Goal: Task Accomplishment & Management: Use online tool/utility

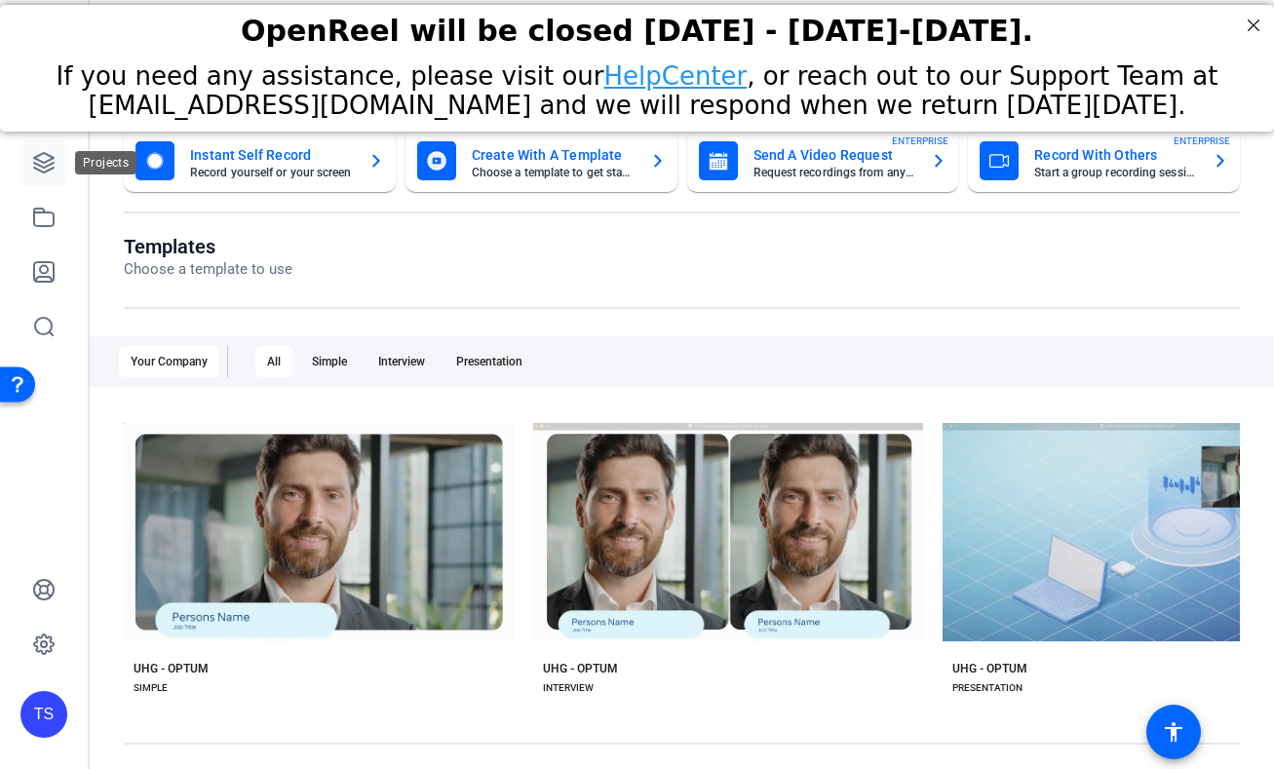
click at [40, 166] on icon at bounding box center [43, 162] width 19 height 19
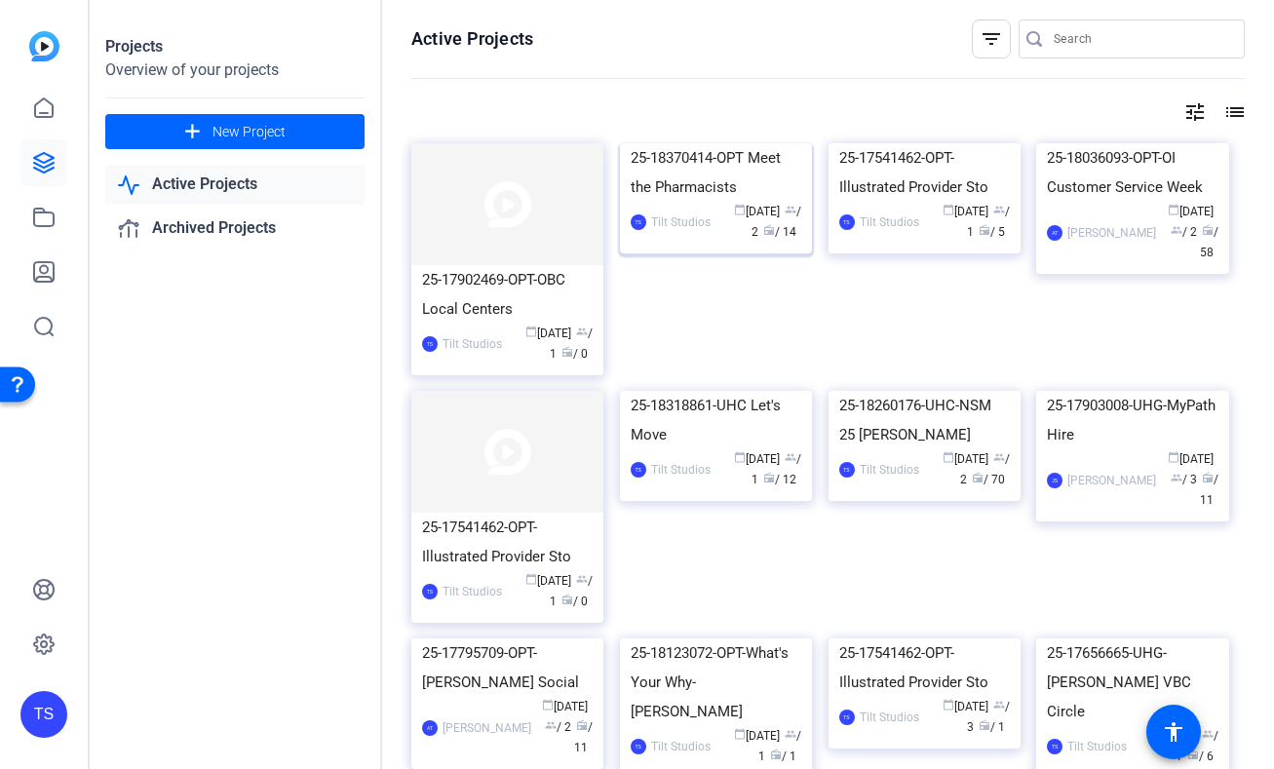
click at [704, 143] on img at bounding box center [716, 143] width 192 height 0
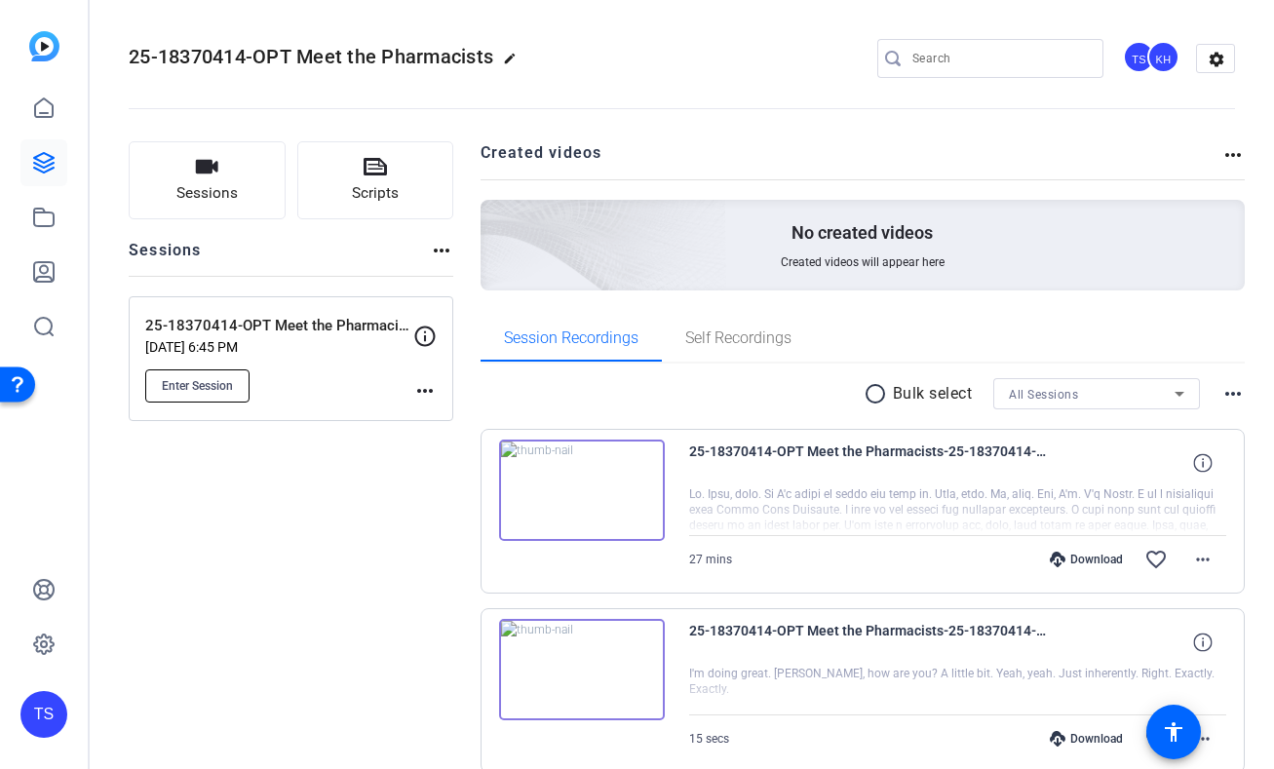
click at [214, 392] on span "Enter Session" at bounding box center [197, 386] width 71 height 16
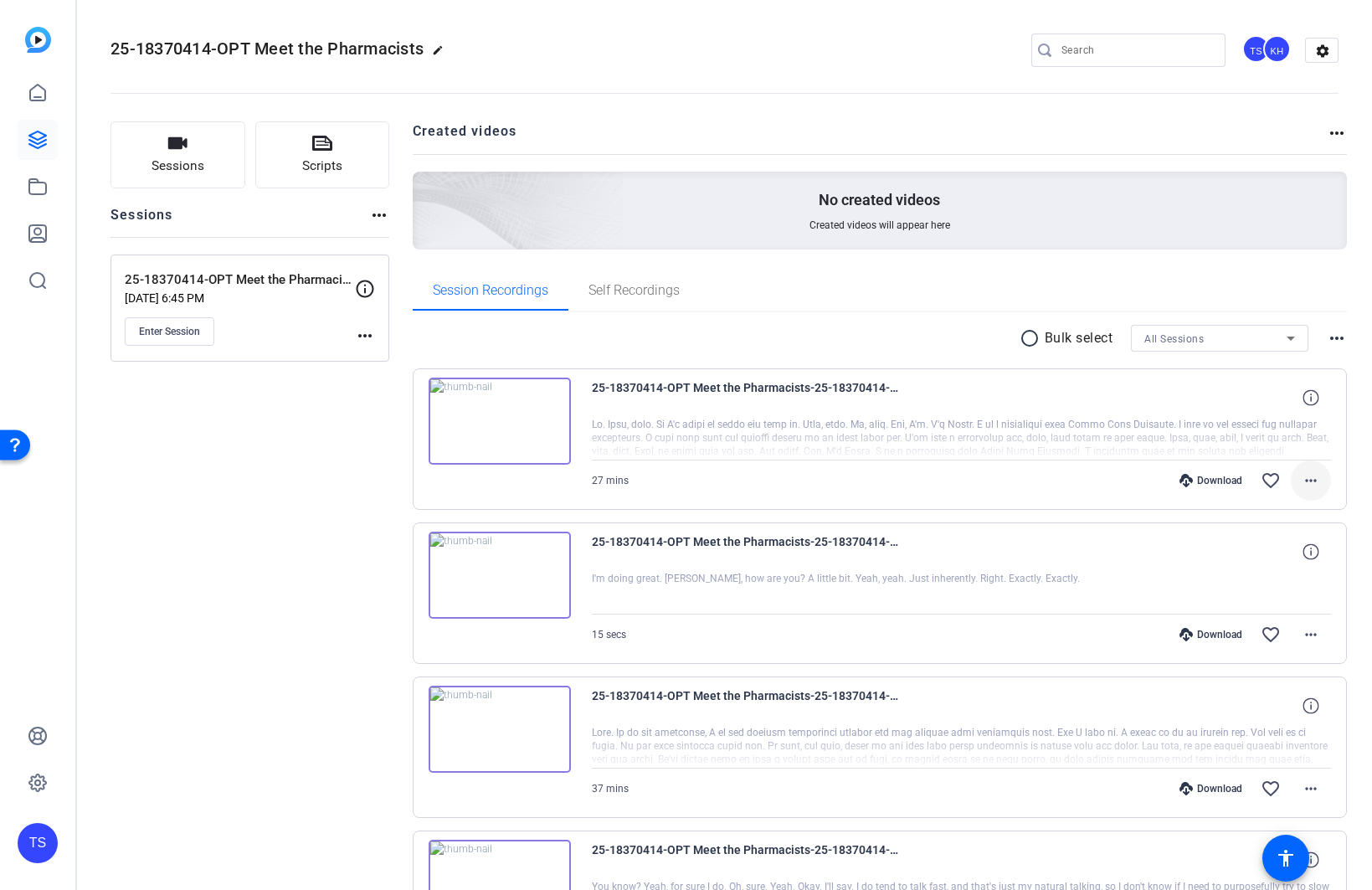
click at [1094, 481] on mat-icon "more_horiz" at bounding box center [1310, 480] width 20 height 20
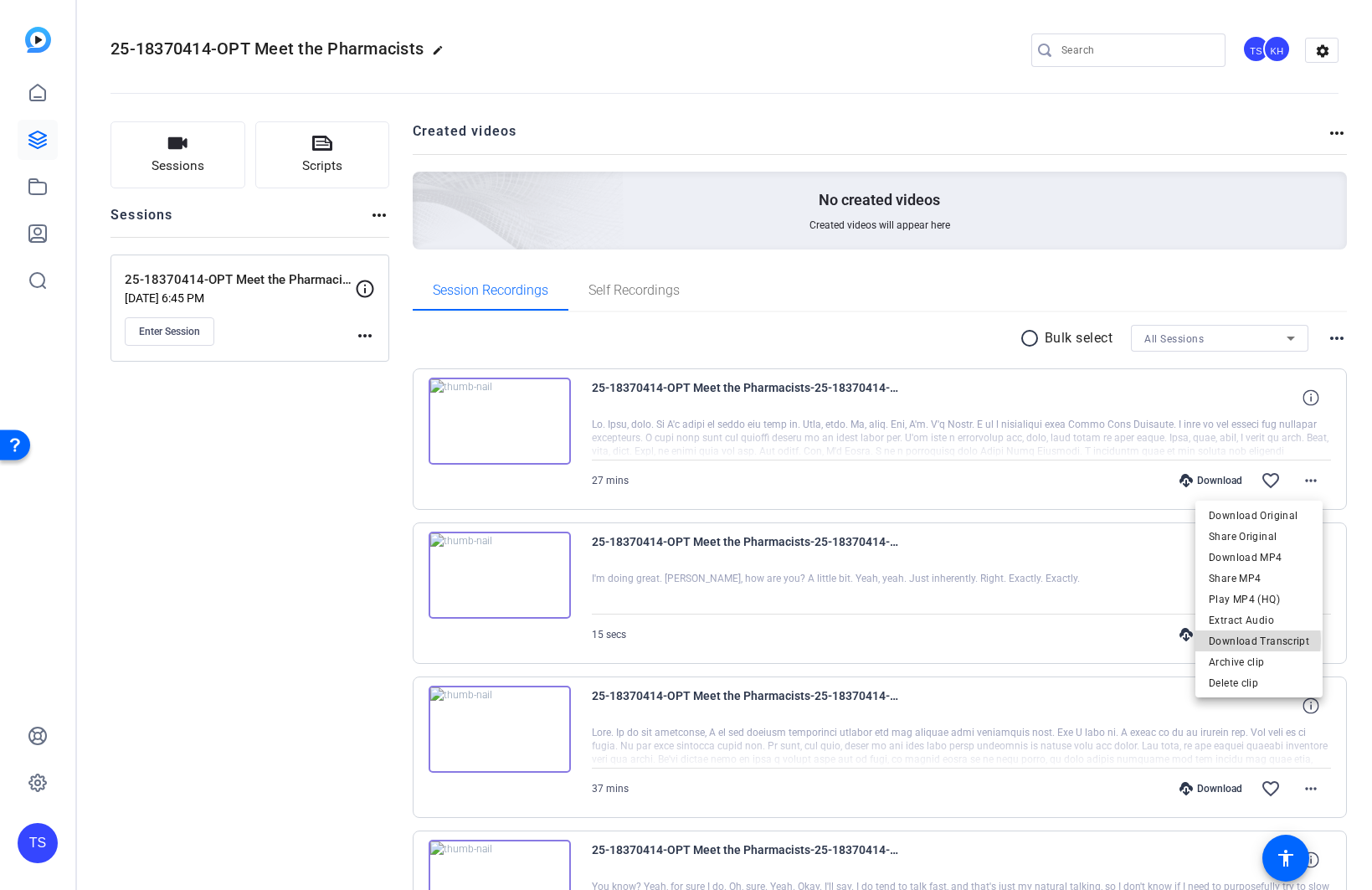
click at [1094, 640] on span "Download Transcript" at bounding box center [1259, 641] width 101 height 20
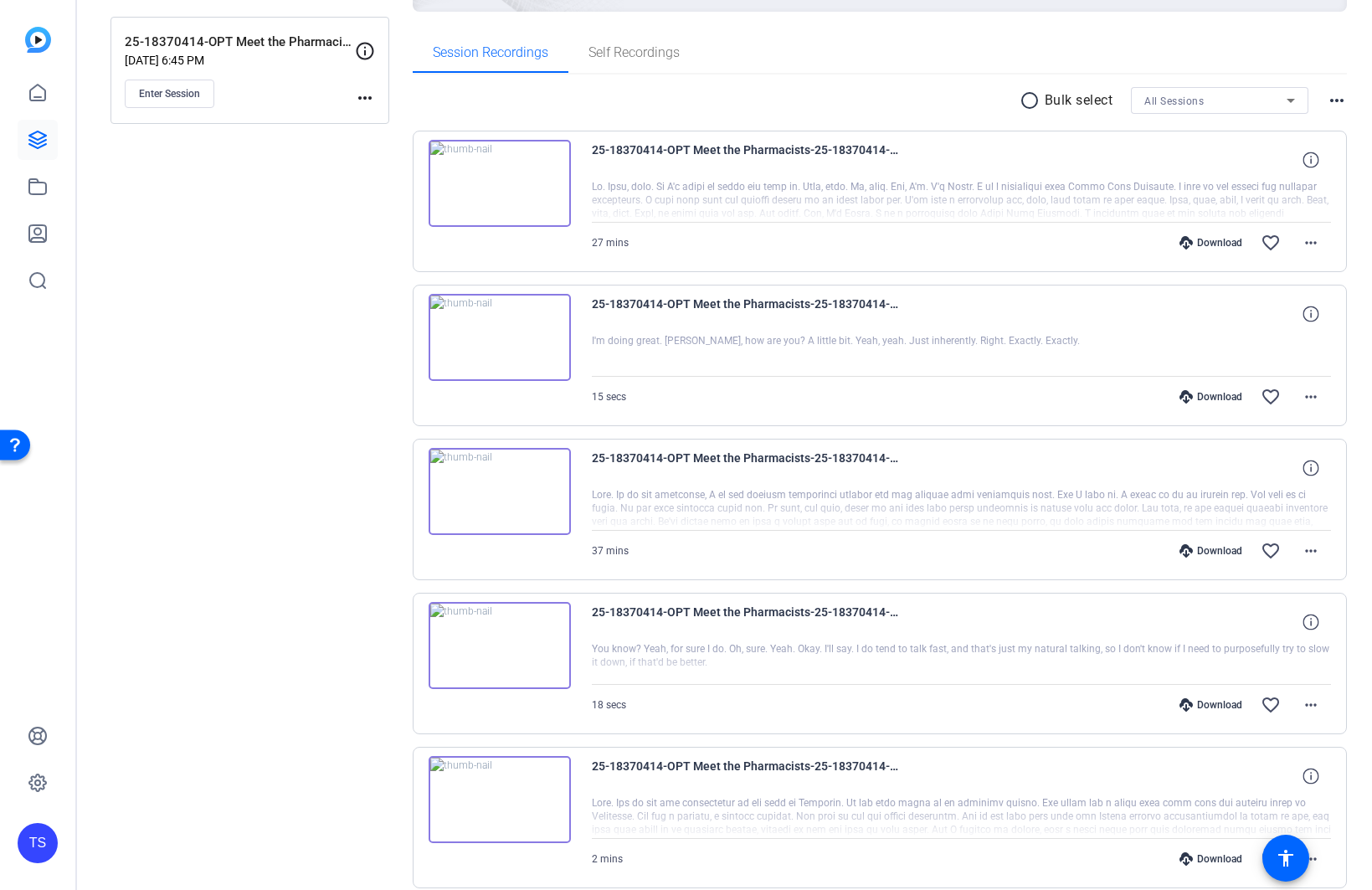
scroll to position [335, 0]
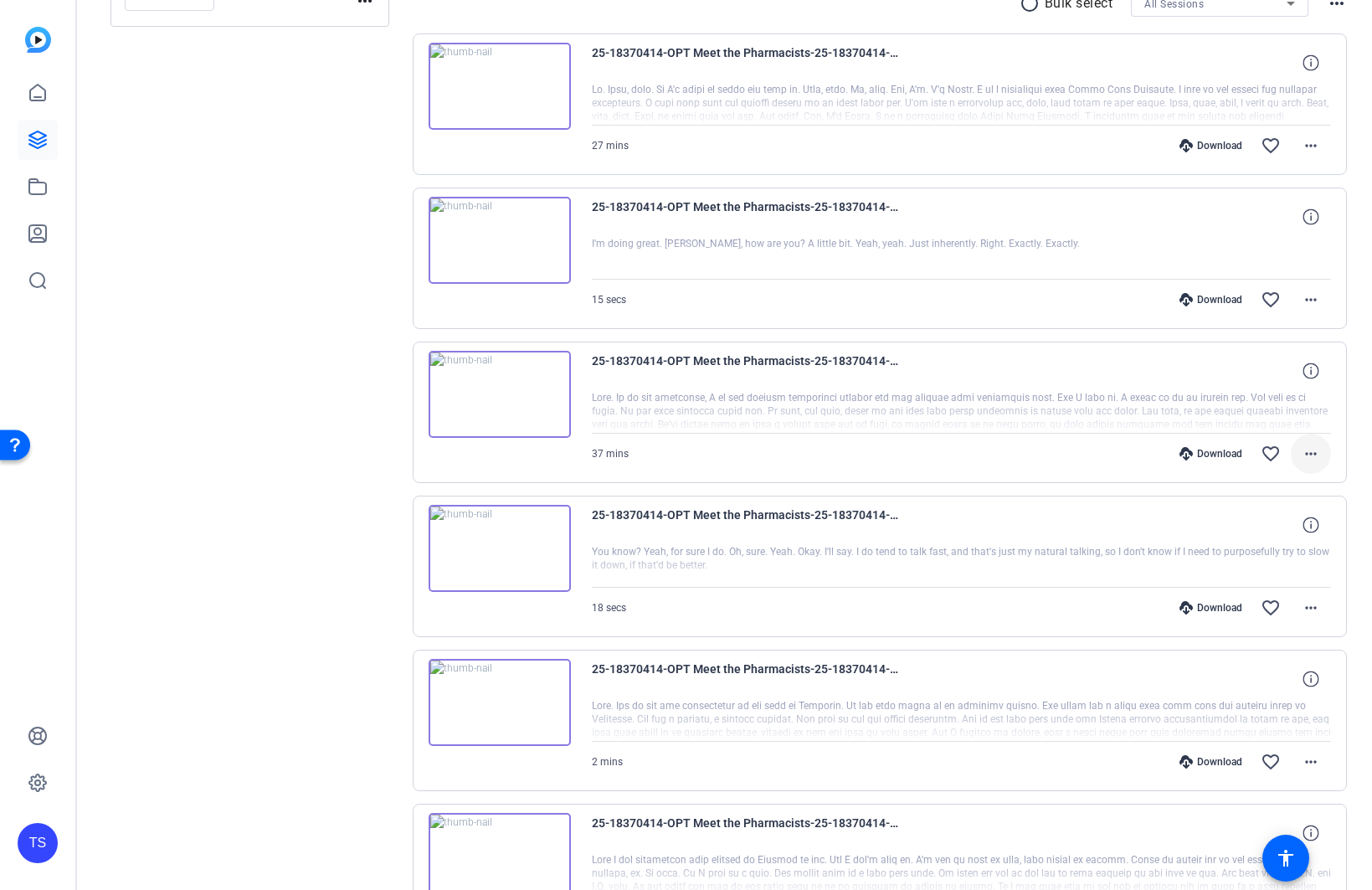
click at [1094, 455] on mat-icon "more_horiz" at bounding box center [1310, 453] width 20 height 20
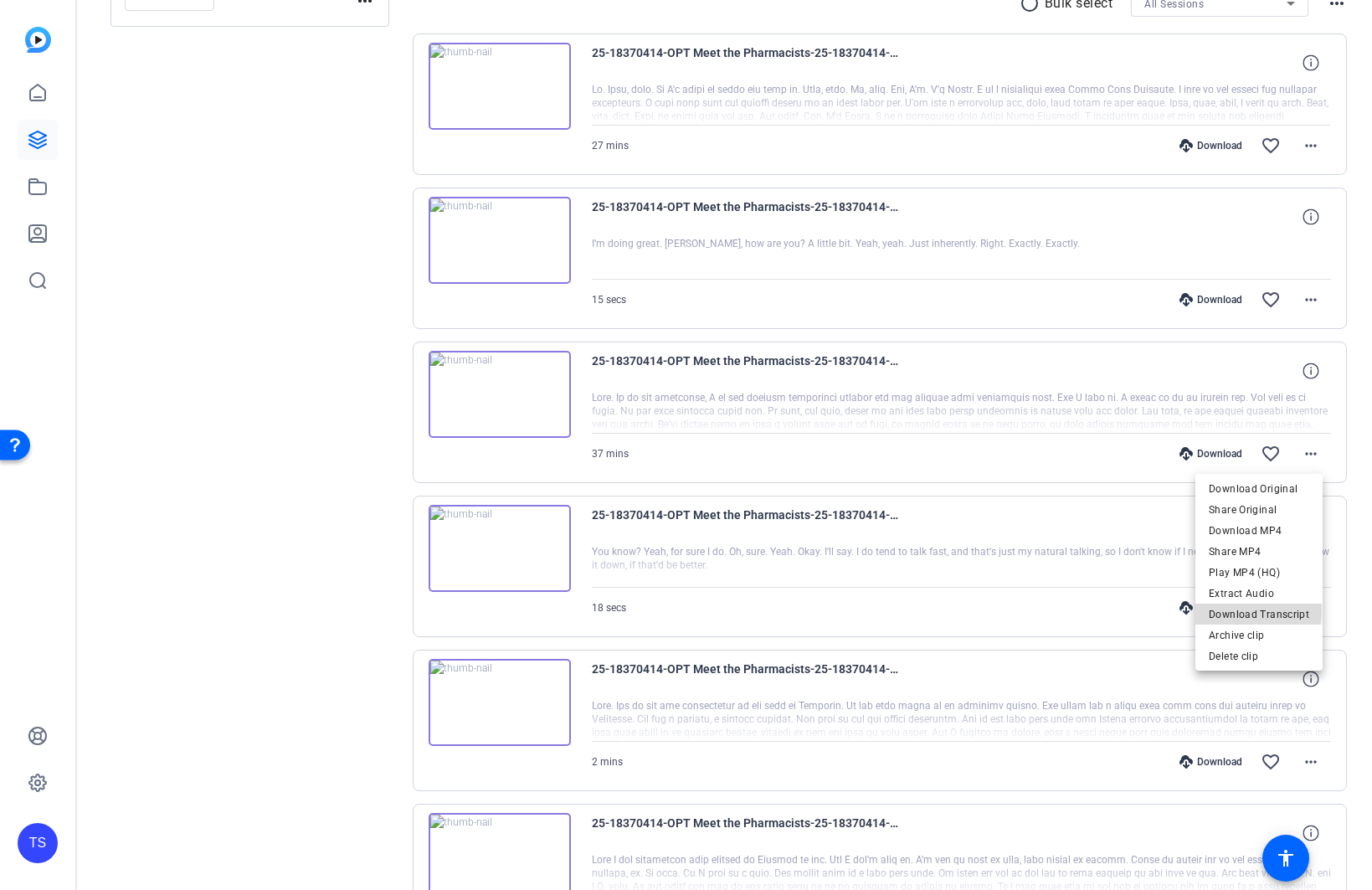
click at [1094, 610] on span "Download Transcript" at bounding box center [1259, 614] width 101 height 20
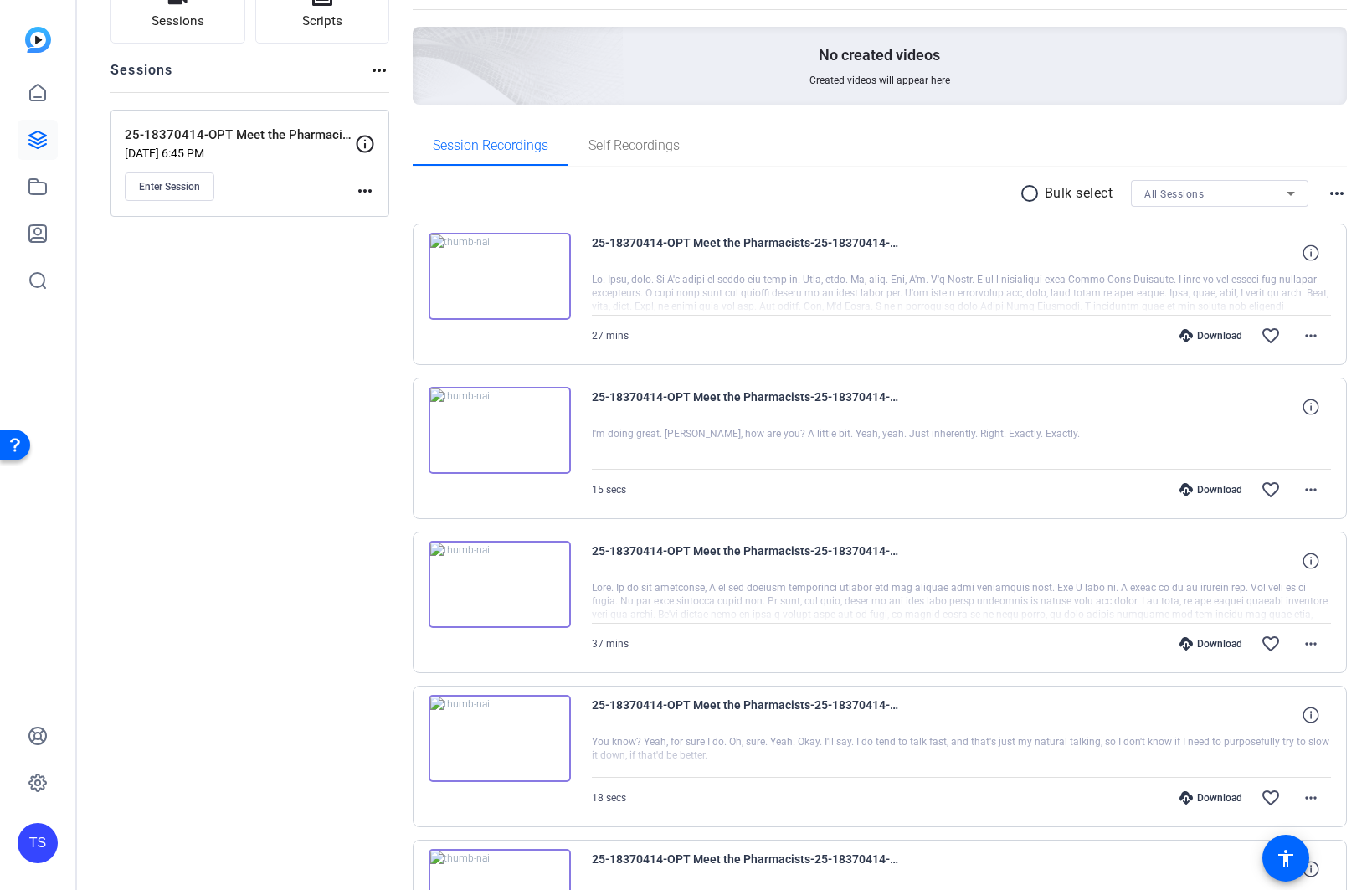
scroll to position [168, 0]
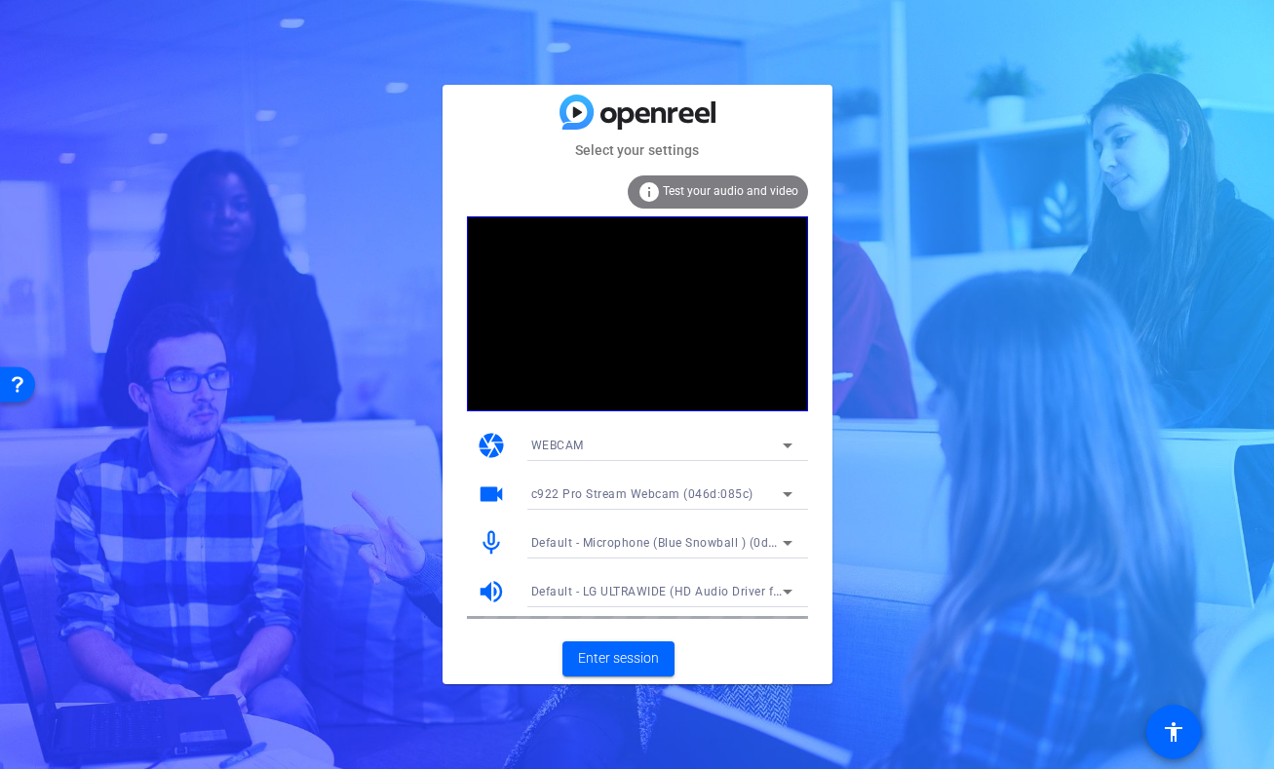
click at [743, 197] on span "Test your audio and video" at bounding box center [730, 191] width 135 height 14
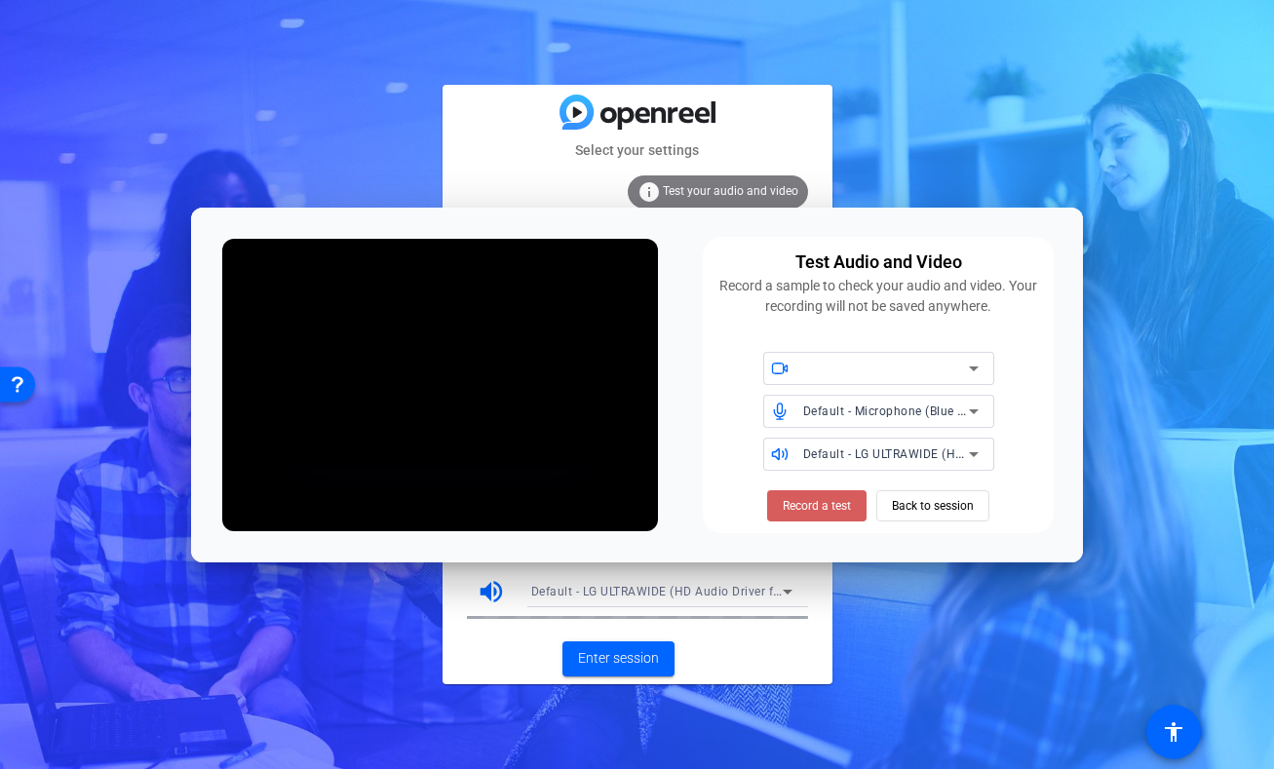
click at [830, 503] on span "Record a test" at bounding box center [816, 506] width 68 height 18
click at [923, 500] on span "Back to session" at bounding box center [933, 505] width 82 height 37
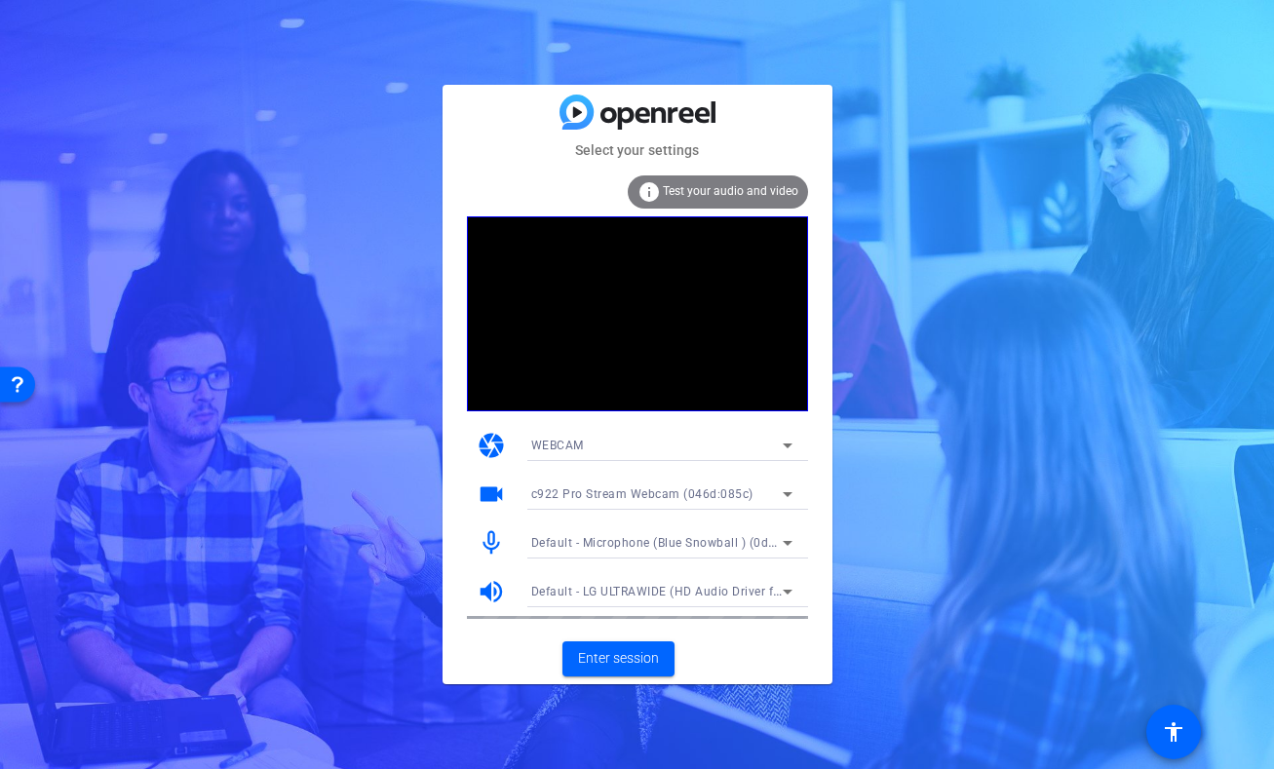
click at [782, 590] on icon at bounding box center [787, 591] width 23 height 23
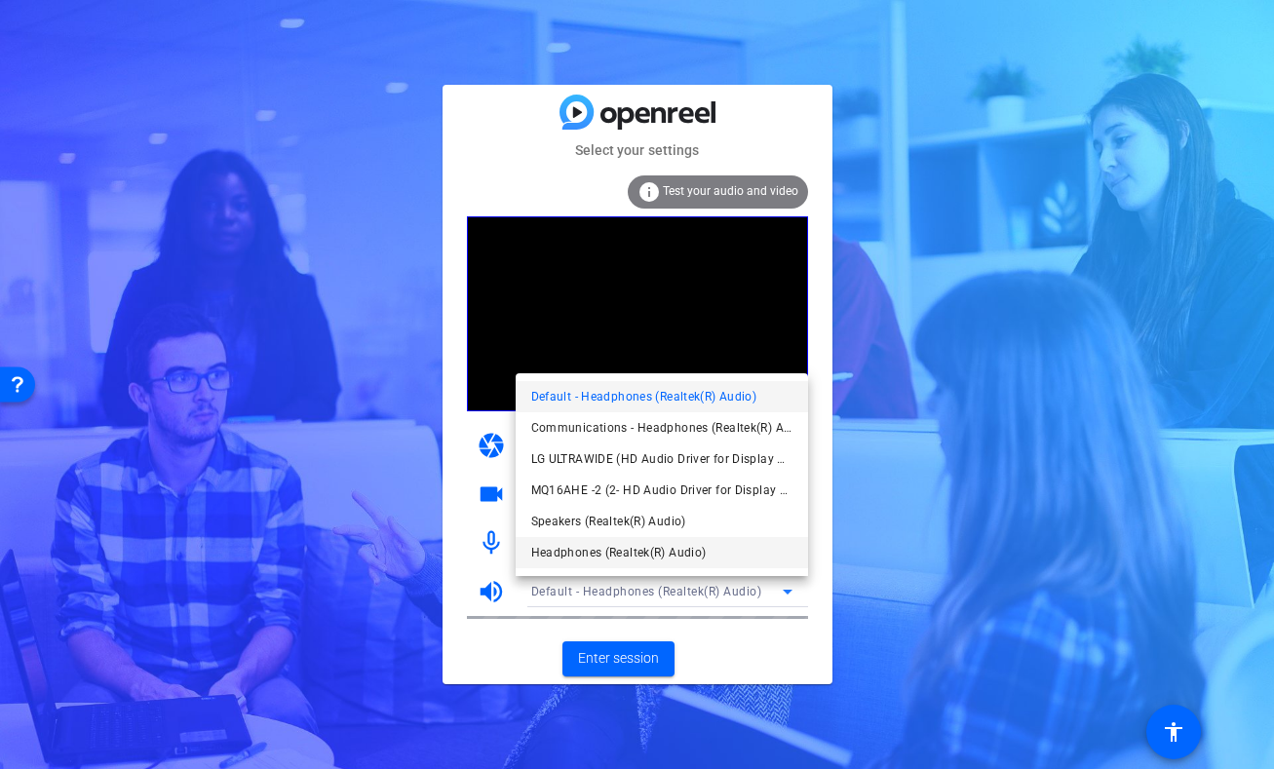
click at [639, 549] on span "Headphones (Realtek(R) Audio)" at bounding box center [618, 552] width 175 height 23
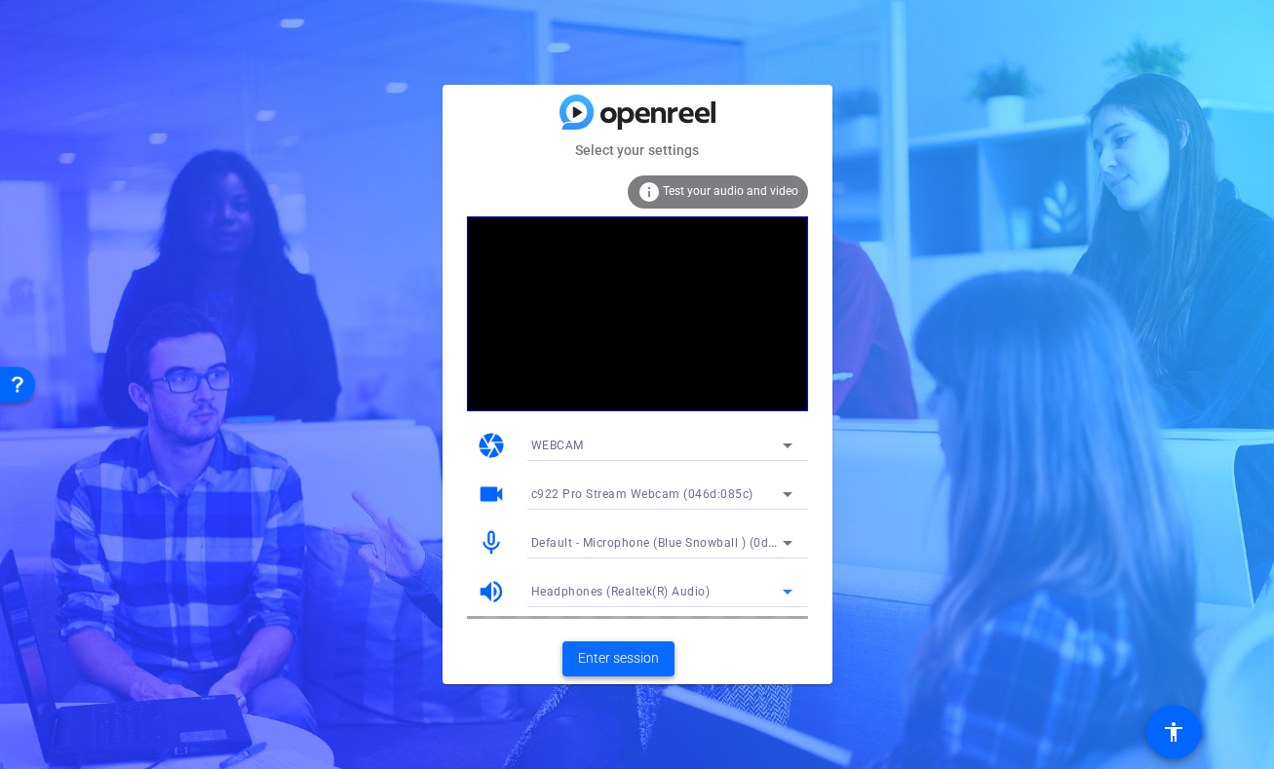
click at [613, 654] on span "Enter session" at bounding box center [618, 658] width 81 height 20
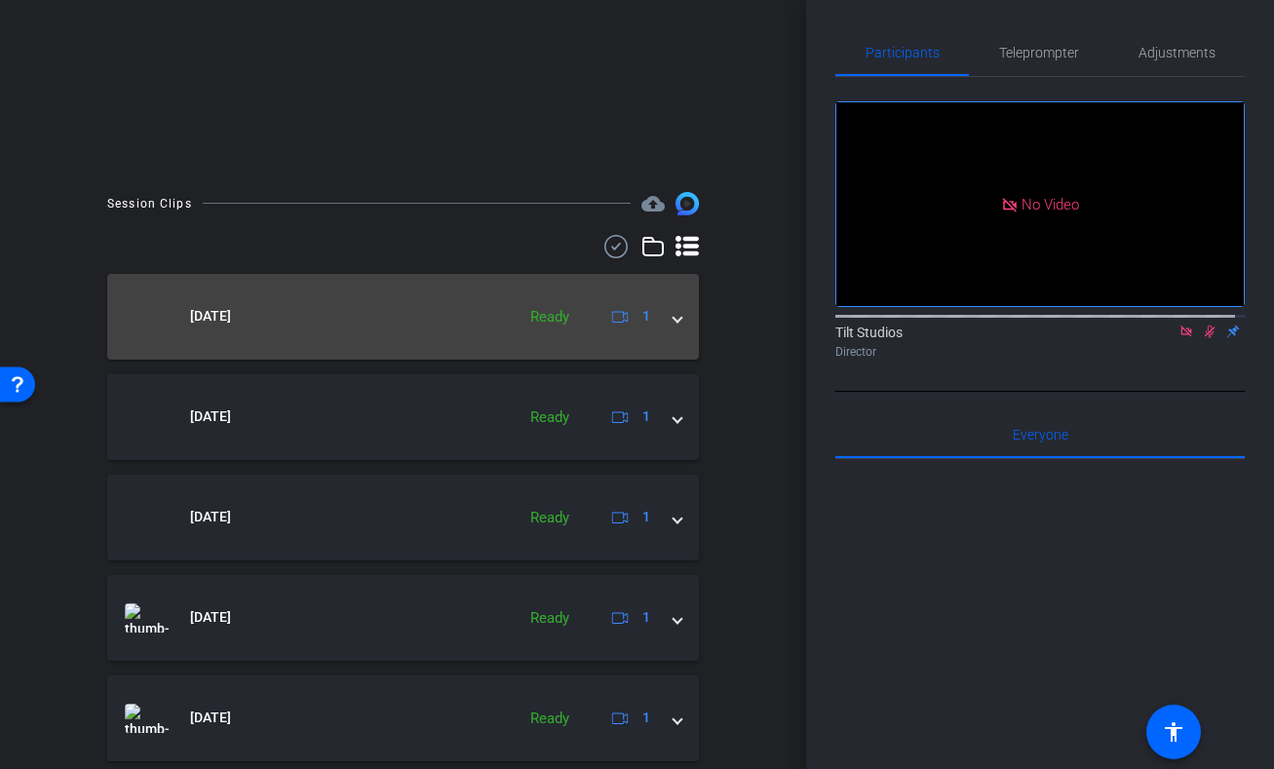
scroll to position [292, 0]
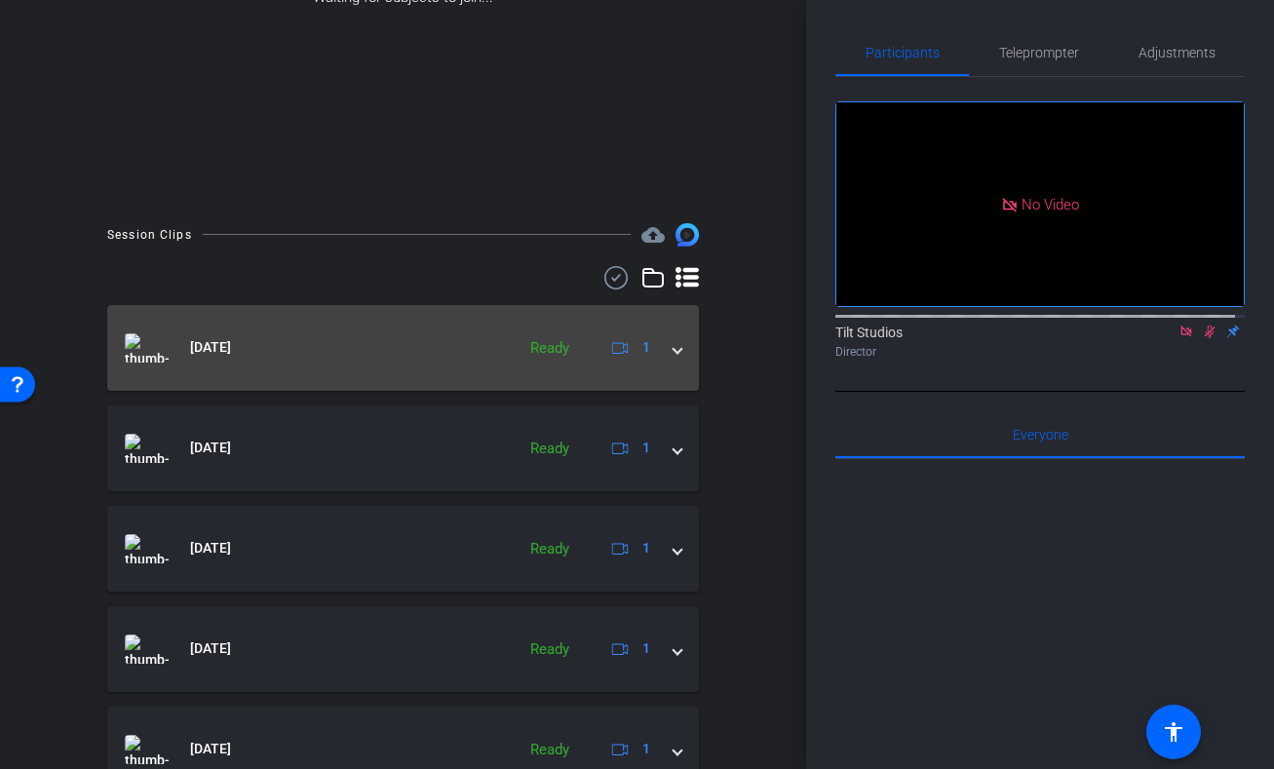
click at [673, 353] on span at bounding box center [677, 347] width 8 height 20
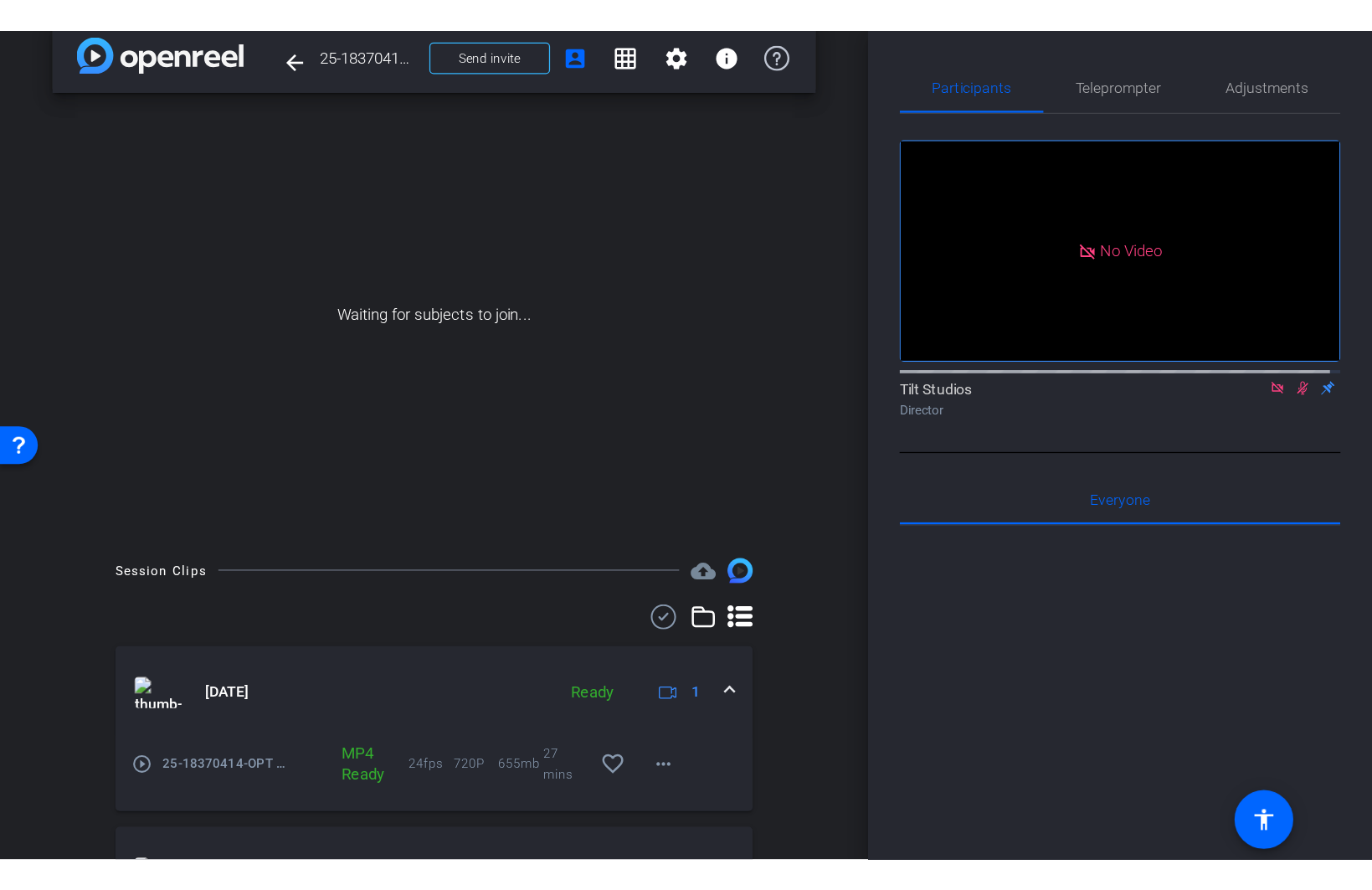
scroll to position [0, 0]
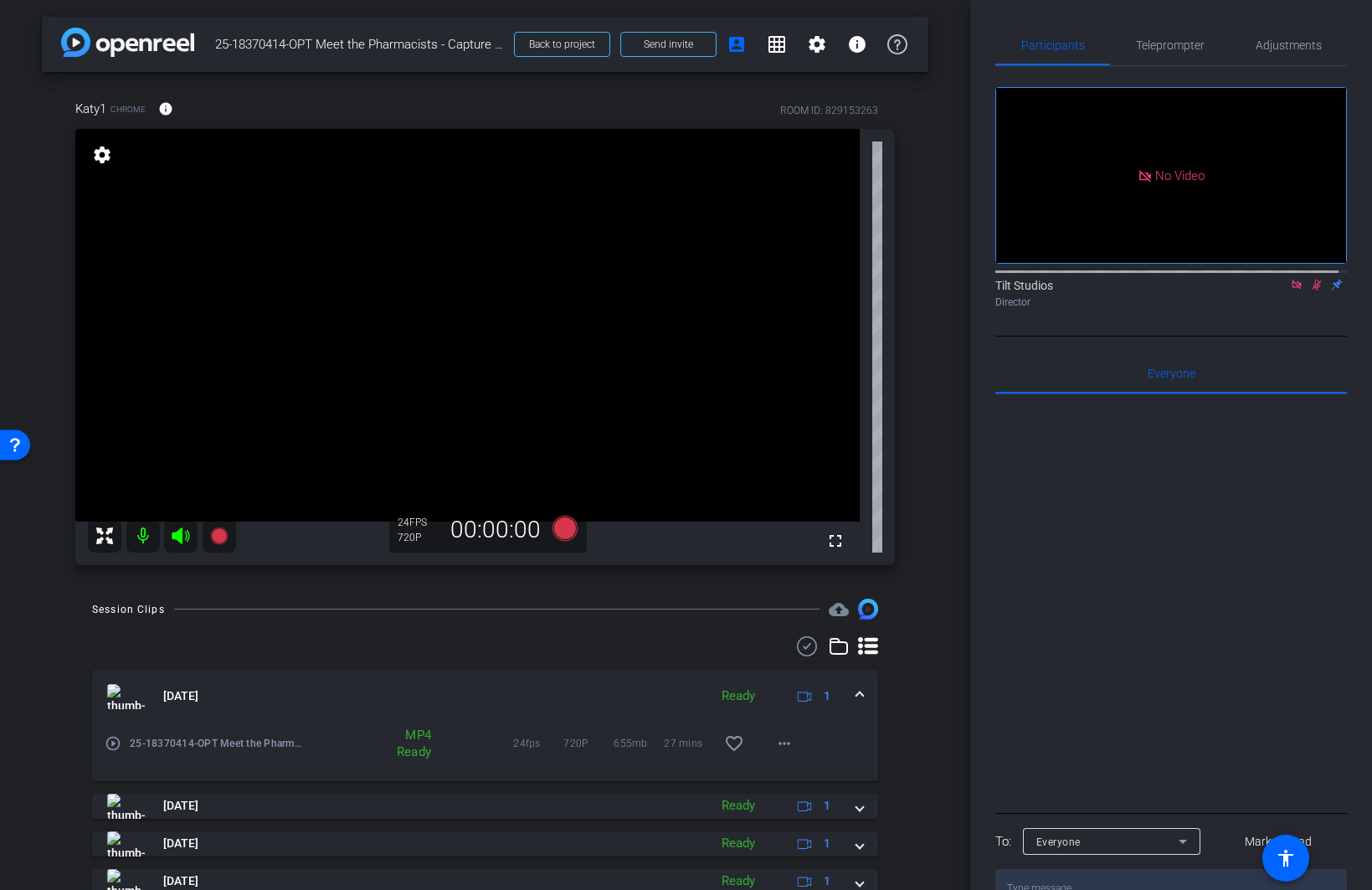
click at [1094, 290] on icon at bounding box center [1317, 284] width 14 height 12
click at [1094, 290] on icon at bounding box center [1317, 284] width 9 height 11
click at [1094, 289] on icon at bounding box center [1296, 283] width 9 height 9
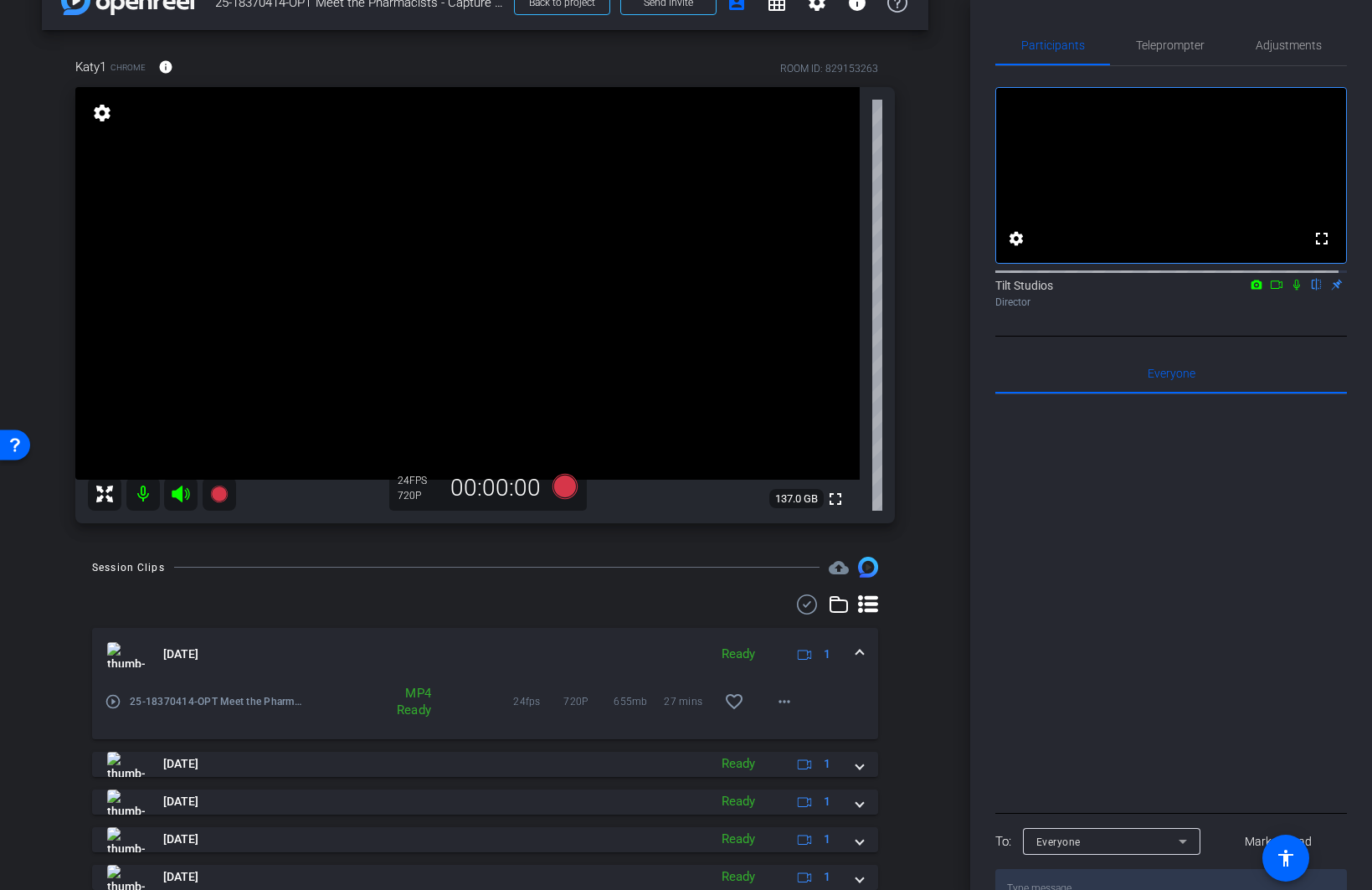
scroll to position [39, 0]
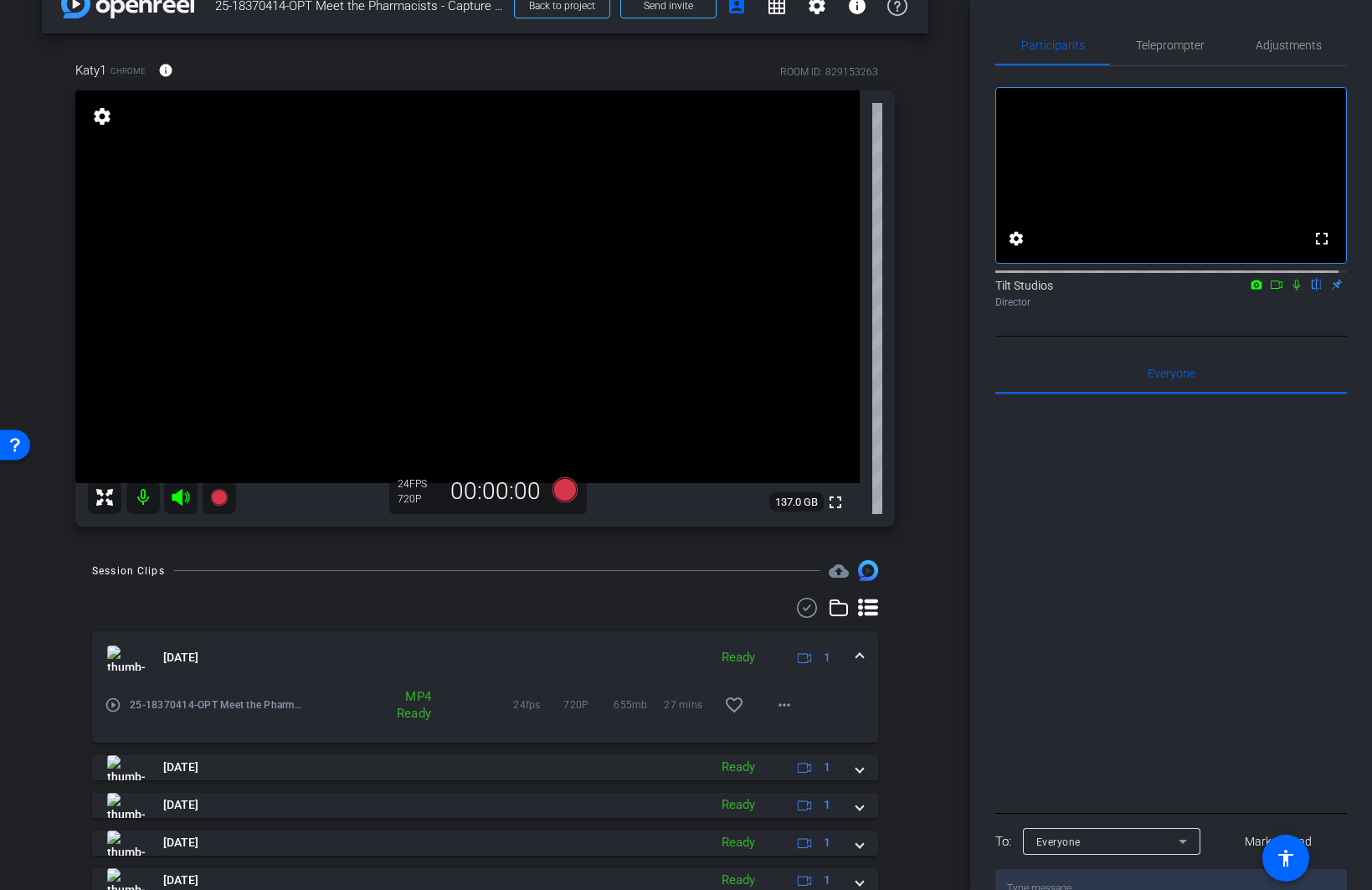
click at [1094, 337] on div "fullscreen settings Tilt Studios flip Director" at bounding box center [1171, 201] width 351 height 271
click at [1094, 290] on icon at bounding box center [1297, 284] width 14 height 12
click at [913, 536] on div "Katy1 Chrome info ROOM ID: 829153263 fullscreen settings 137.0 GB 24 FPS 720P 0…" at bounding box center [485, 288] width 887 height 509
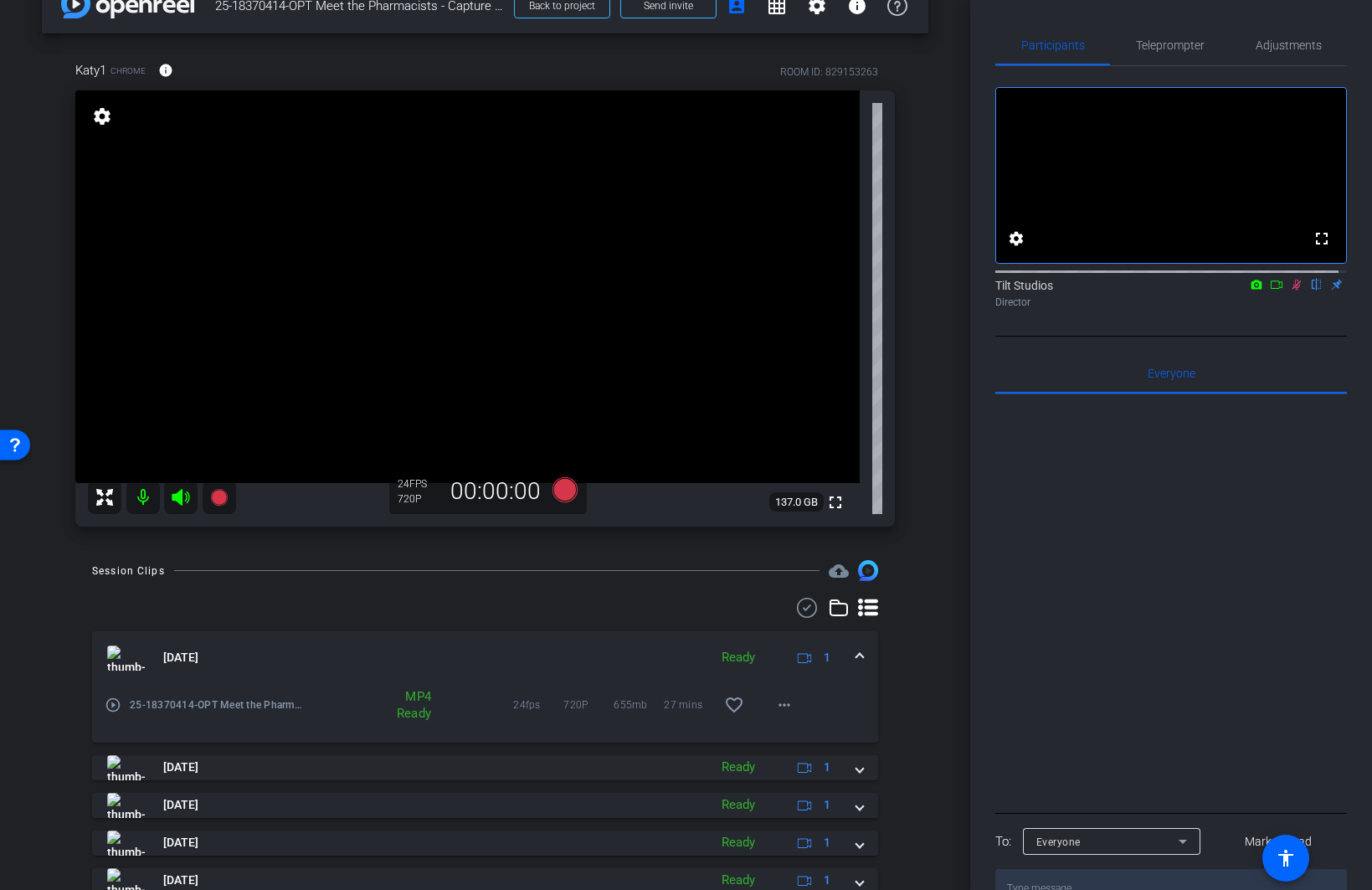
click at [1094, 290] on icon at bounding box center [1297, 284] width 14 height 12
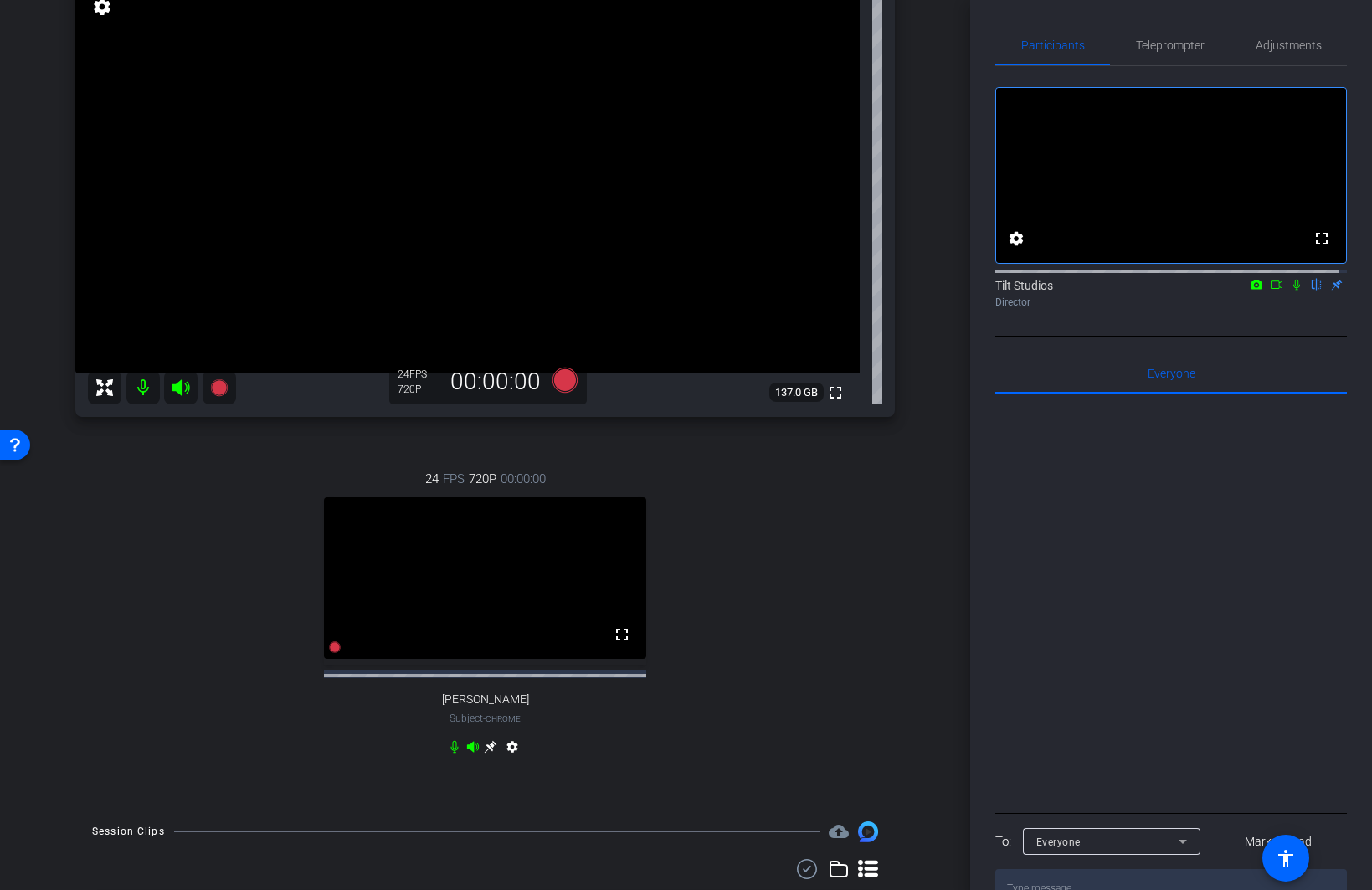
scroll to position [122, 0]
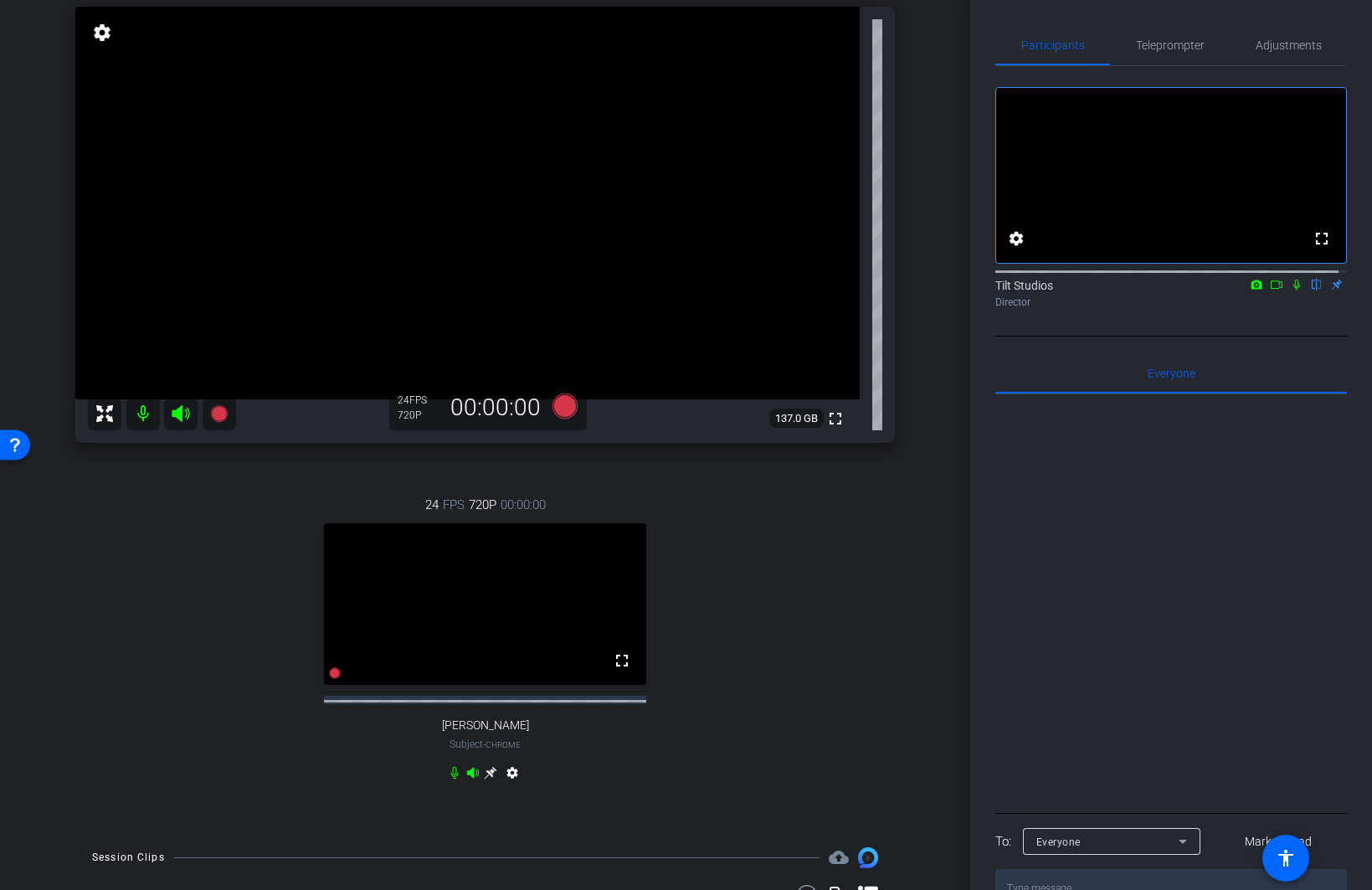
click at [1094, 290] on icon at bounding box center [1297, 284] width 14 height 12
click at [715, 648] on div "24 FPS 720P 00:00:00 fullscreen [PERSON_NAME] Subject - Chrome settings" at bounding box center [485, 641] width 820 height 345
click at [489, 660] on icon at bounding box center [491, 773] width 13 height 13
click at [483, 660] on div "24 FPS 720P 00:00:00 fullscreen Katy1 Subject - Chrome settings" at bounding box center [485, 641] width 820 height 345
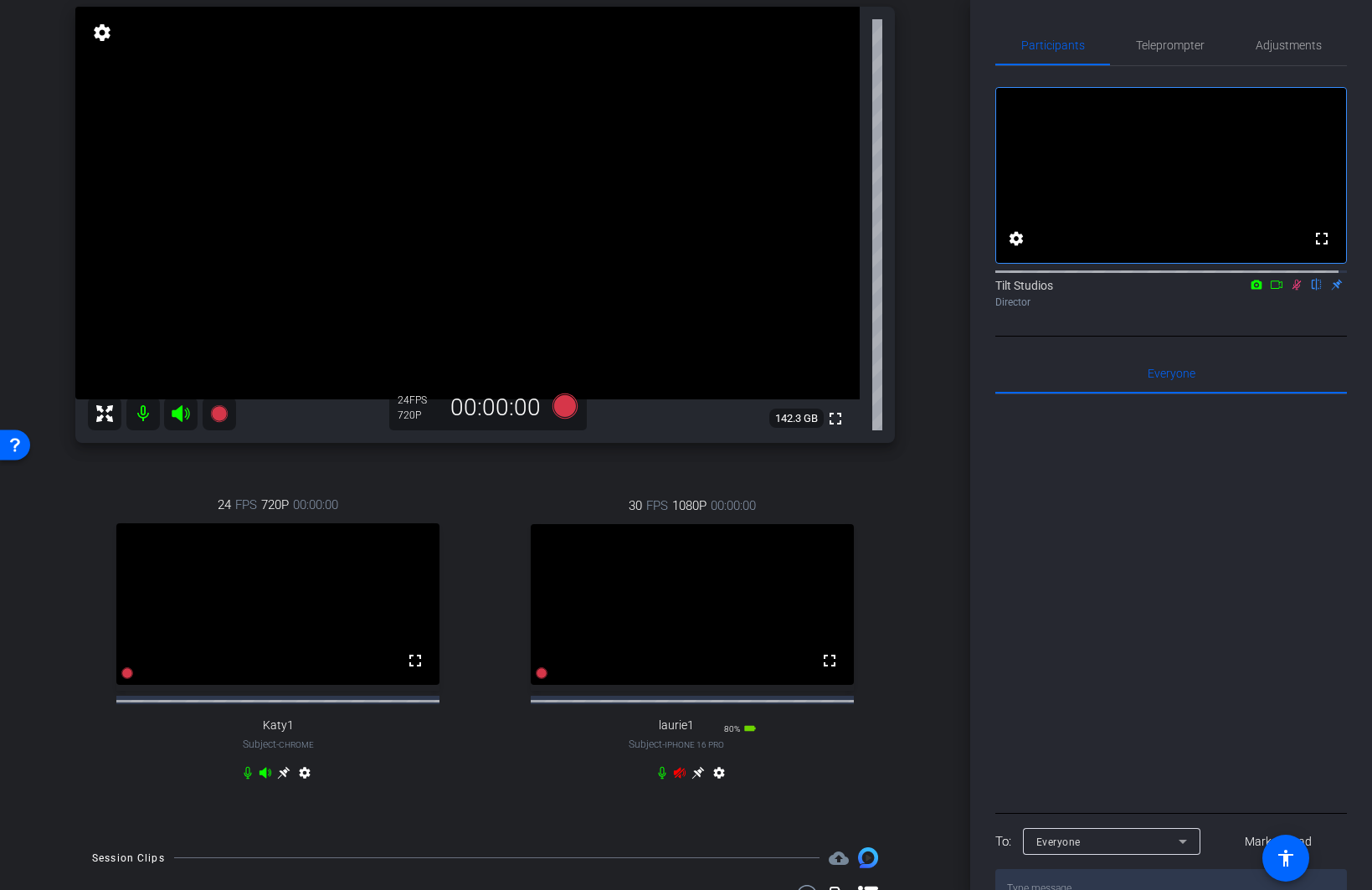
click at [290, 660] on icon at bounding box center [284, 773] width 13 height 13
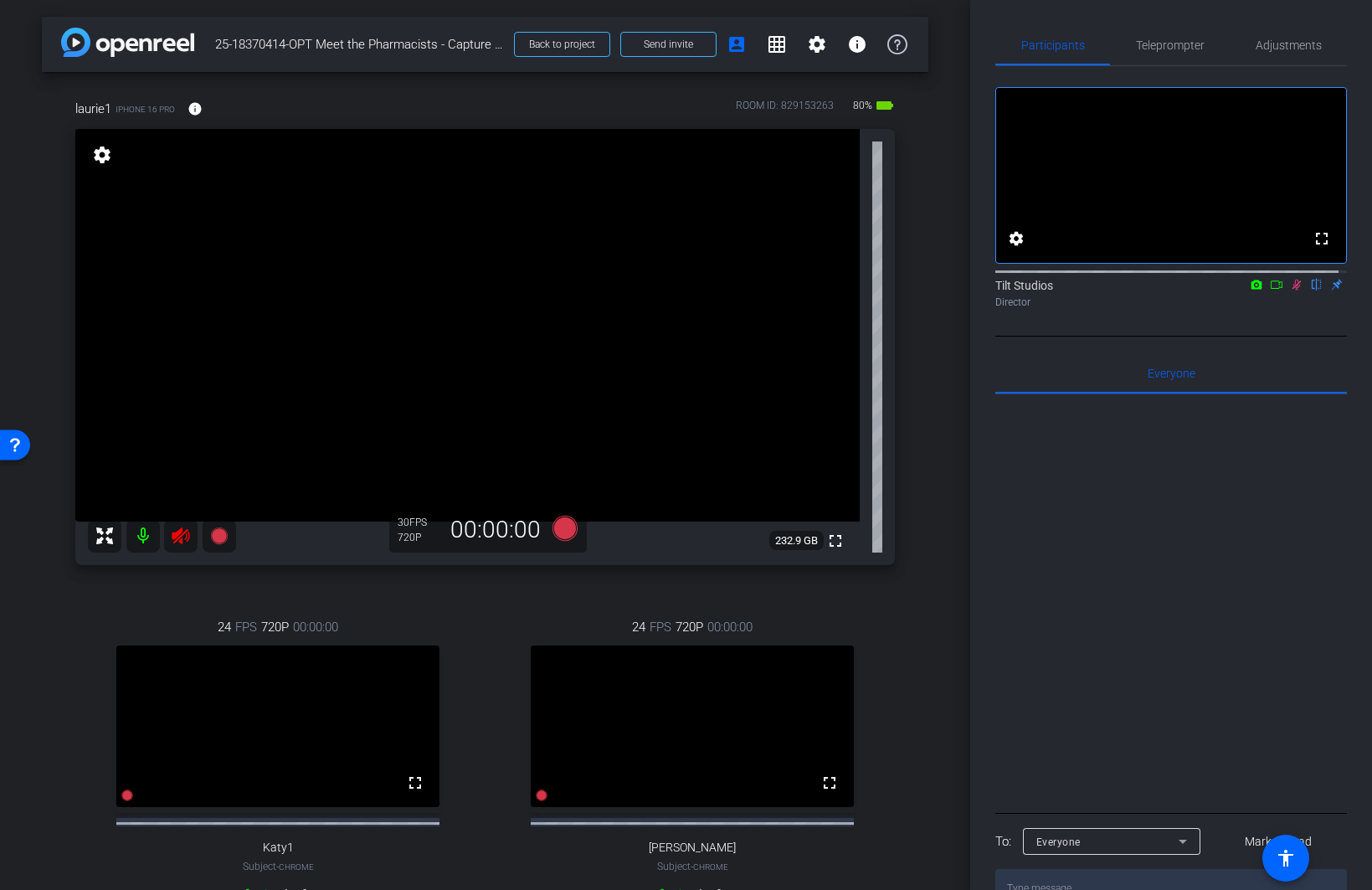
click at [182, 532] on icon at bounding box center [180, 536] width 17 height 16
click at [1094, 290] on icon at bounding box center [1297, 284] width 14 height 12
click at [1094, 45] on span "Adjustments" at bounding box center [1289, 46] width 66 height 12
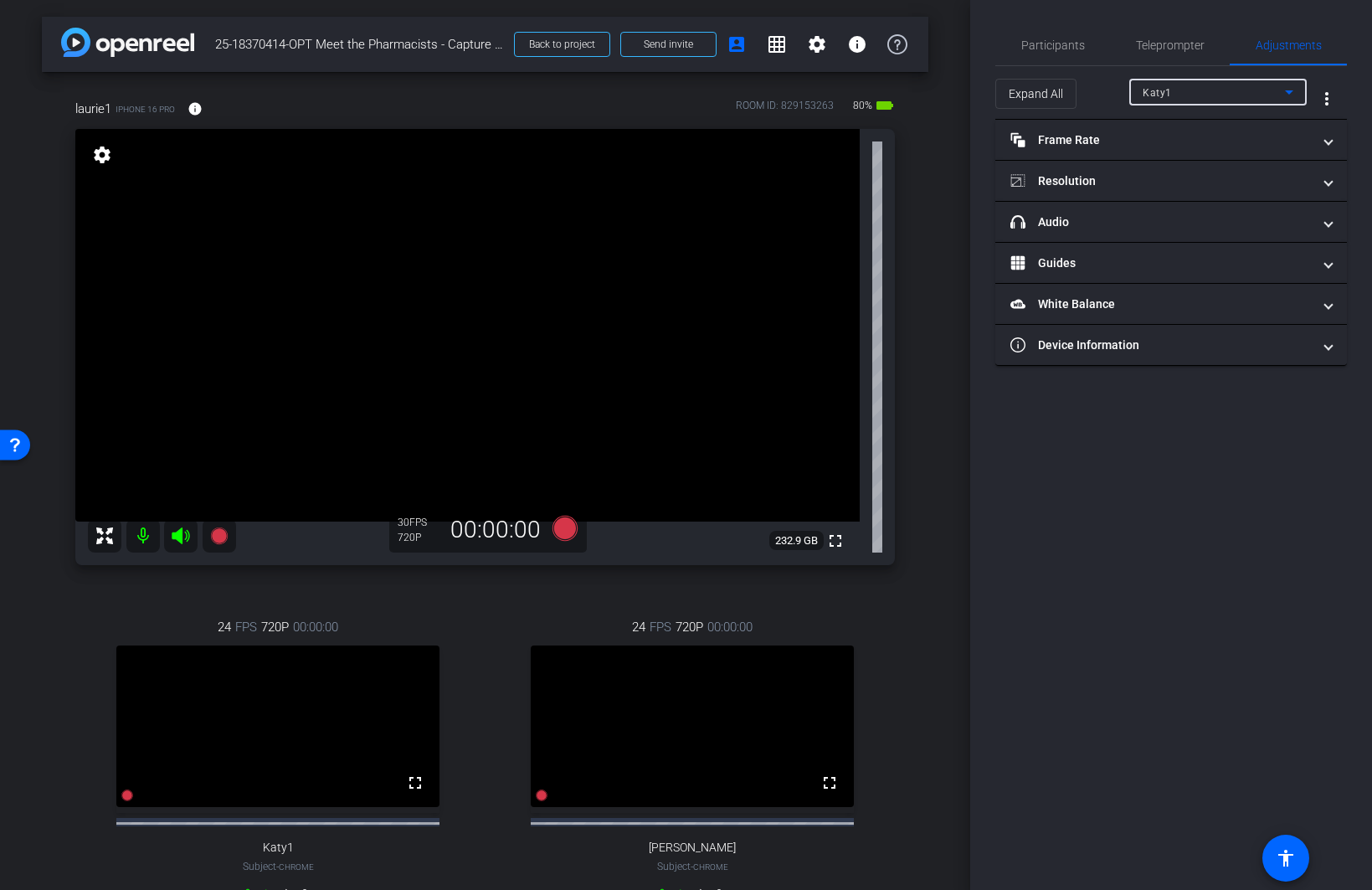
click at [1094, 93] on div "Katy1" at bounding box center [1214, 92] width 143 height 21
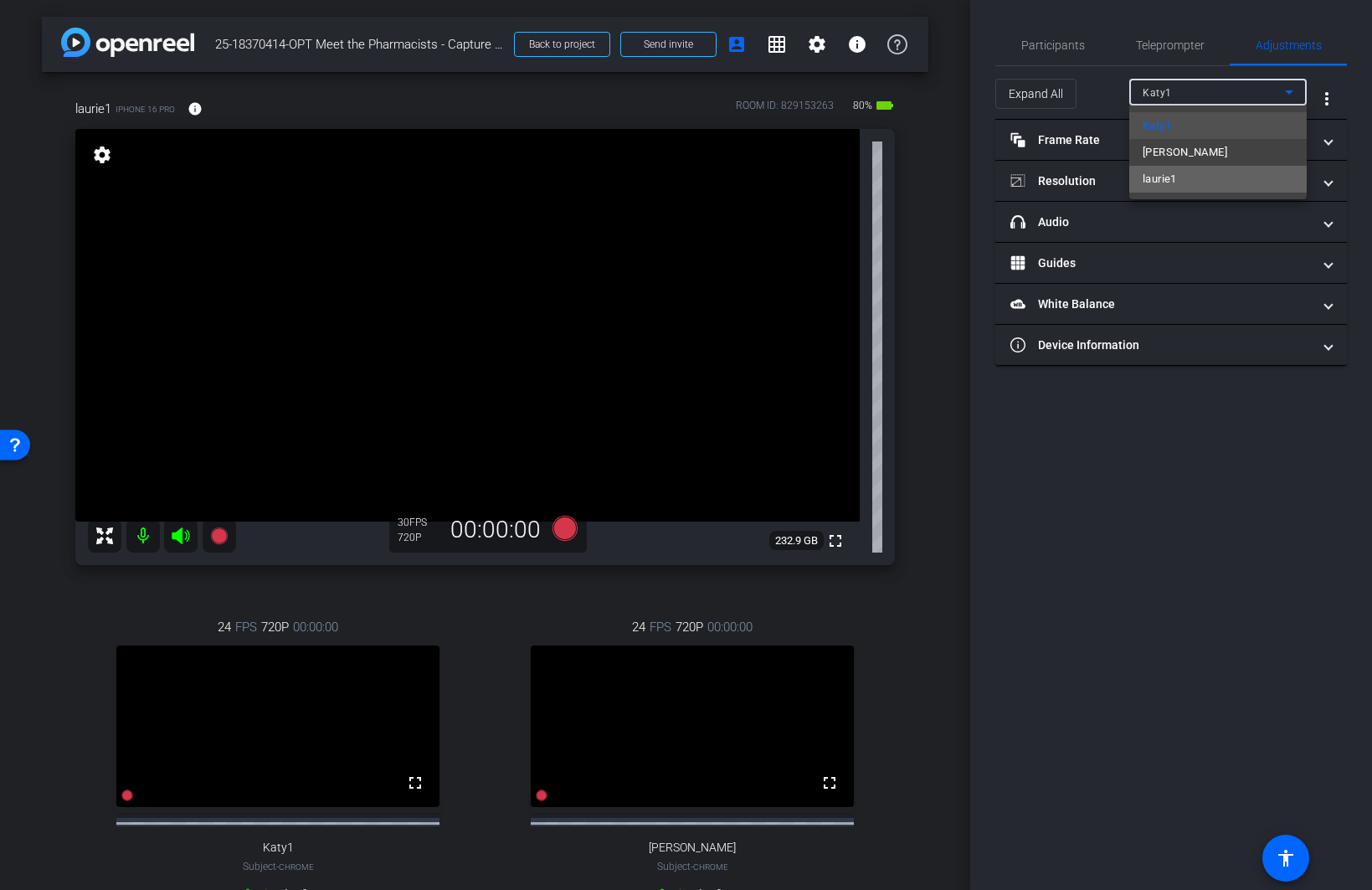
click at [1094, 176] on mat-option "laurie1" at bounding box center [1217, 179] width 178 height 27
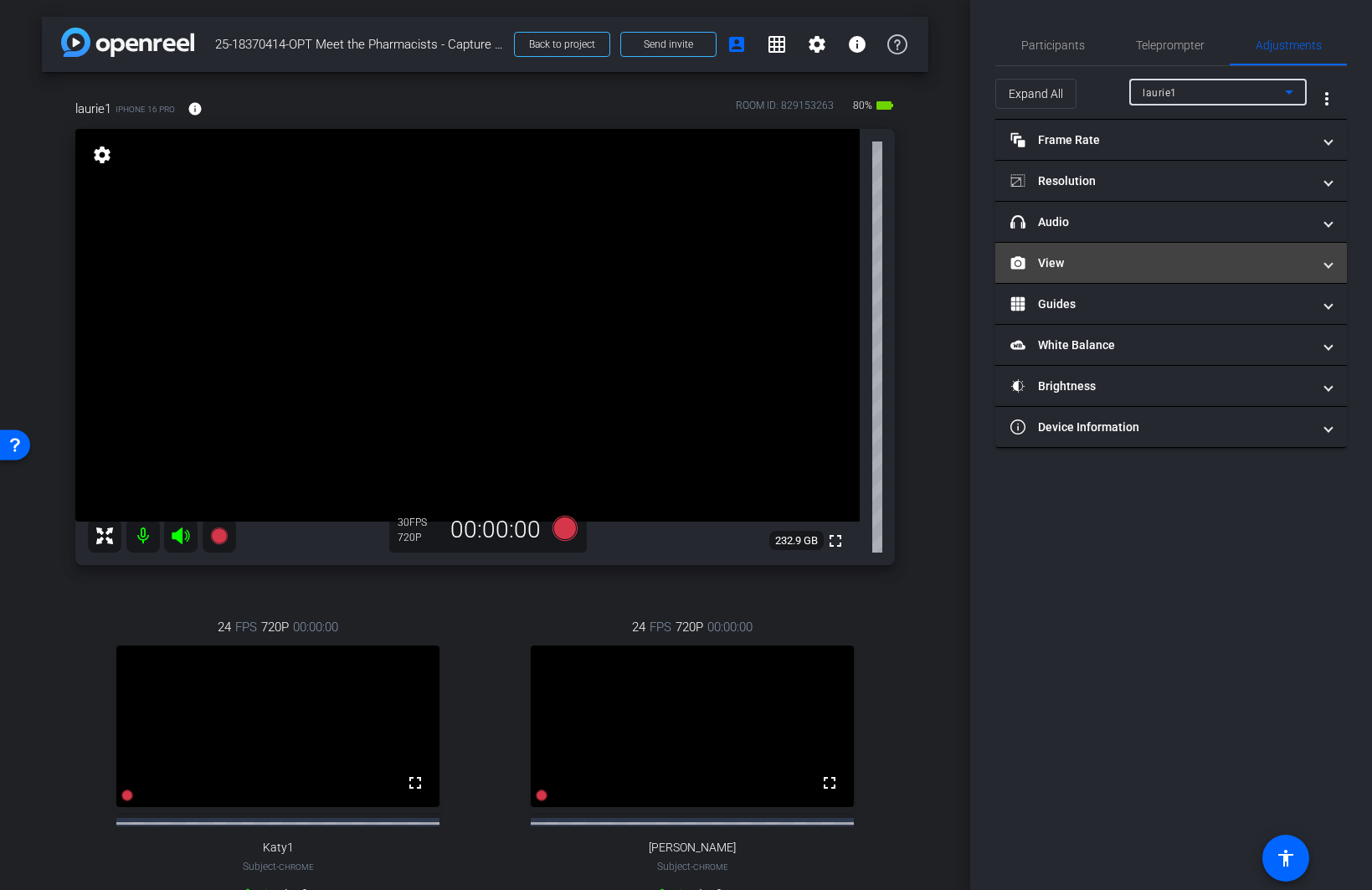
click at [1094, 259] on mat-panel-title "View" at bounding box center [1161, 263] width 302 height 17
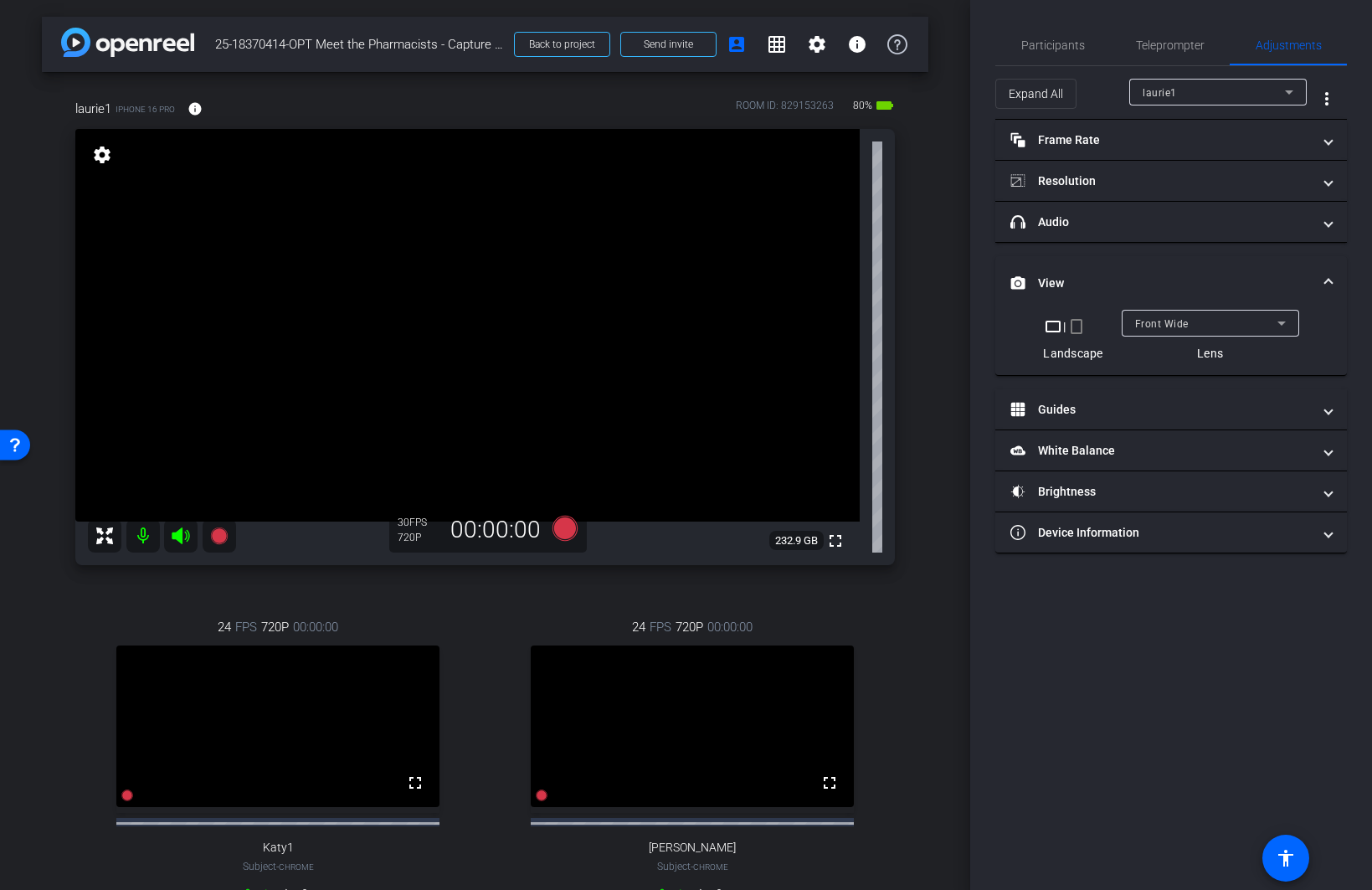
click at [1094, 327] on div "Front Wide" at bounding box center [1206, 323] width 143 height 21
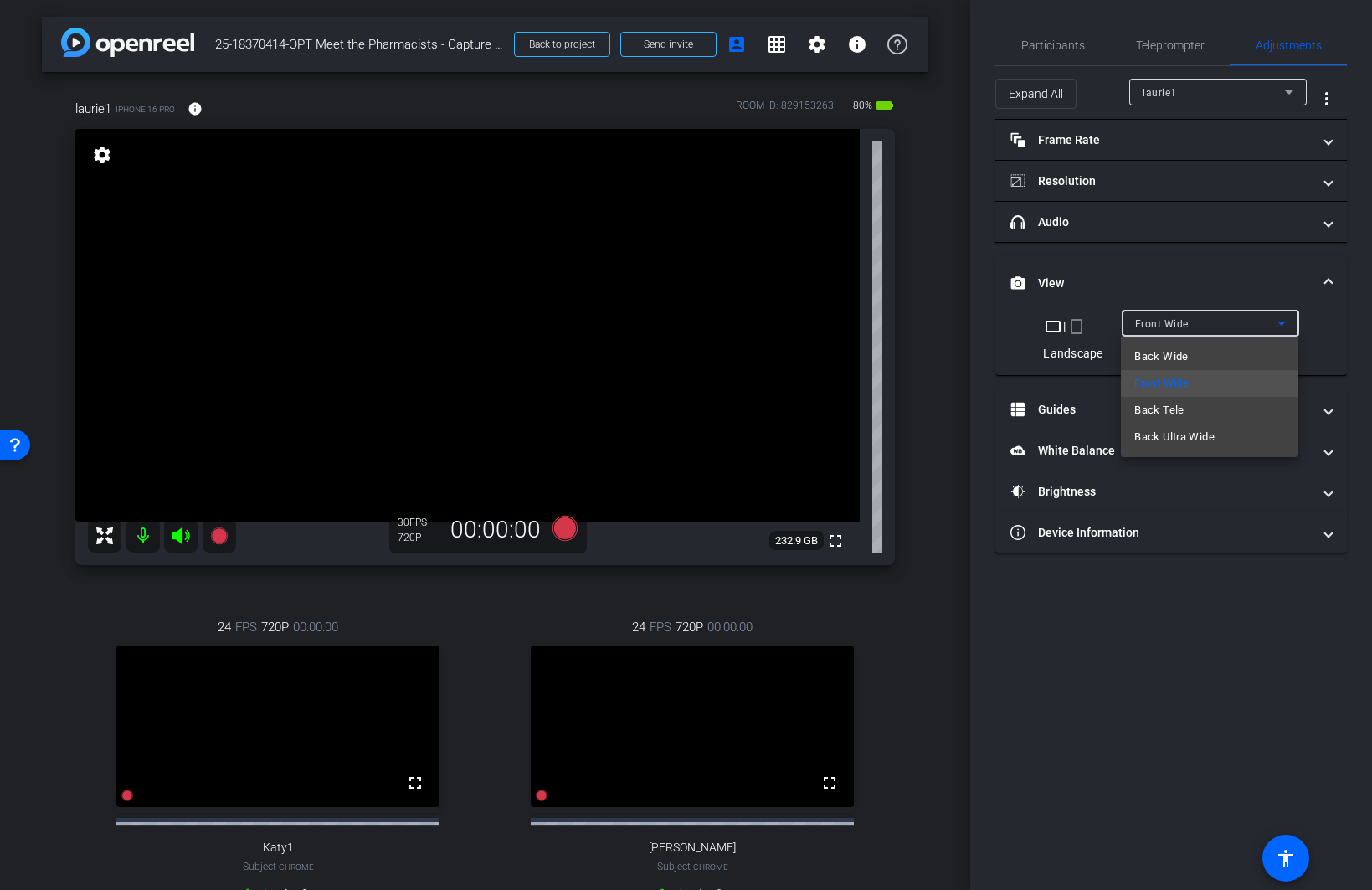
click at [1094, 321] on div at bounding box center [686, 445] width 1372 height 890
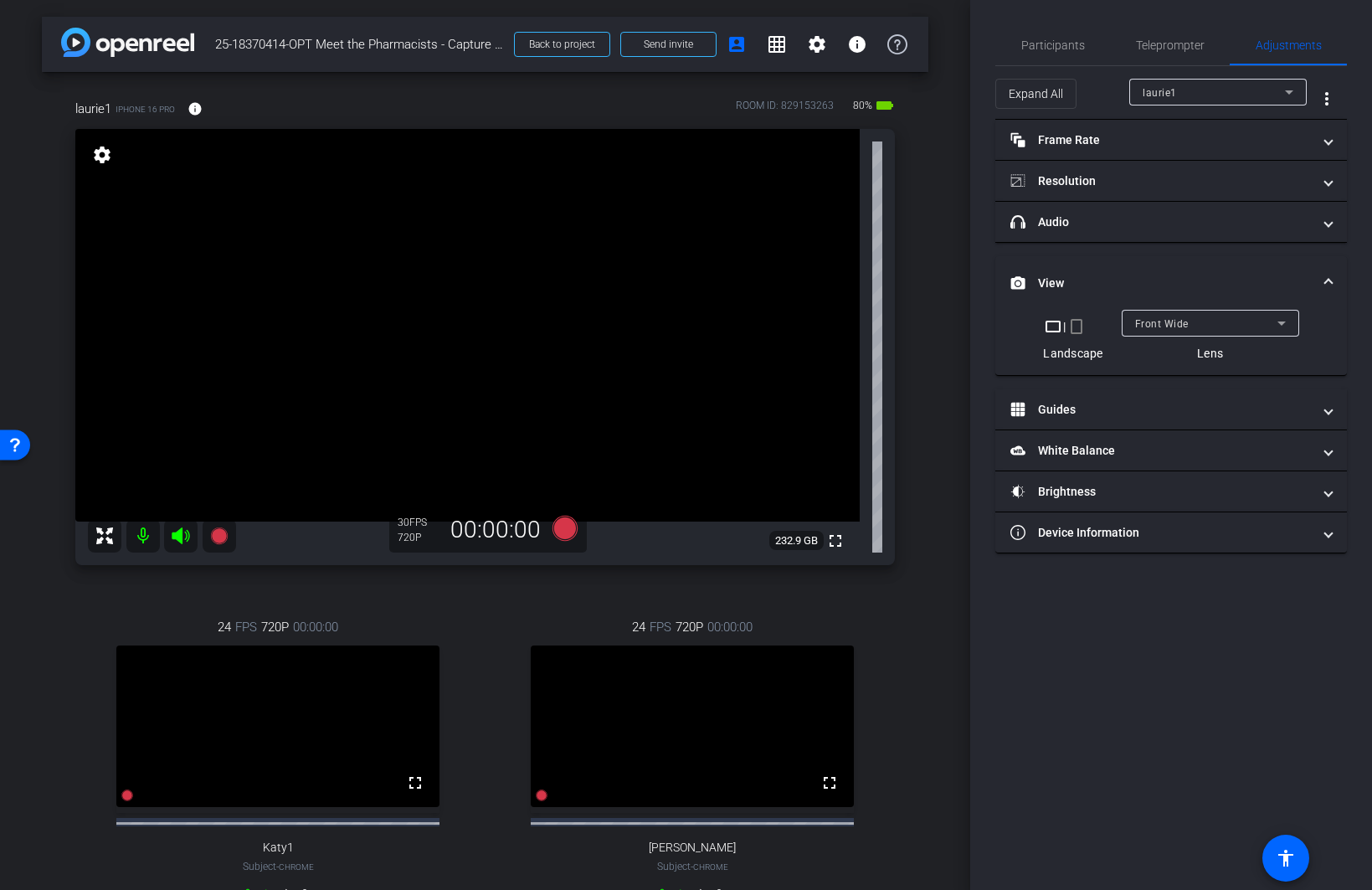
click at [1079, 325] on mat-icon "crop_portrait" at bounding box center [1076, 326] width 20 height 20
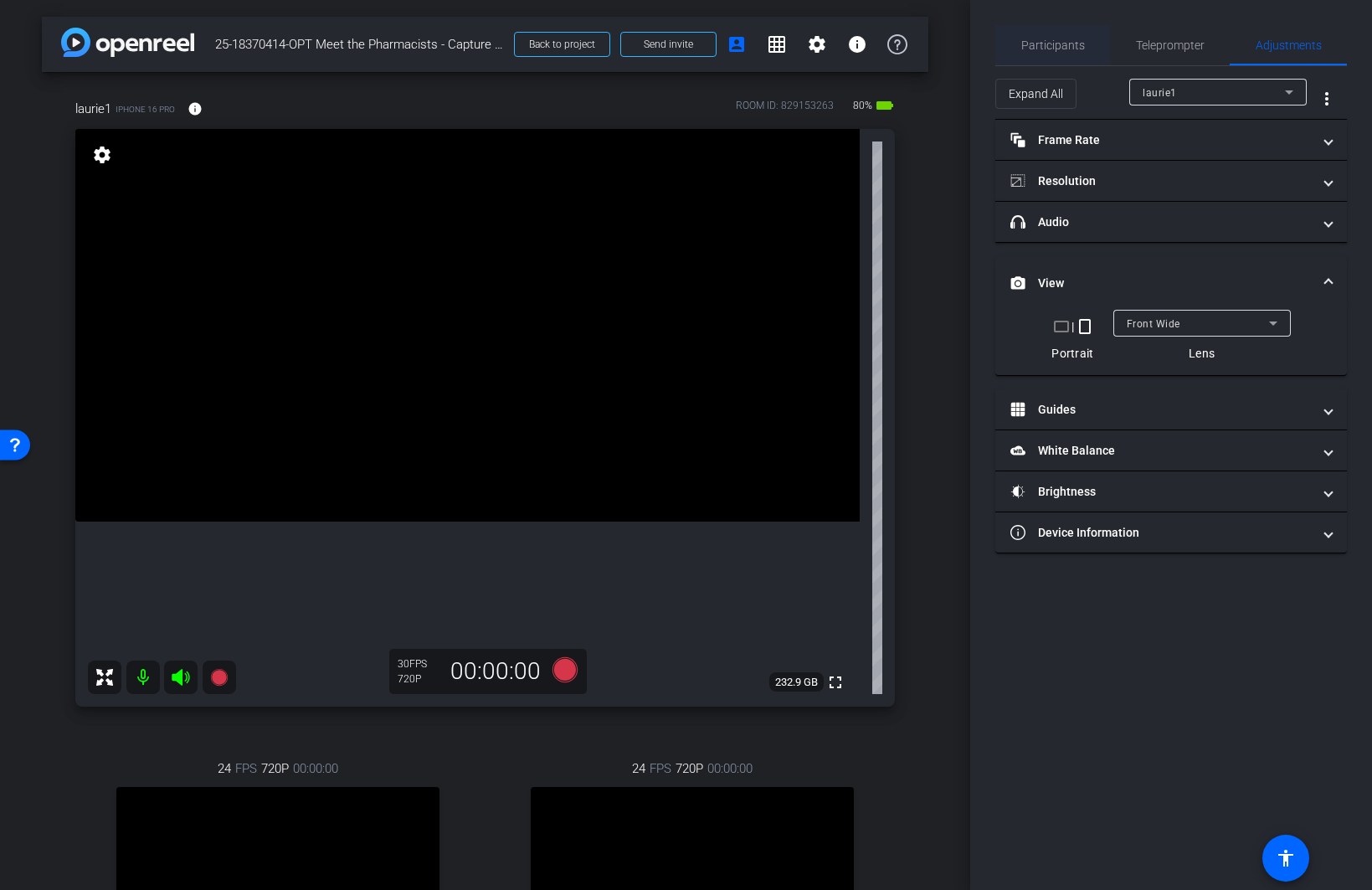
click at [1068, 47] on span "Participants" at bounding box center [1053, 46] width 64 height 12
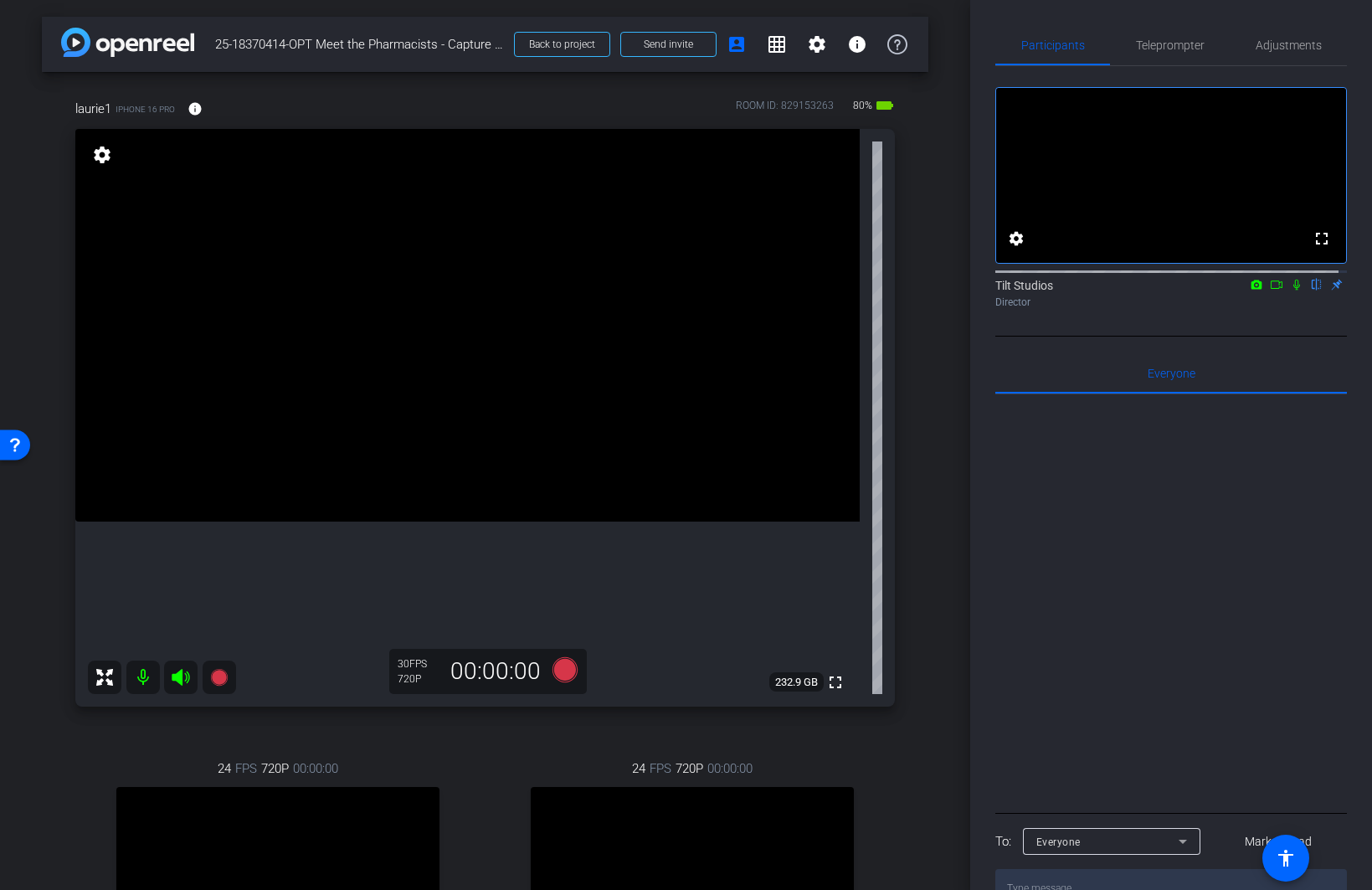
click at [1094, 290] on icon at bounding box center [1297, 284] width 14 height 12
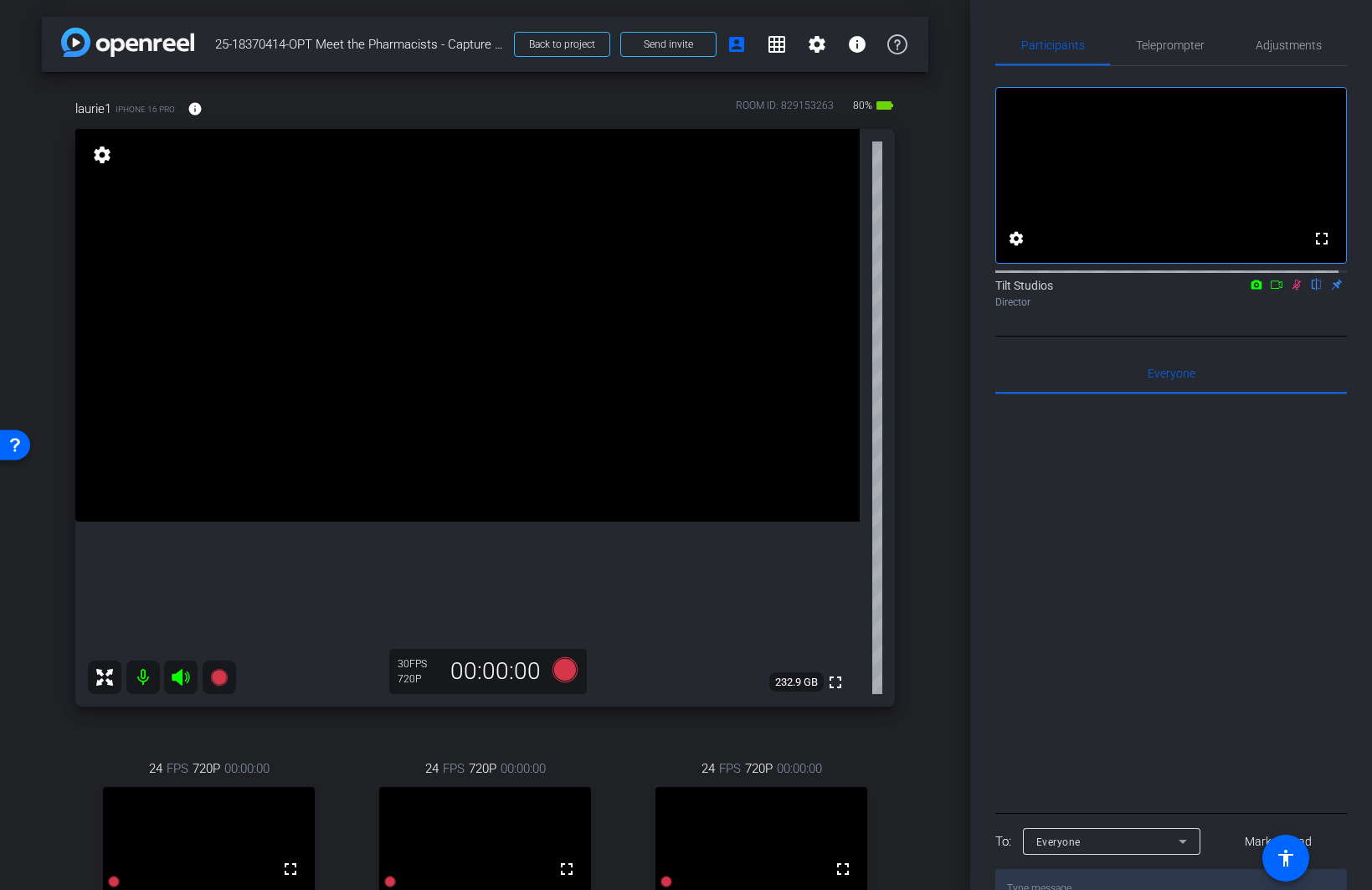
scroll to position [83, 0]
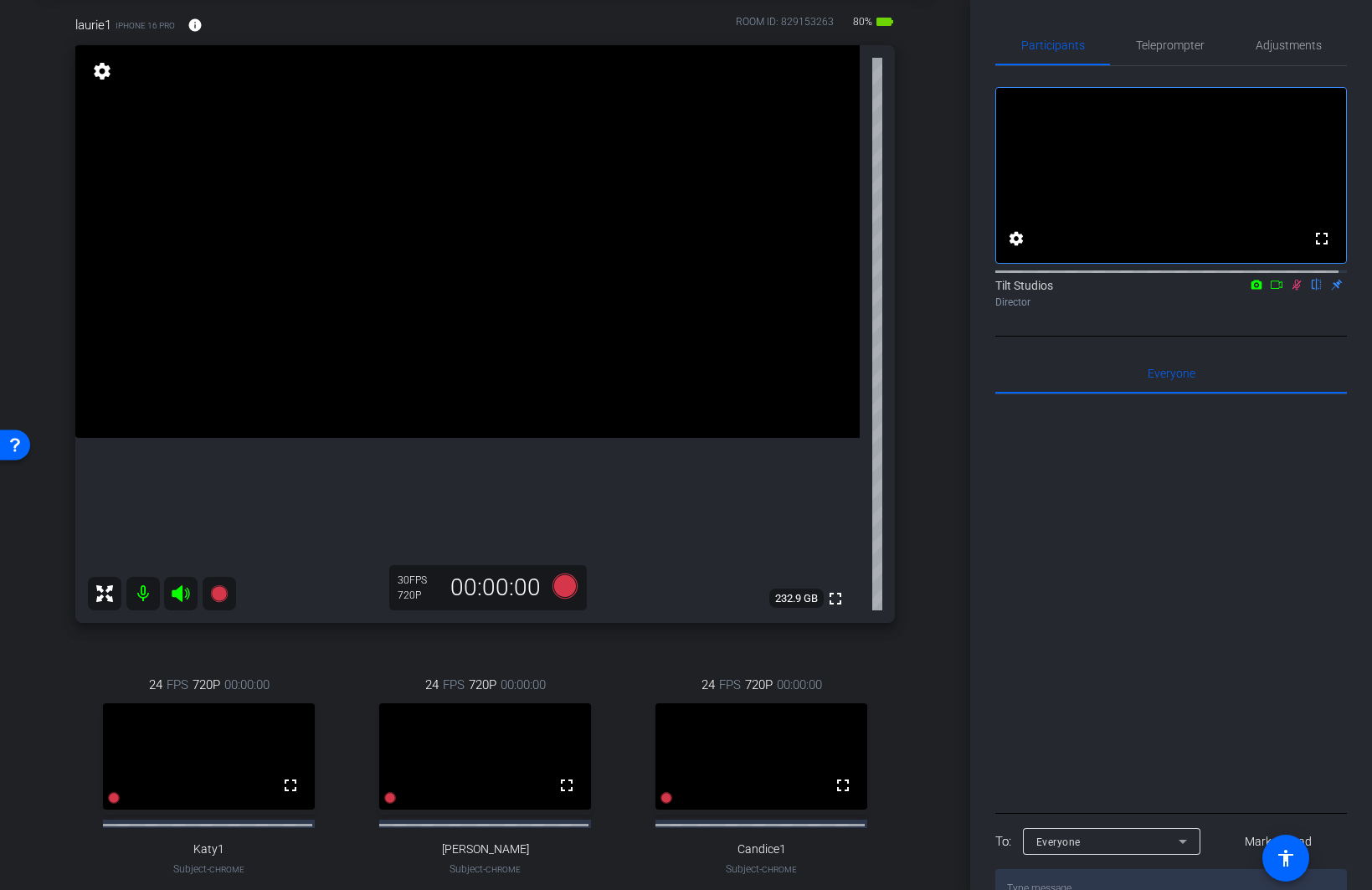
click at [929, 375] on div "arrow_back 25-18370414-OPT Meet the Pharmacists - Capture Session 01 Back to pr…" at bounding box center [485, 362] width 970 height 890
click at [1094, 290] on icon at bounding box center [1296, 284] width 9 height 11
click at [1094, 290] on icon at bounding box center [1296, 284] width 7 height 11
click at [1094, 290] on icon at bounding box center [1297, 284] width 14 height 12
click at [902, 660] on div "laurie1 iPhone 16 Pro info ROOM ID: 829153263 80% battery_std fullscreen settin…" at bounding box center [485, 471] width 887 height 966
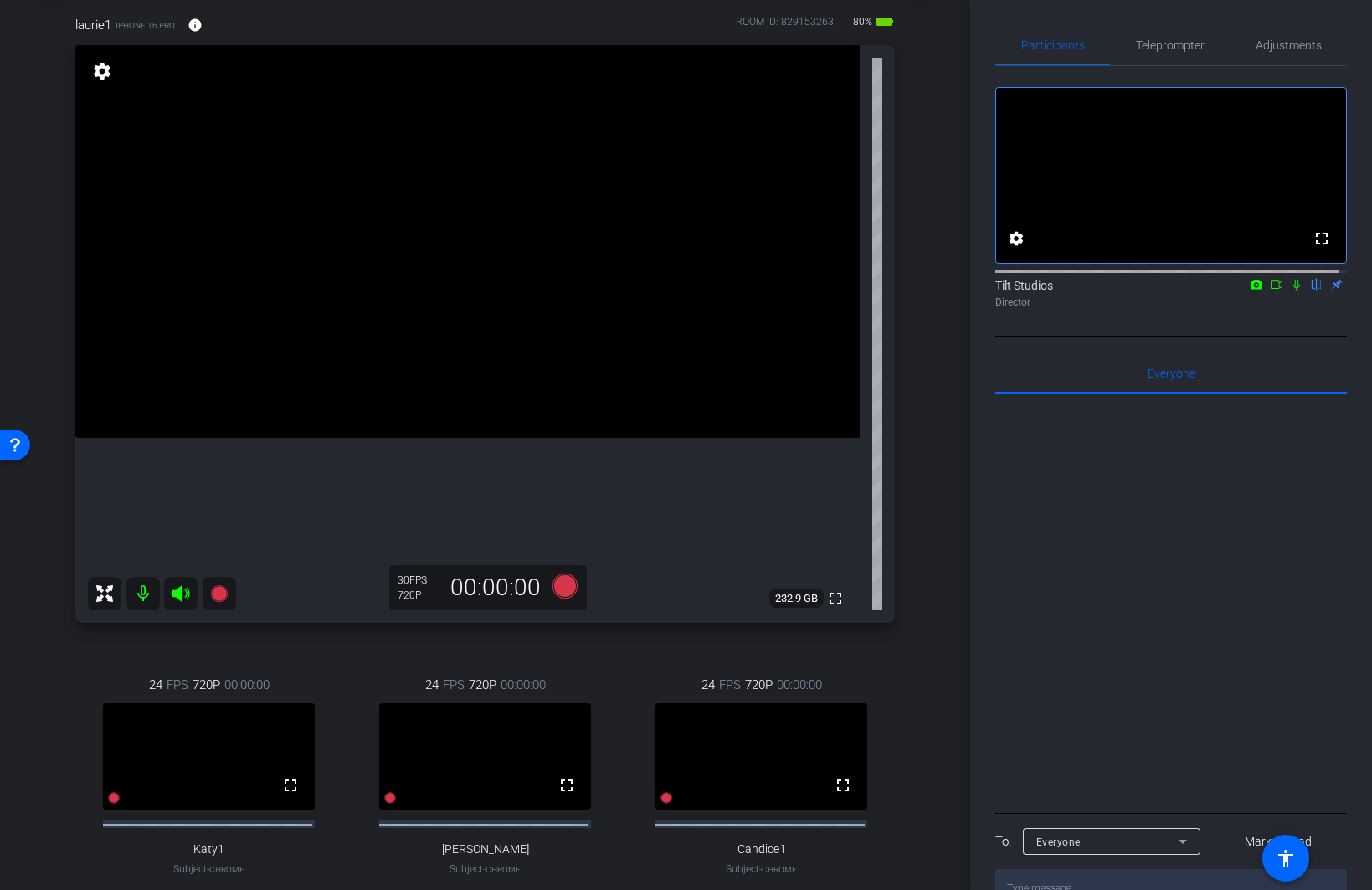
click at [1094, 290] on icon at bounding box center [1296, 284] width 7 height 11
click at [1094, 290] on icon at bounding box center [1297, 284] width 14 height 12
click at [215, 595] on icon at bounding box center [218, 593] width 16 height 16
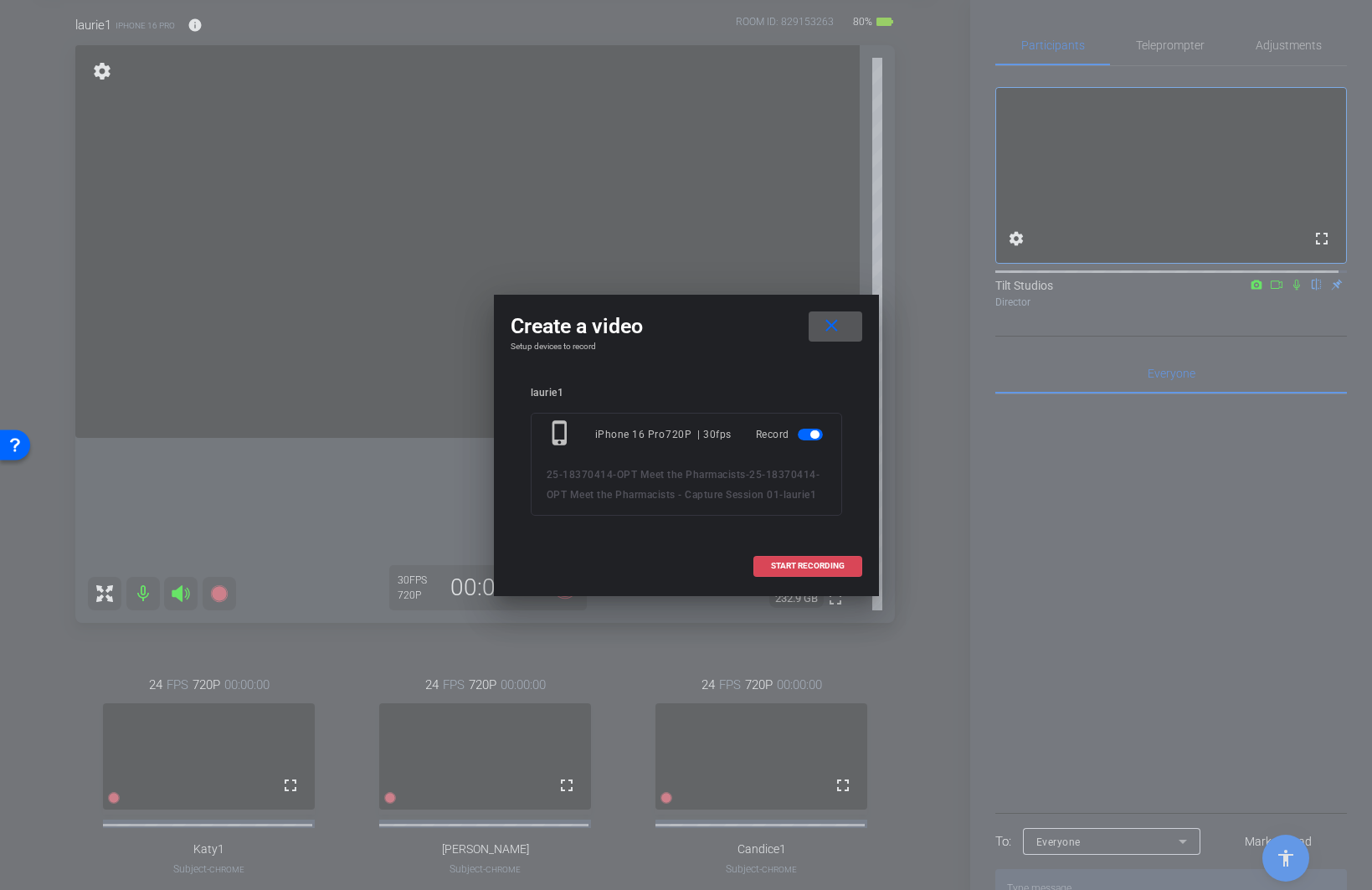
click at [794, 563] on span "START RECORDING" at bounding box center [808, 566] width 74 height 9
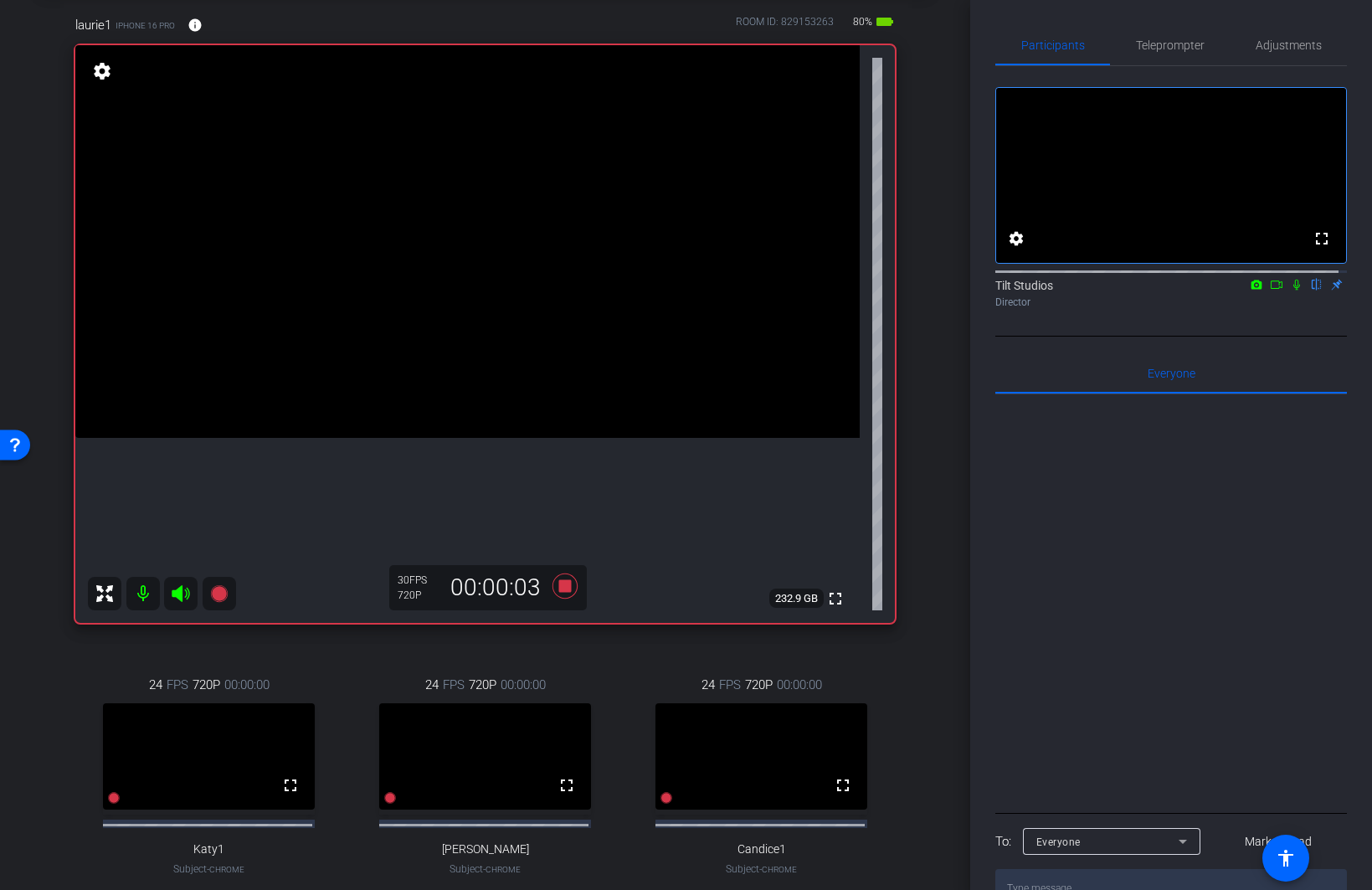
click at [917, 635] on div "laurie1 iPhone 16 Pro info ROOM ID: 829153263 80% battery_std fullscreen settin…" at bounding box center [485, 471] width 887 height 966
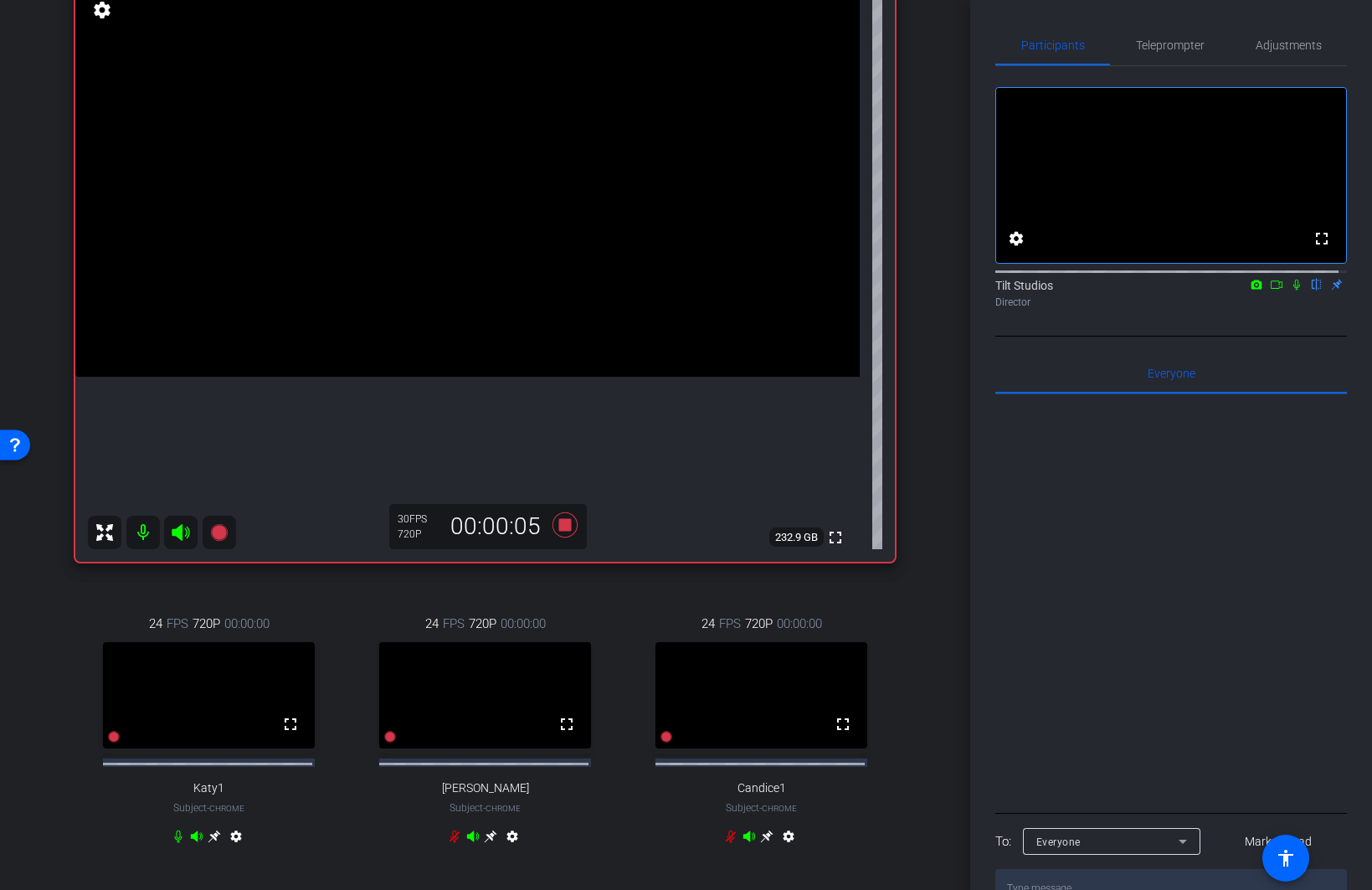
scroll to position [168, 0]
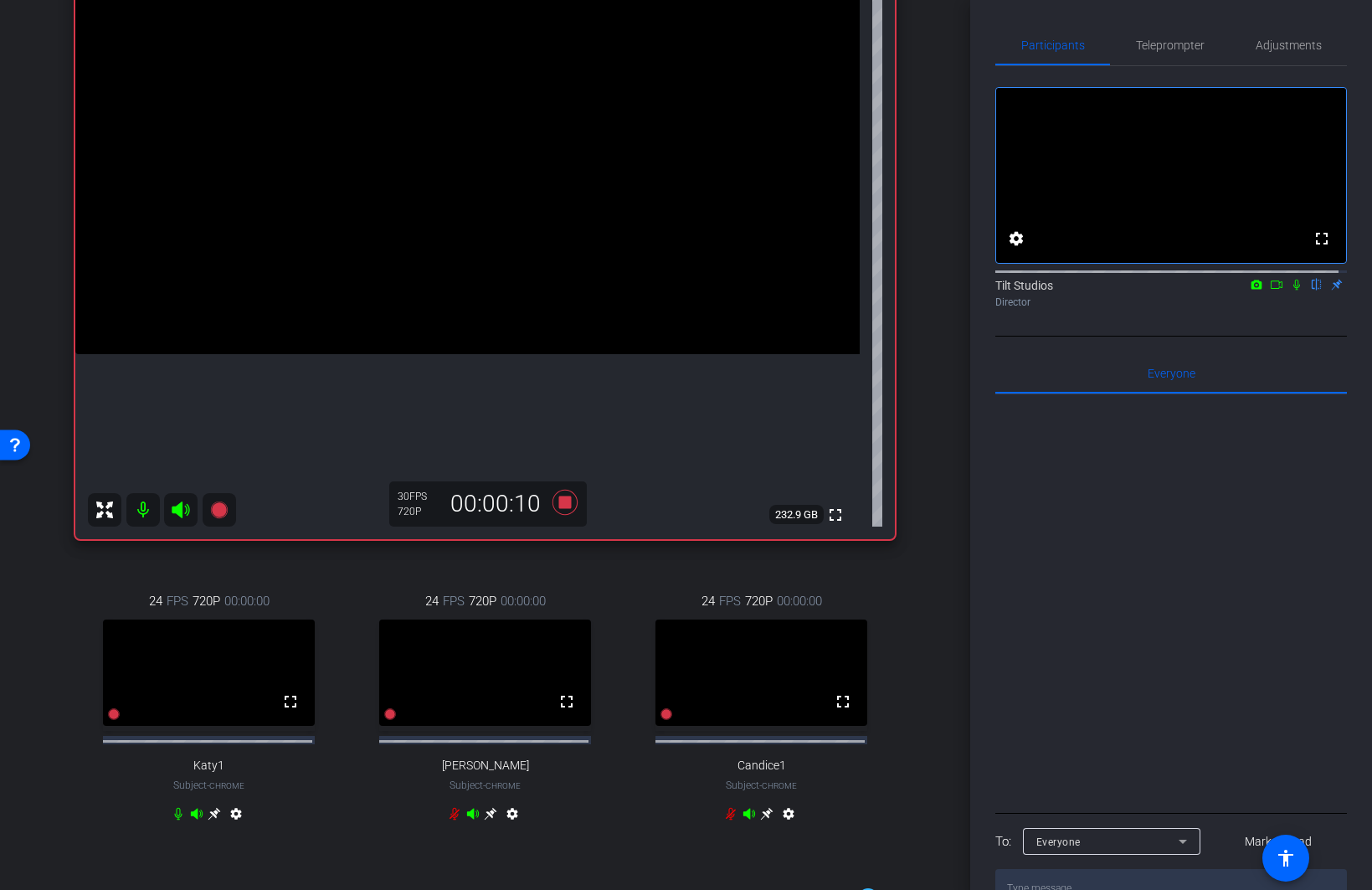
click at [1094, 290] on icon at bounding box center [1297, 284] width 14 height 12
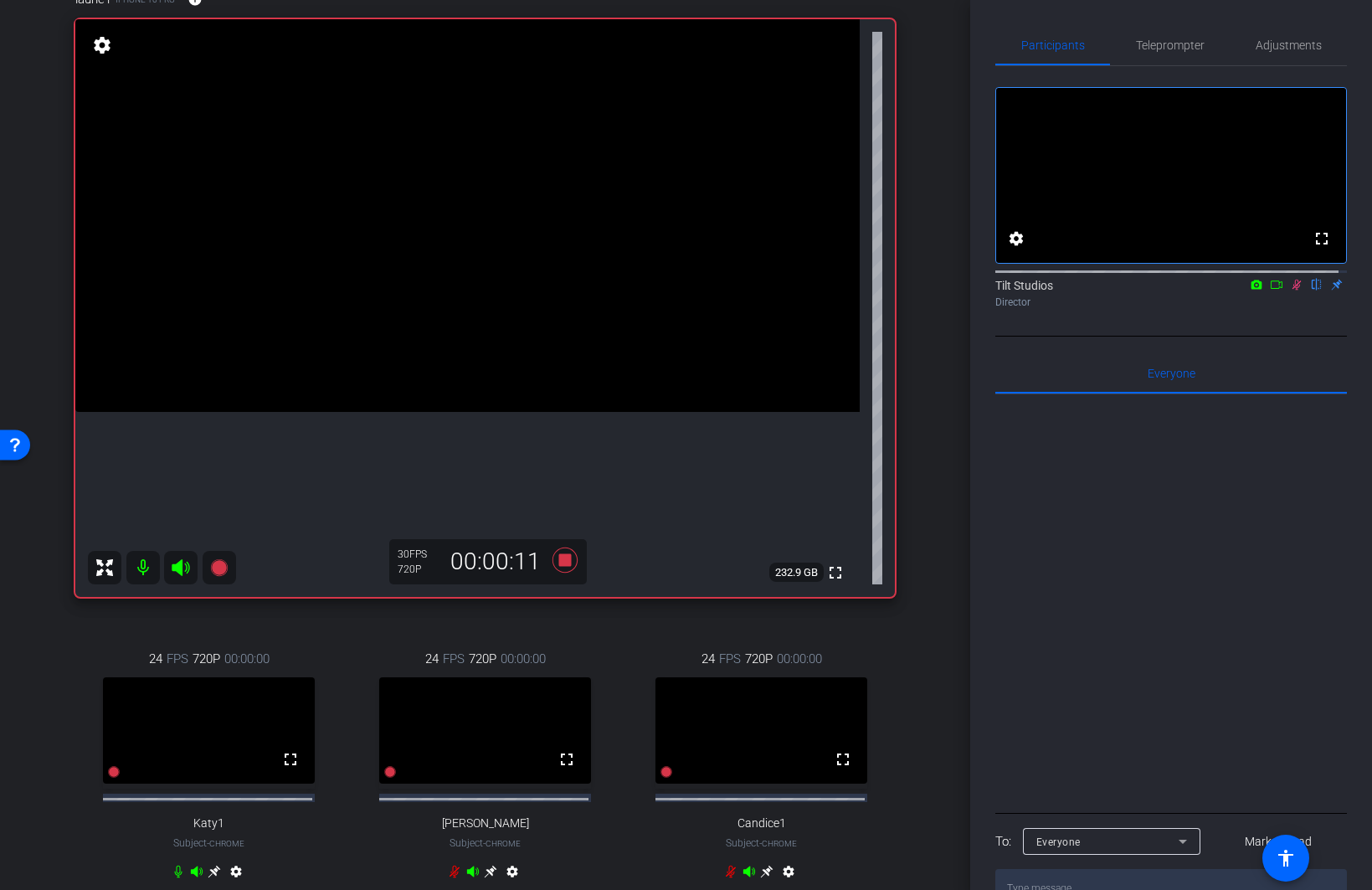
scroll to position [83, 0]
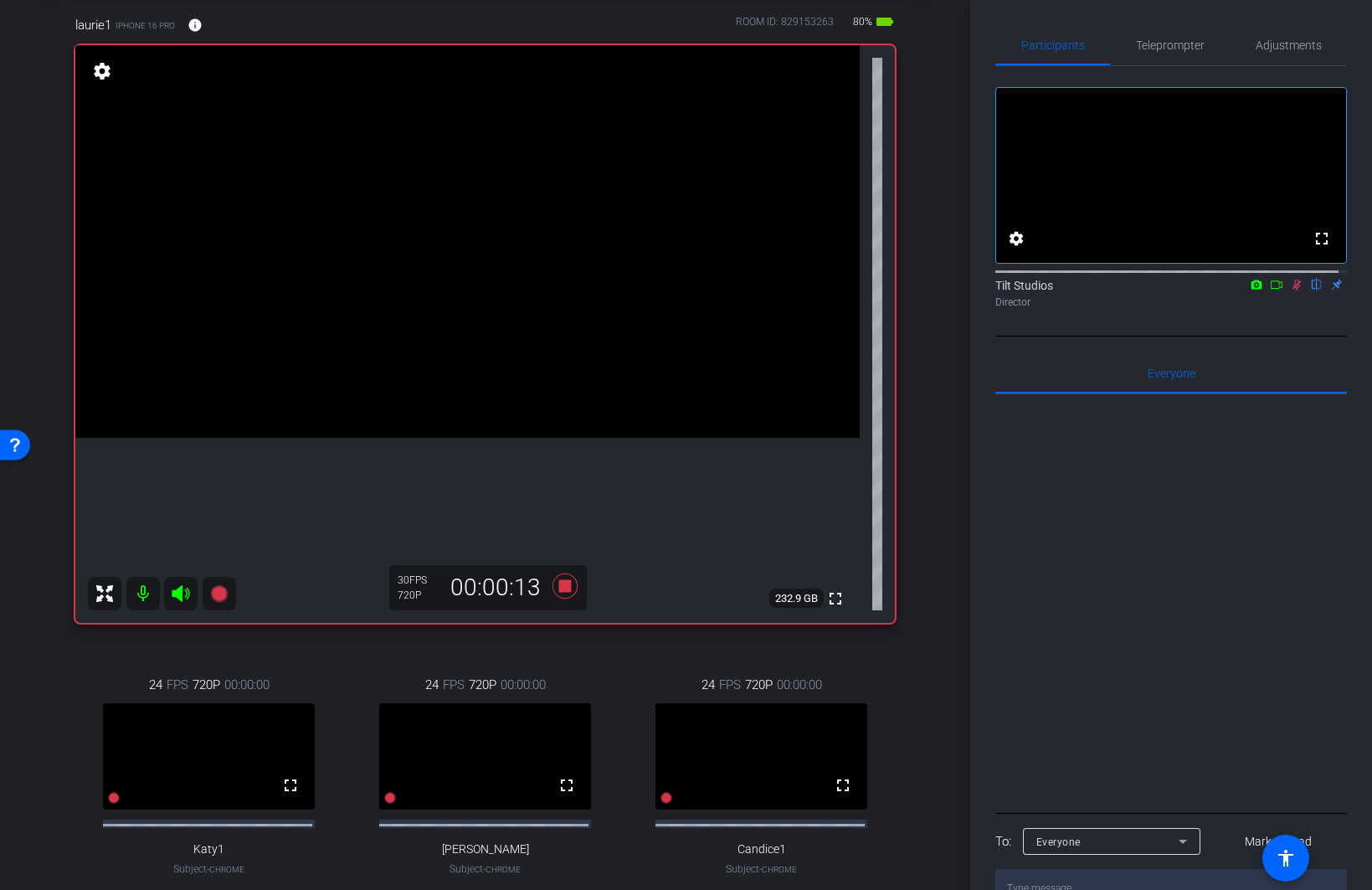
click at [890, 660] on div "laurie1 iPhone 16 Pro info ROOM ID: 829153263 80% battery_std fullscreen settin…" at bounding box center [485, 471] width 887 height 966
click at [559, 583] on icon at bounding box center [564, 585] width 25 height 25
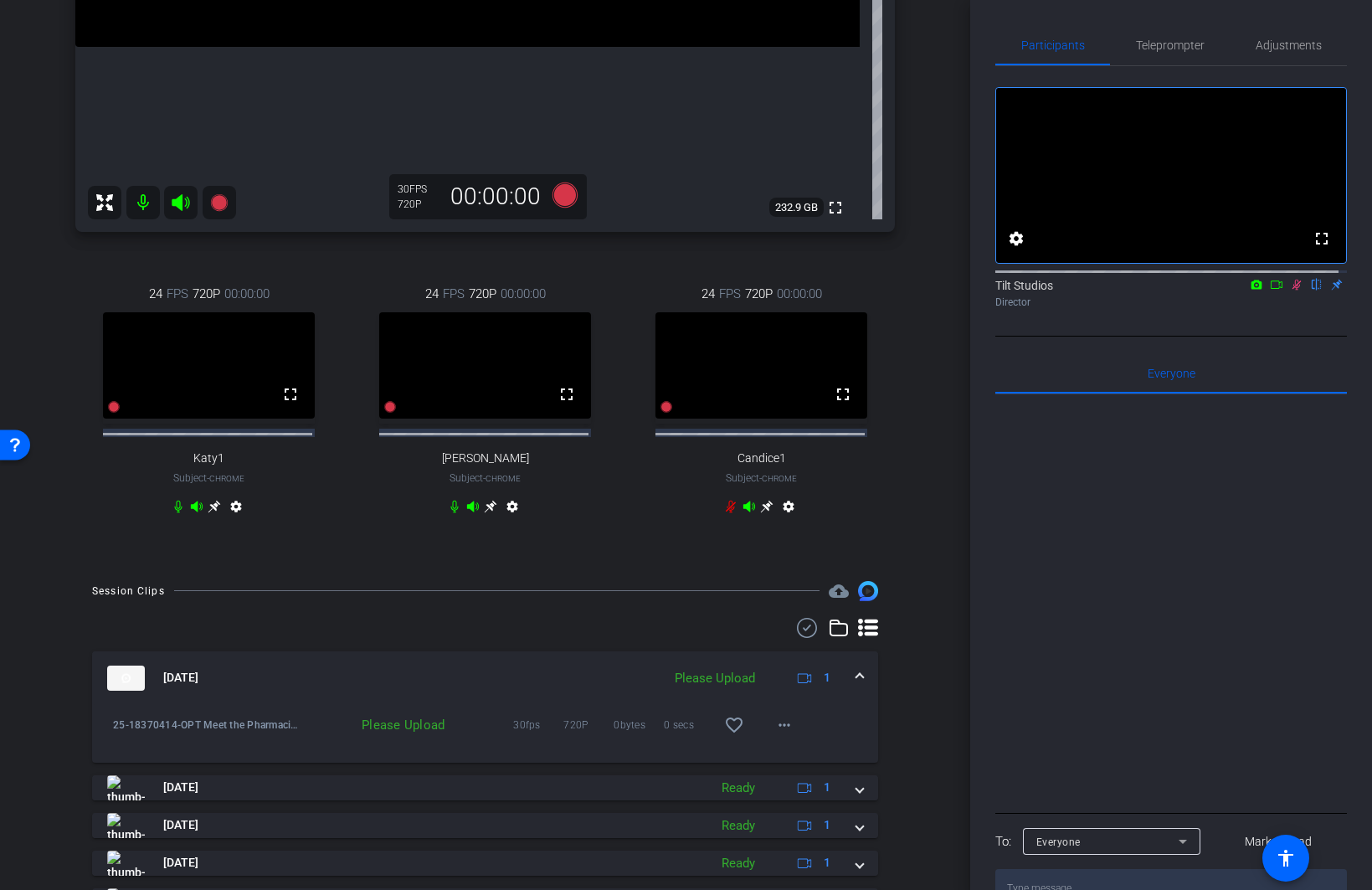
scroll to position [503, 0]
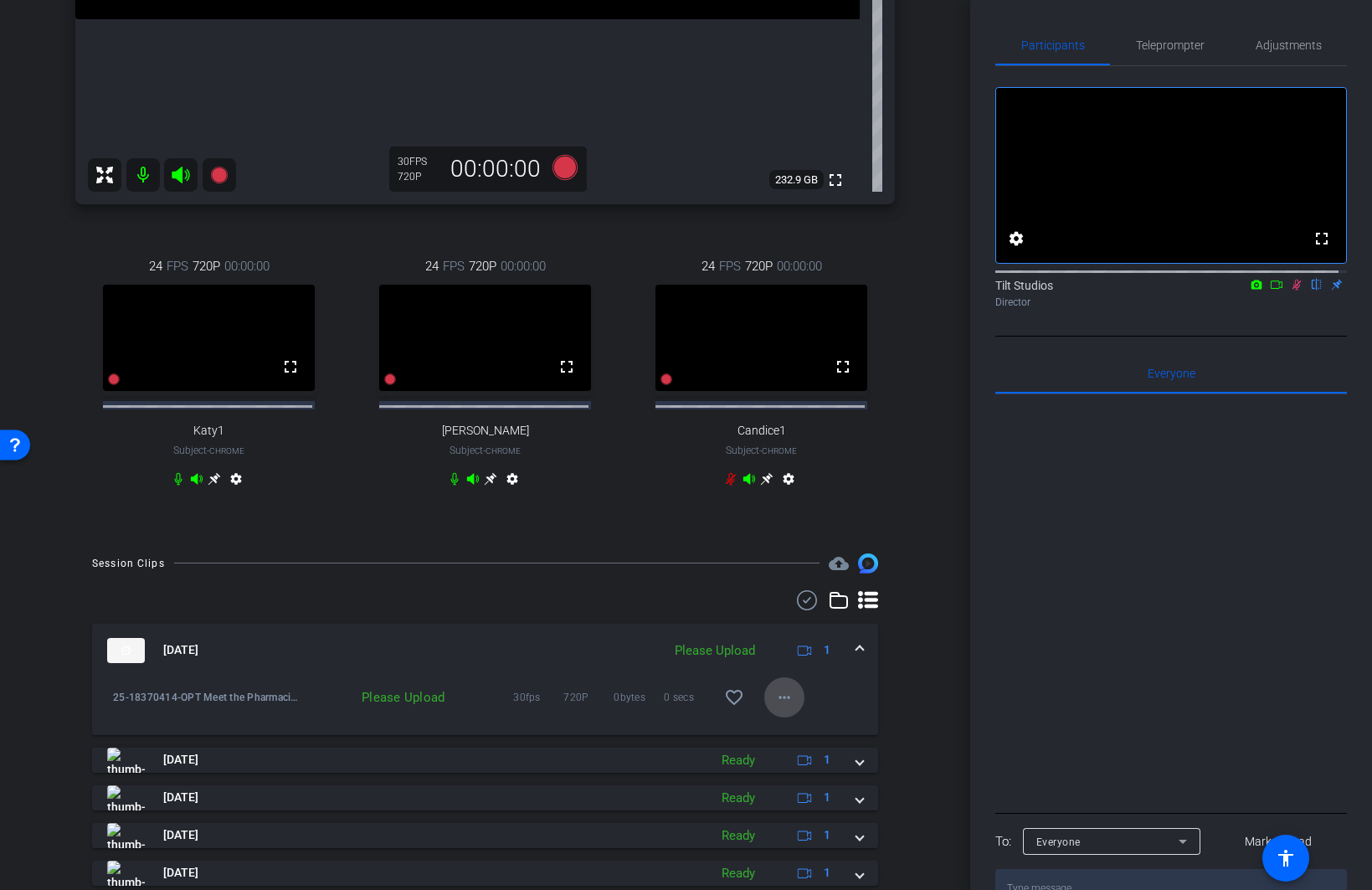
click at [778, 660] on mat-icon "more_horiz" at bounding box center [784, 697] width 20 height 20
click at [792, 660] on span "Upload" at bounding box center [803, 743] width 67 height 20
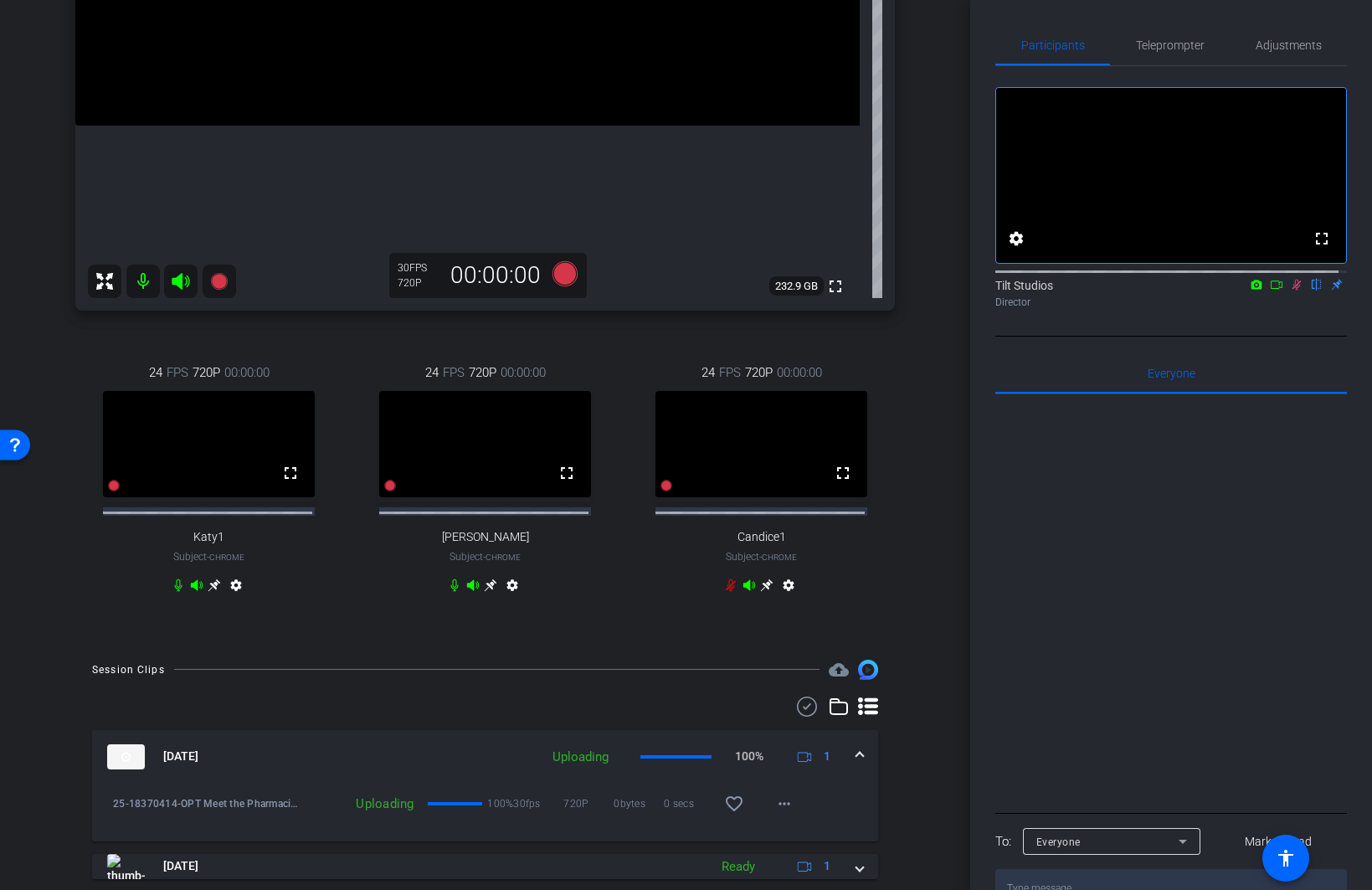
scroll to position [418, 0]
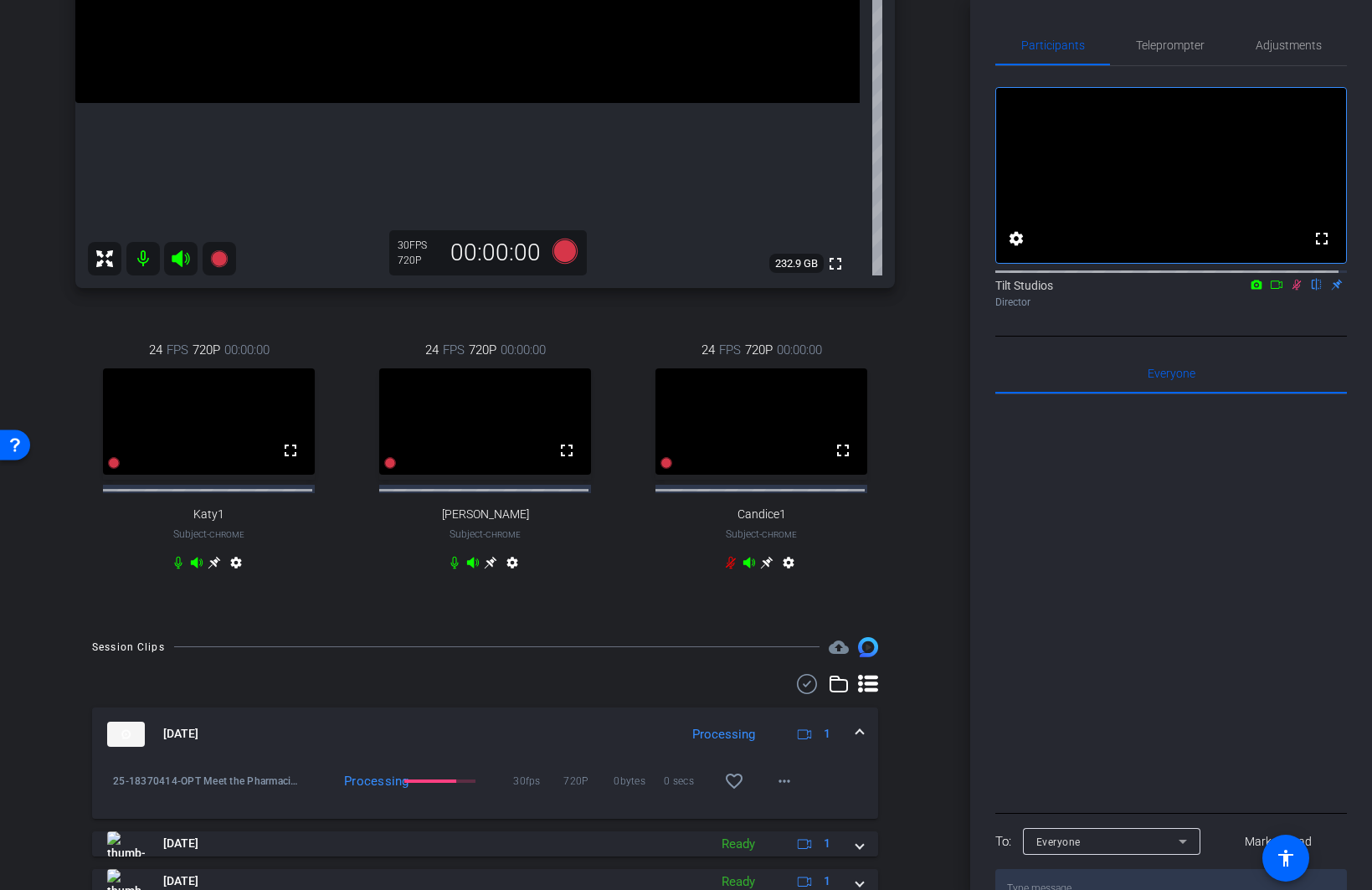
click at [914, 592] on div "laurie1 iPhone 16 Pro info ROOM ID: 829153263 80% battery_std fullscreen settin…" at bounding box center [485, 137] width 887 height 966
click at [1094, 290] on icon at bounding box center [1297, 284] width 14 height 12
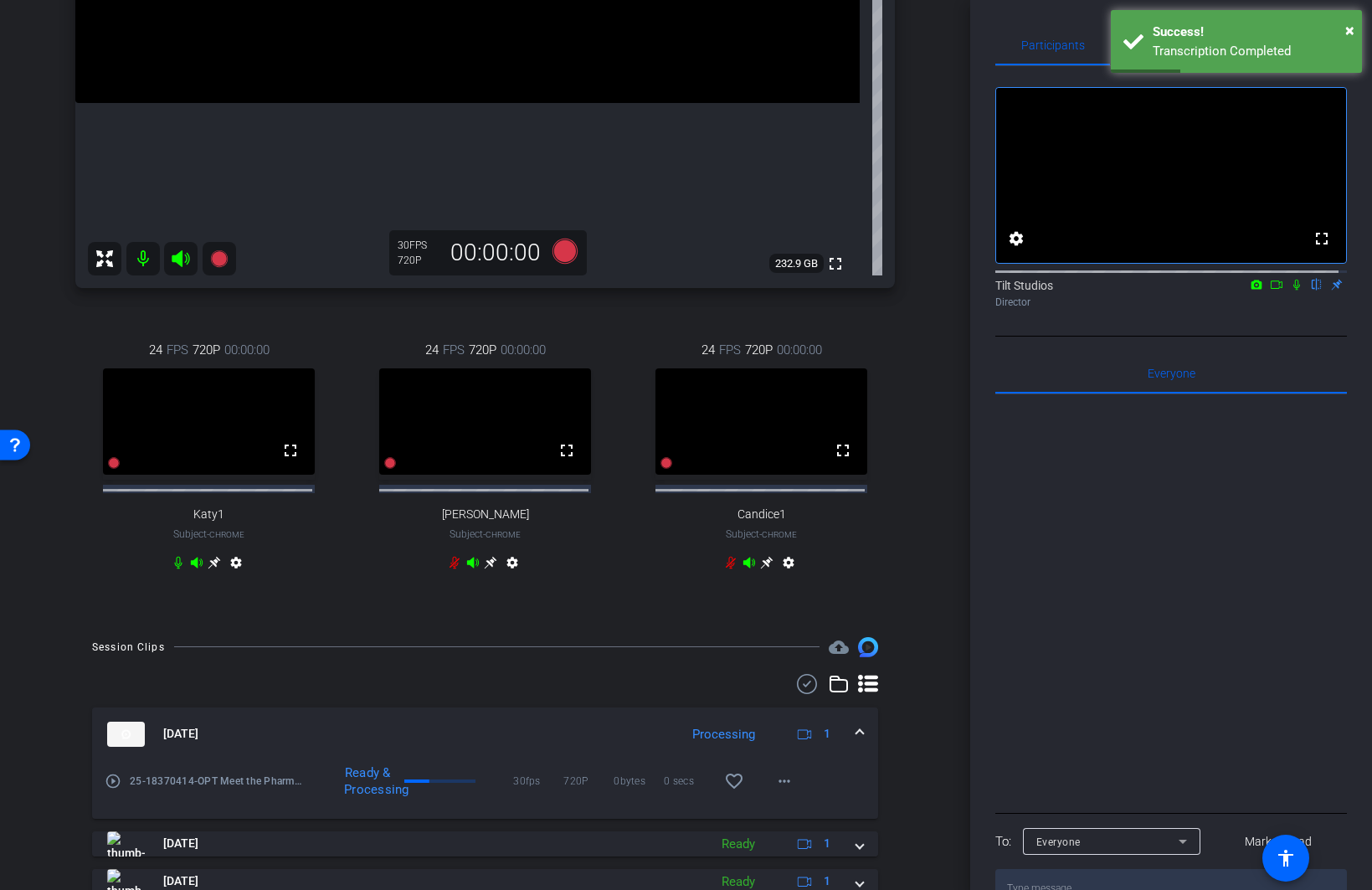
click at [1094, 290] on icon at bounding box center [1297, 284] width 14 height 12
click at [1094, 290] on icon at bounding box center [1277, 284] width 14 height 12
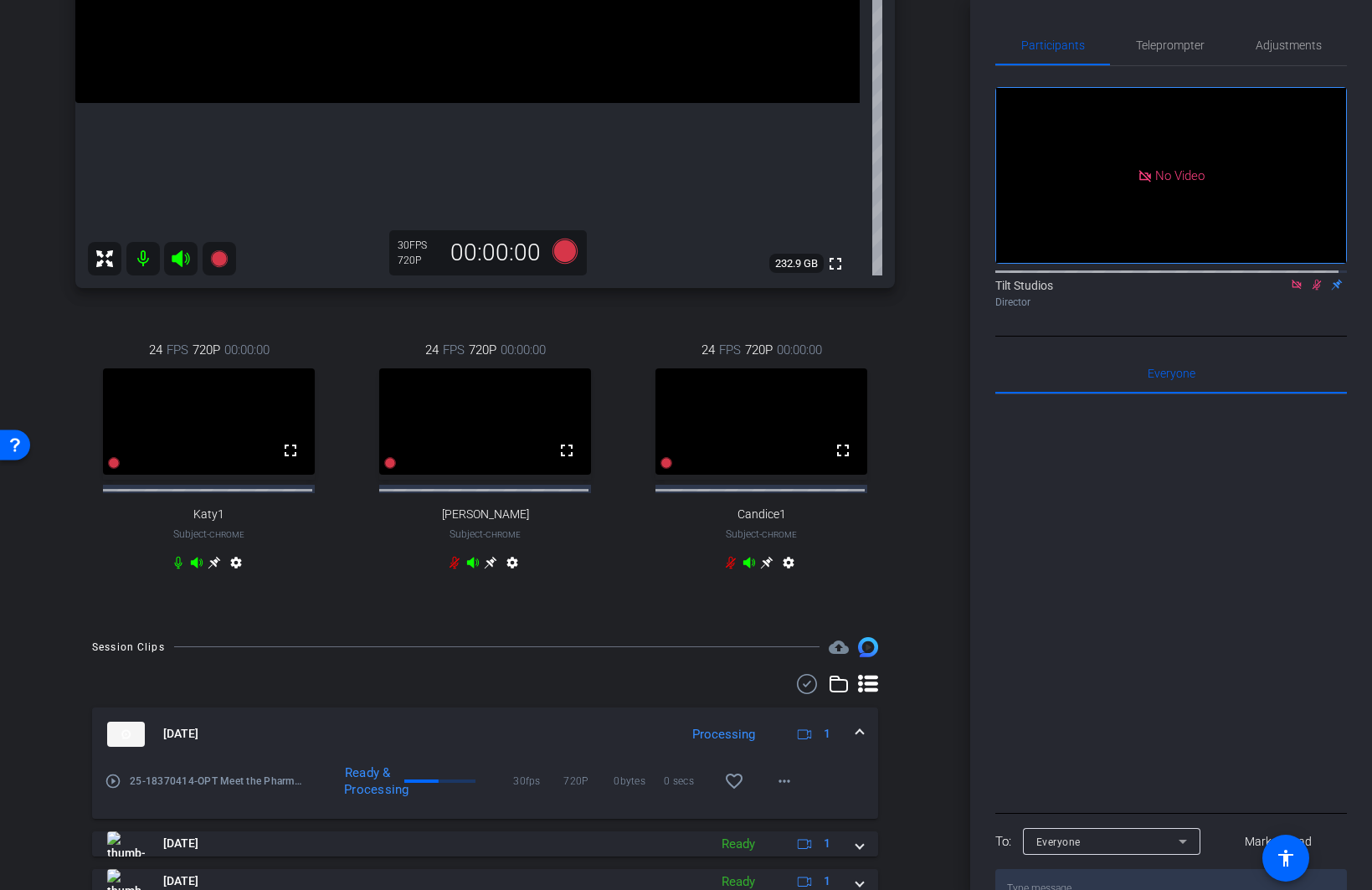
click at [116, 660] on mat-icon "play_circle_outline" at bounding box center [113, 780] width 16 height 16
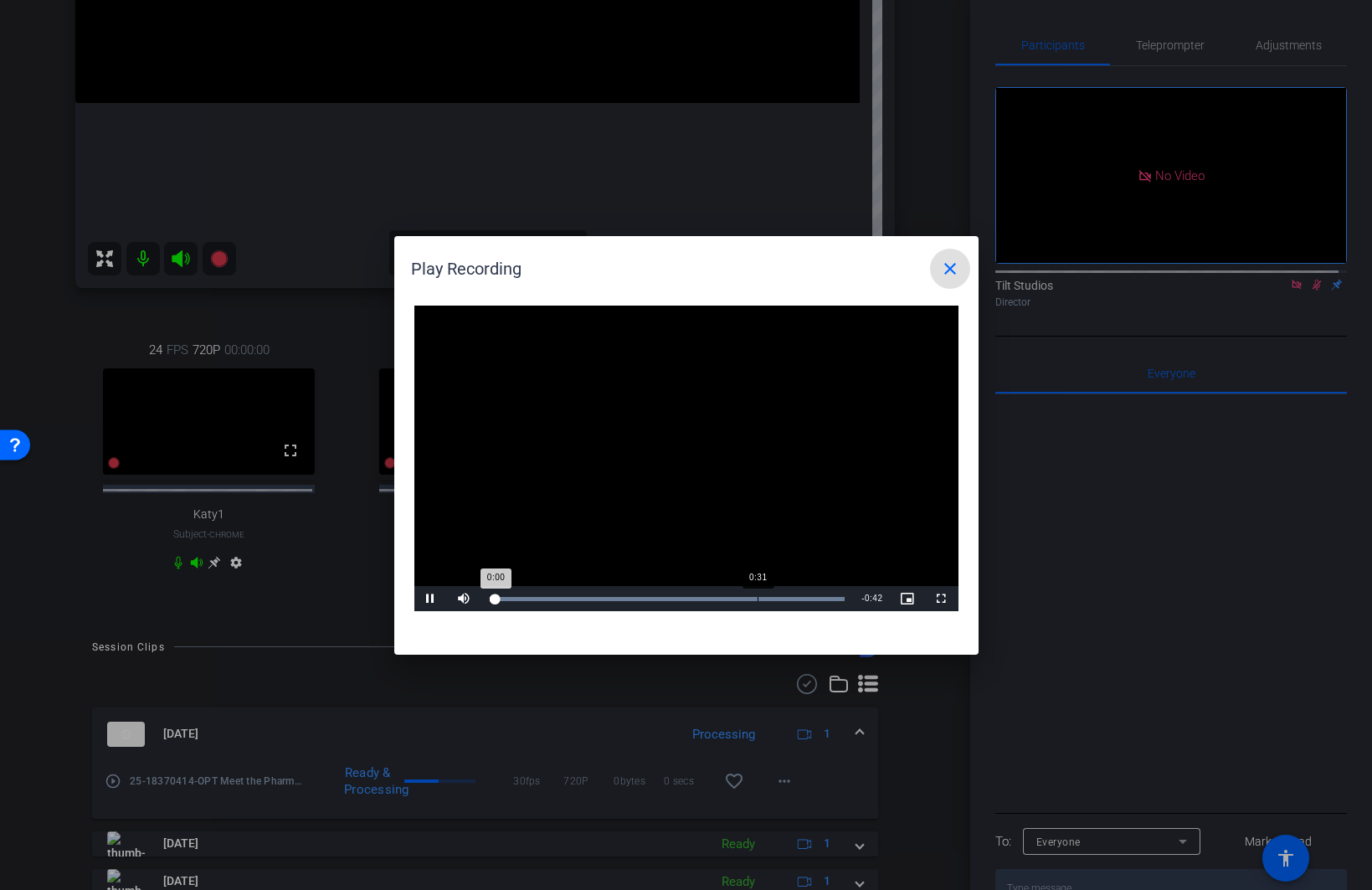
click at [763, 594] on div "Loaded : 100.00% 0:31 0:00" at bounding box center [668, 598] width 373 height 25
click at [792, 595] on div "Loaded : 100.00% 0:35 0:32" at bounding box center [668, 598] width 373 height 25
click at [762, 593] on div "Loaded : 100.00% 0:32 0:36" at bounding box center [668, 598] width 373 height 25
click at [779, 599] on div "Loaded : 100.00% 0:34 0:33" at bounding box center [668, 599] width 356 height 4
click at [755, 600] on div "0:35" at bounding box center [623, 599] width 266 height 4
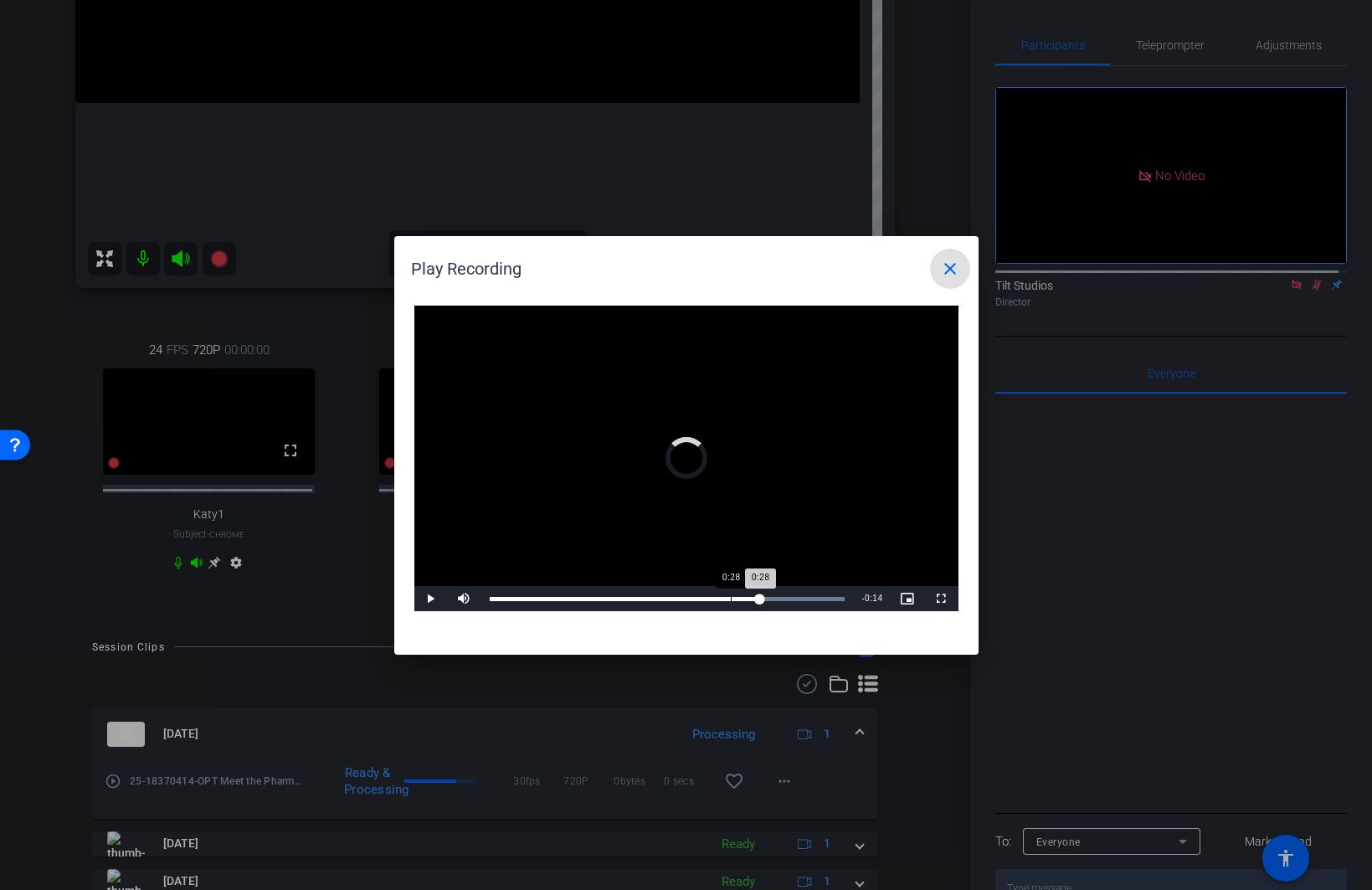
click at [730, 602] on div "Loaded : 100.00% 0:28 0:28" at bounding box center [668, 598] width 373 height 25
click at [818, 598] on div "Loaded : 100.00% 0:38 0:29" at bounding box center [668, 599] width 356 height 4
click at [957, 270] on mat-icon "close" at bounding box center [949, 268] width 20 height 20
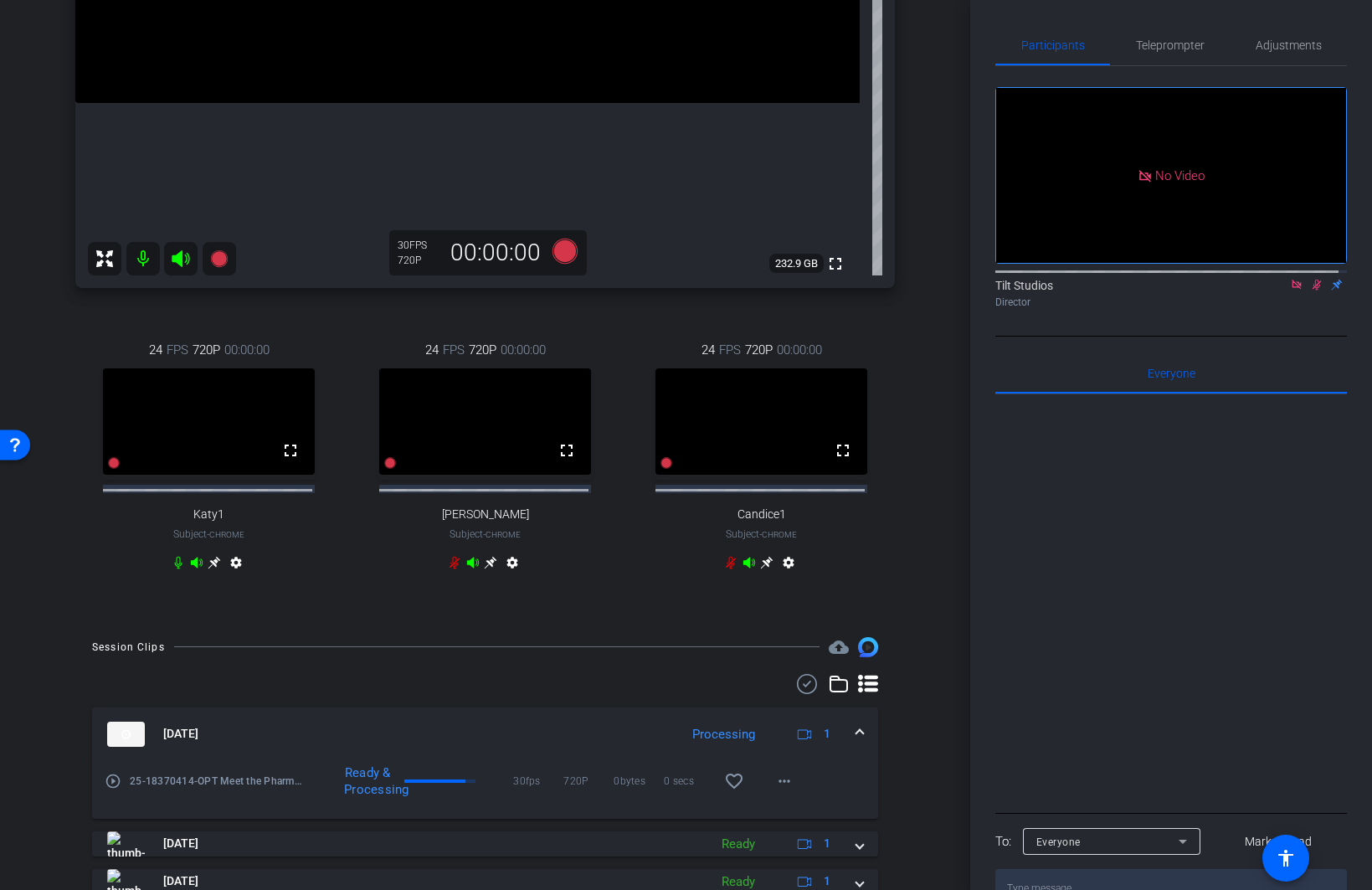
click at [1094, 335] on div "No Video Tilt Studios Director" at bounding box center [1171, 201] width 351 height 271
click at [1094, 290] on icon at bounding box center [1317, 284] width 14 height 12
click at [1094, 292] on mat-icon at bounding box center [1296, 285] width 20 height 15
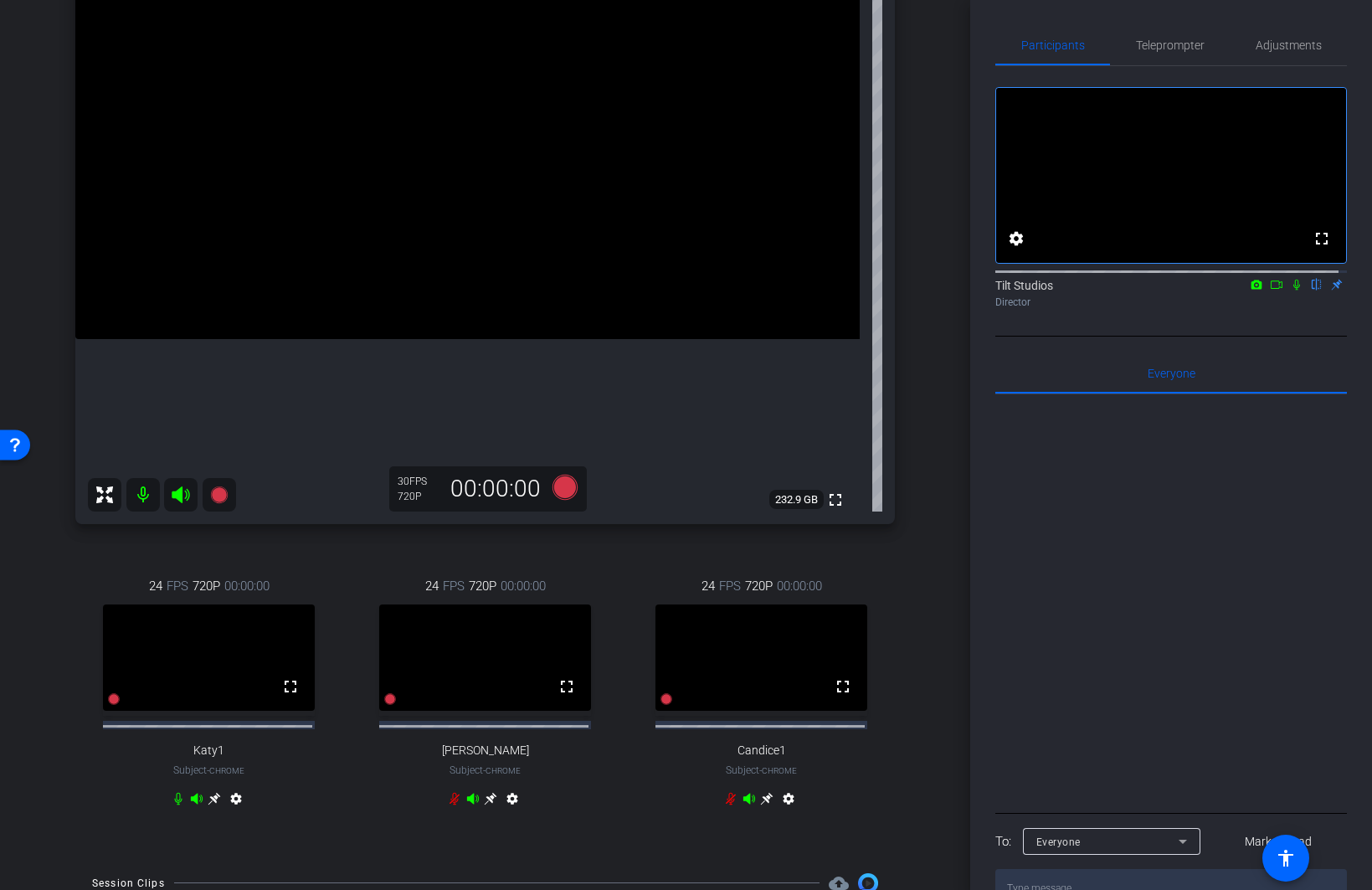
scroll to position [168, 0]
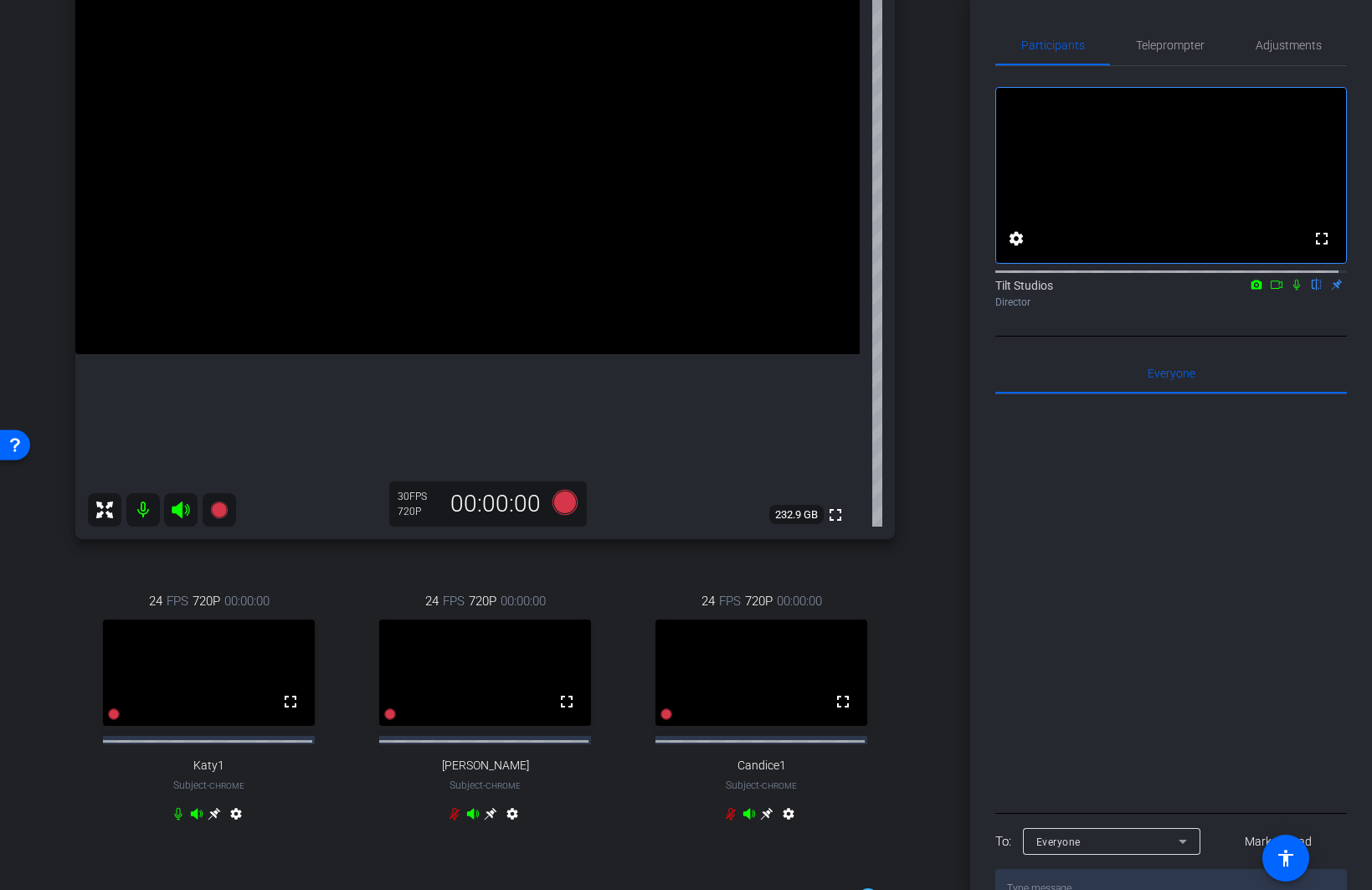
click at [1094, 290] on icon at bounding box center [1296, 284] width 7 height 11
click at [1094, 290] on icon at bounding box center [1297, 284] width 14 height 12
click at [915, 582] on div "laurie1 iPhone 16 Pro info ROOM ID: 829153263 80% battery_std fullscreen settin…" at bounding box center [485, 387] width 887 height 966
click at [1094, 290] on icon at bounding box center [1296, 284] width 7 height 11
click at [1094, 290] on icon at bounding box center [1296, 284] width 9 height 11
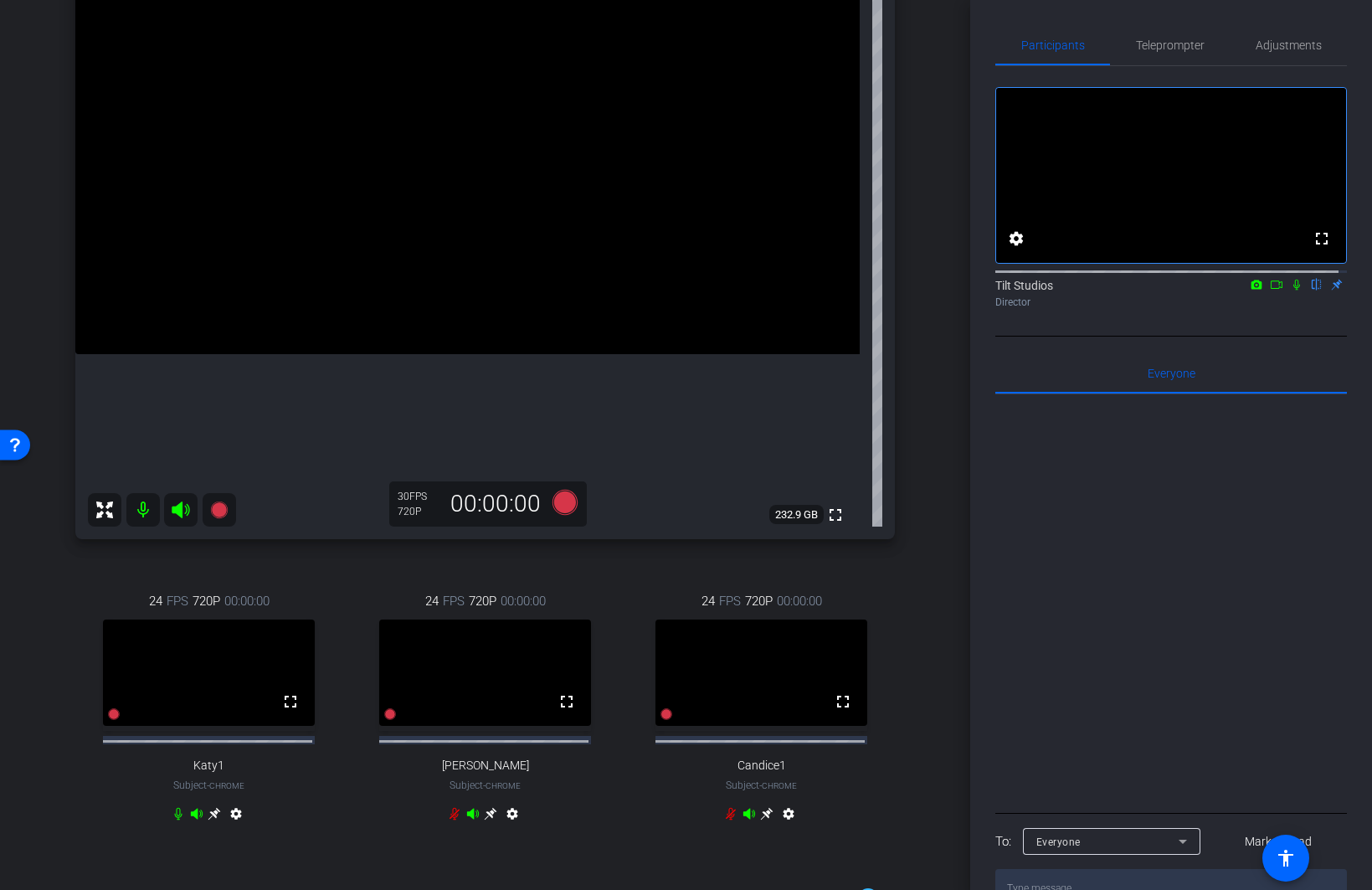
click at [869, 570] on div "24 FPS 720P 00:00:00 fullscreen Candice1 Subject - Chrome settings" at bounding box center [761, 710] width 267 height 290
click at [1094, 290] on icon at bounding box center [1296, 284] width 7 height 11
click at [1094, 290] on icon at bounding box center [1296, 284] width 9 height 11
click at [909, 584] on div "laurie1 iPhone 16 Pro info ROOM ID: 829153263 75% battery_std fullscreen settin…" at bounding box center [485, 387] width 887 height 966
click at [221, 508] on icon at bounding box center [218, 509] width 16 height 16
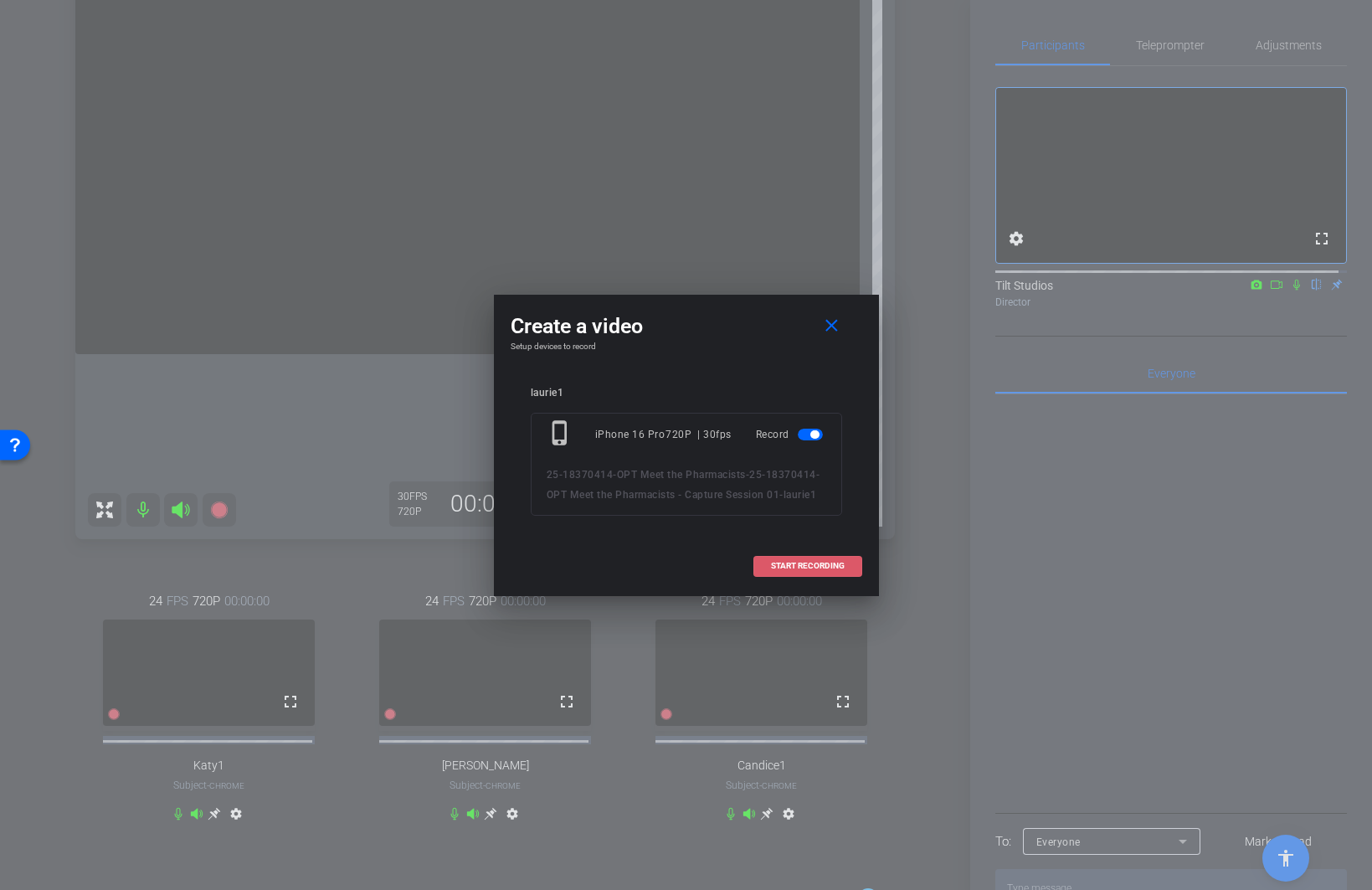
click at [845, 567] on span at bounding box center [808, 565] width 107 height 40
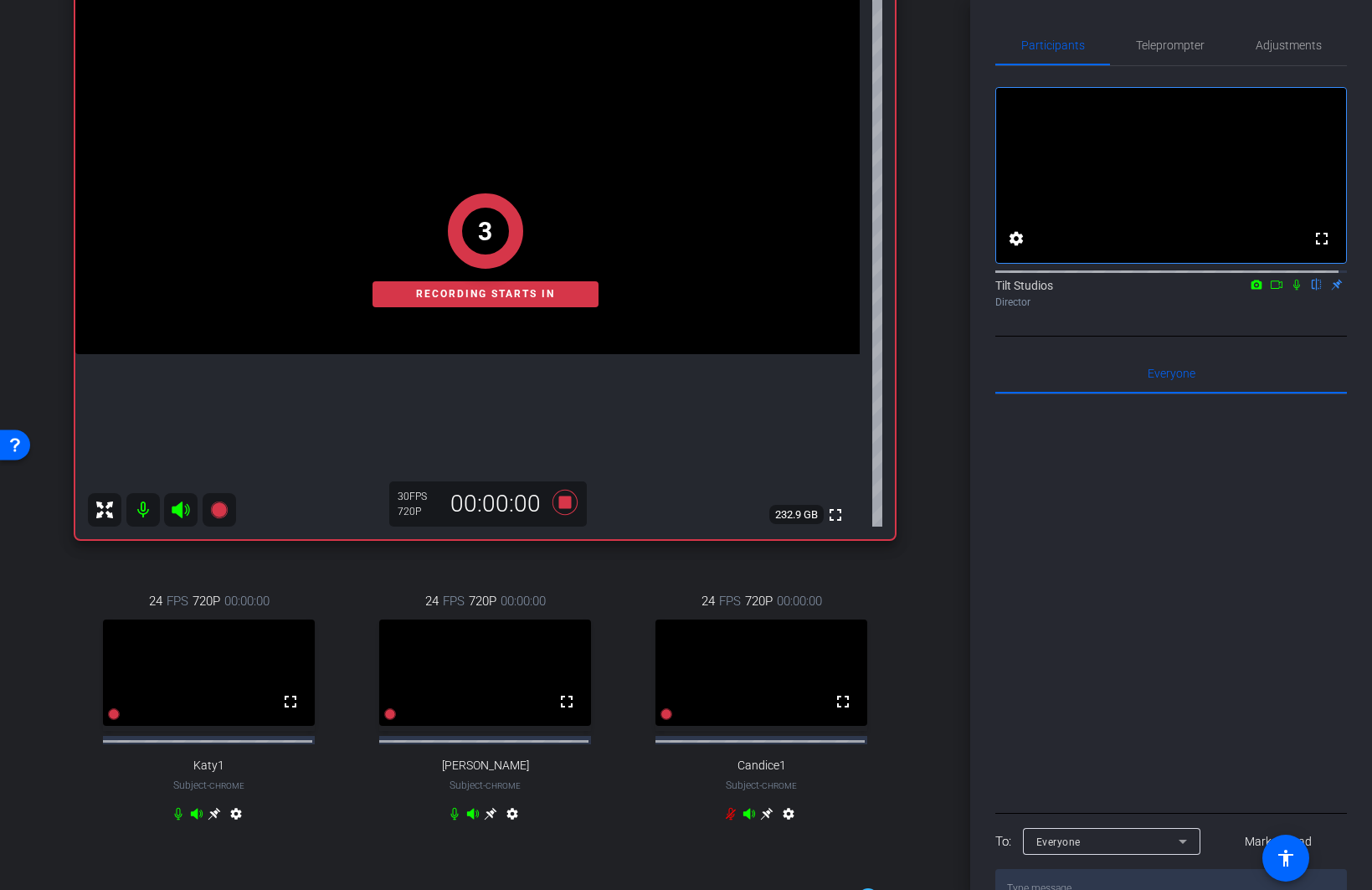
click at [1094, 314] on div "Tilt Studios flip Director" at bounding box center [1171, 289] width 351 height 51
click at [1094, 337] on div "fullscreen settings Tilt Studios flip Director" at bounding box center [1171, 201] width 351 height 271
click at [241, 557] on div "laurie1 iPhone 16 Pro info ROOM ID: 829153263 75% battery_std fullscreen settin…" at bounding box center [485, 387] width 887 height 966
click at [1094, 290] on icon at bounding box center [1296, 284] width 7 height 11
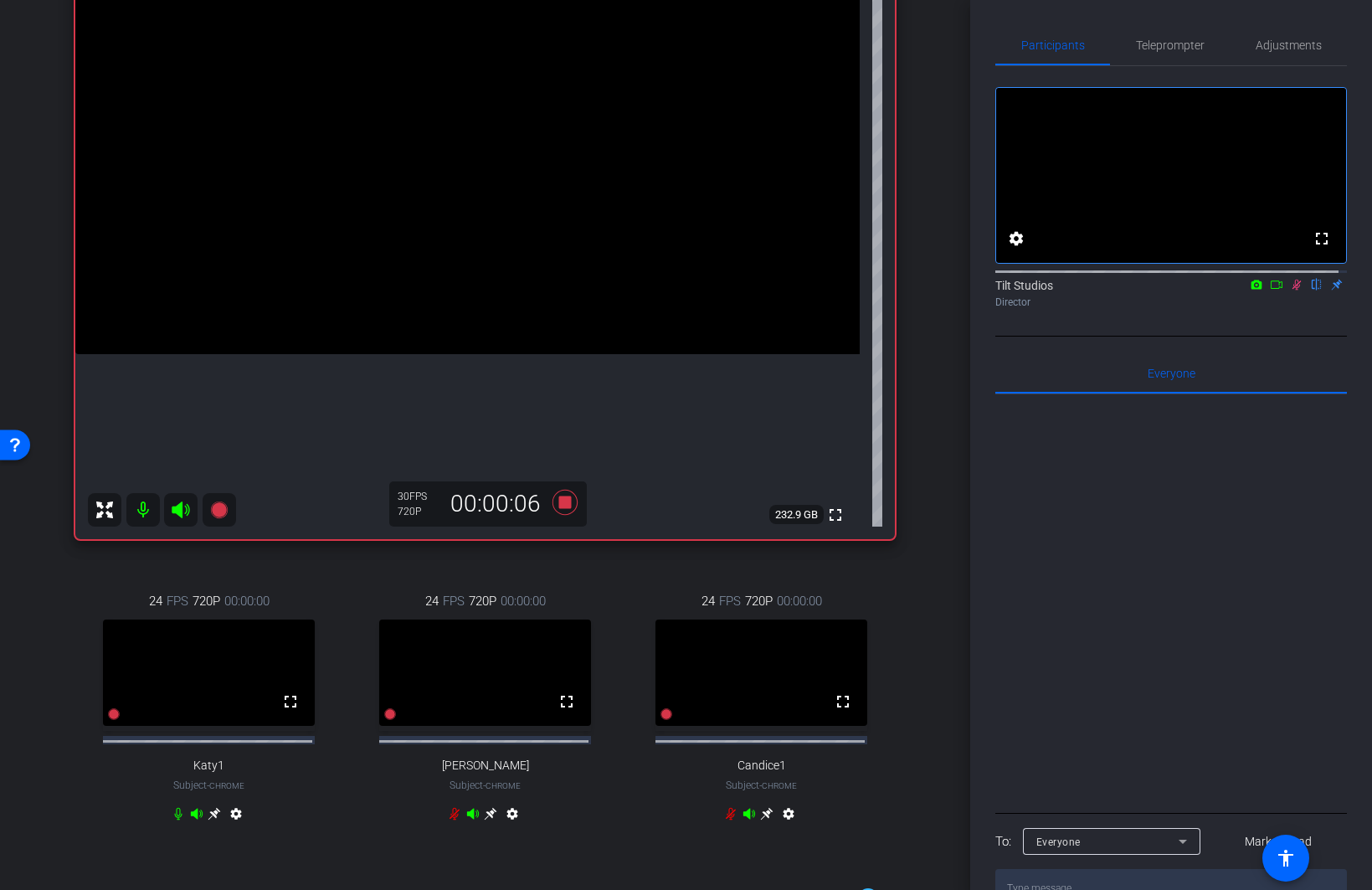
click at [1094, 289] on icon at bounding box center [1277, 284] width 12 height 9
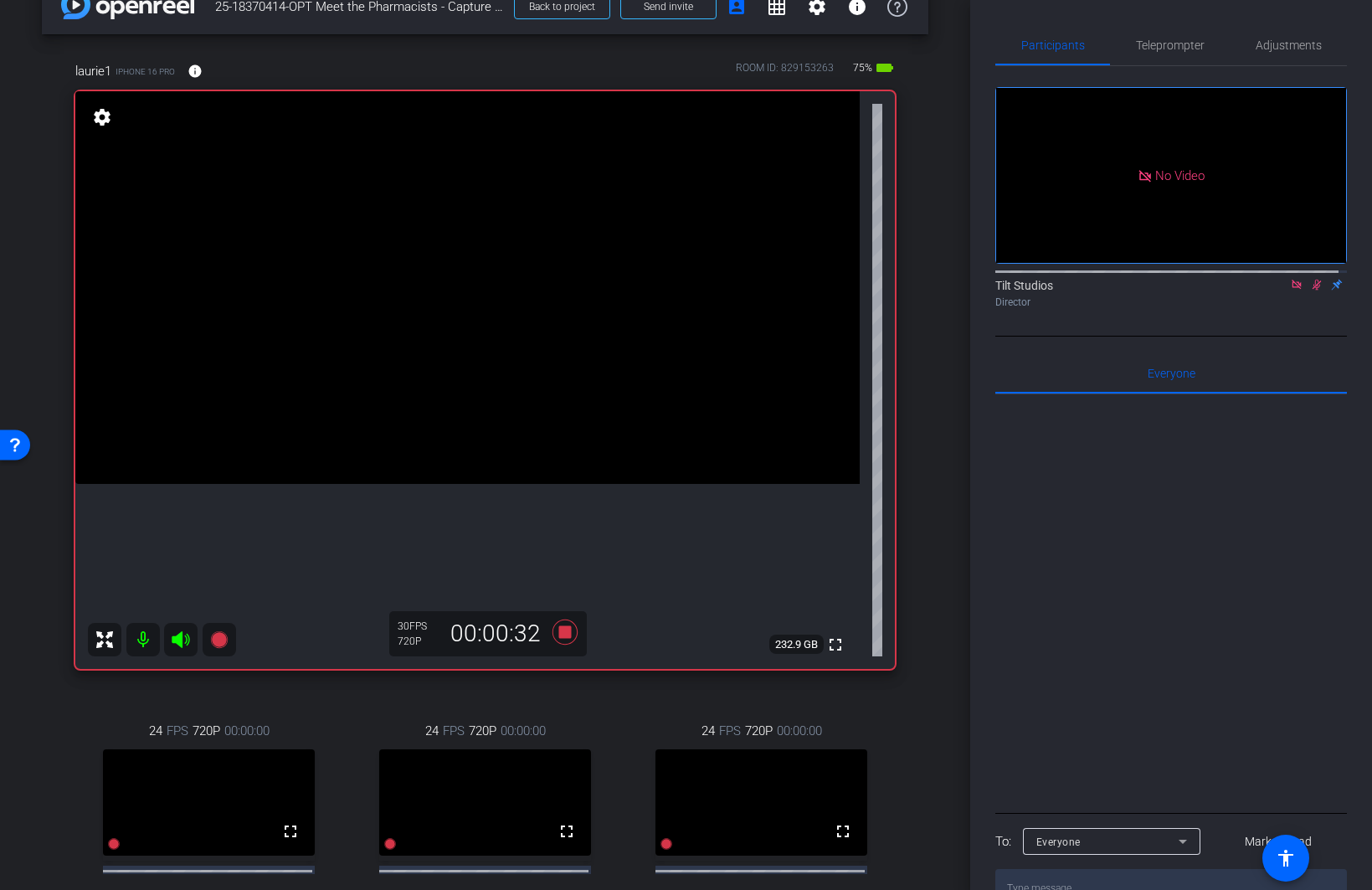
scroll to position [39, 0]
click at [1094, 46] on span "Adjustments" at bounding box center [1289, 46] width 66 height 12
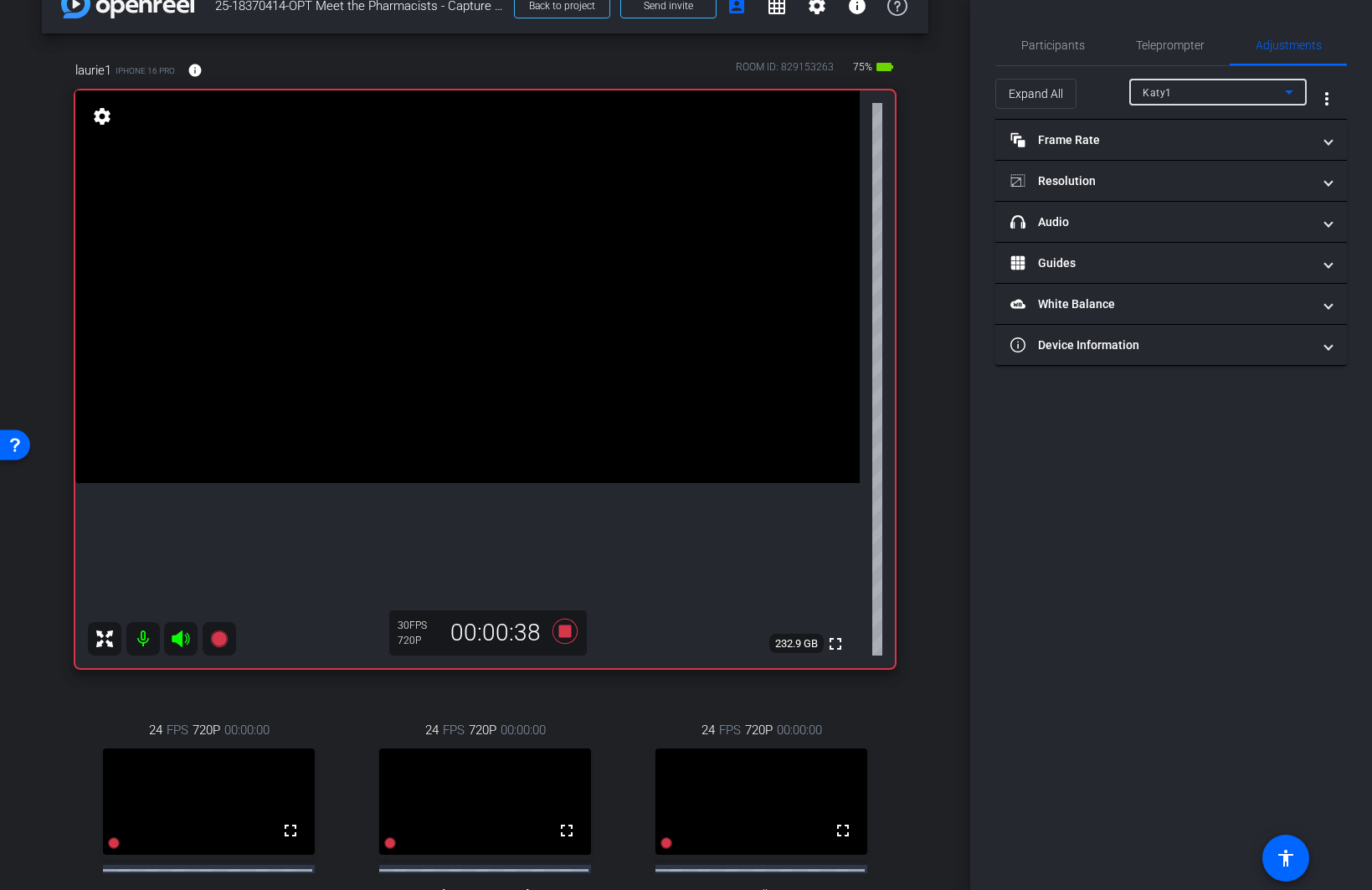
click at [1094, 93] on div "Katy1" at bounding box center [1214, 92] width 143 height 21
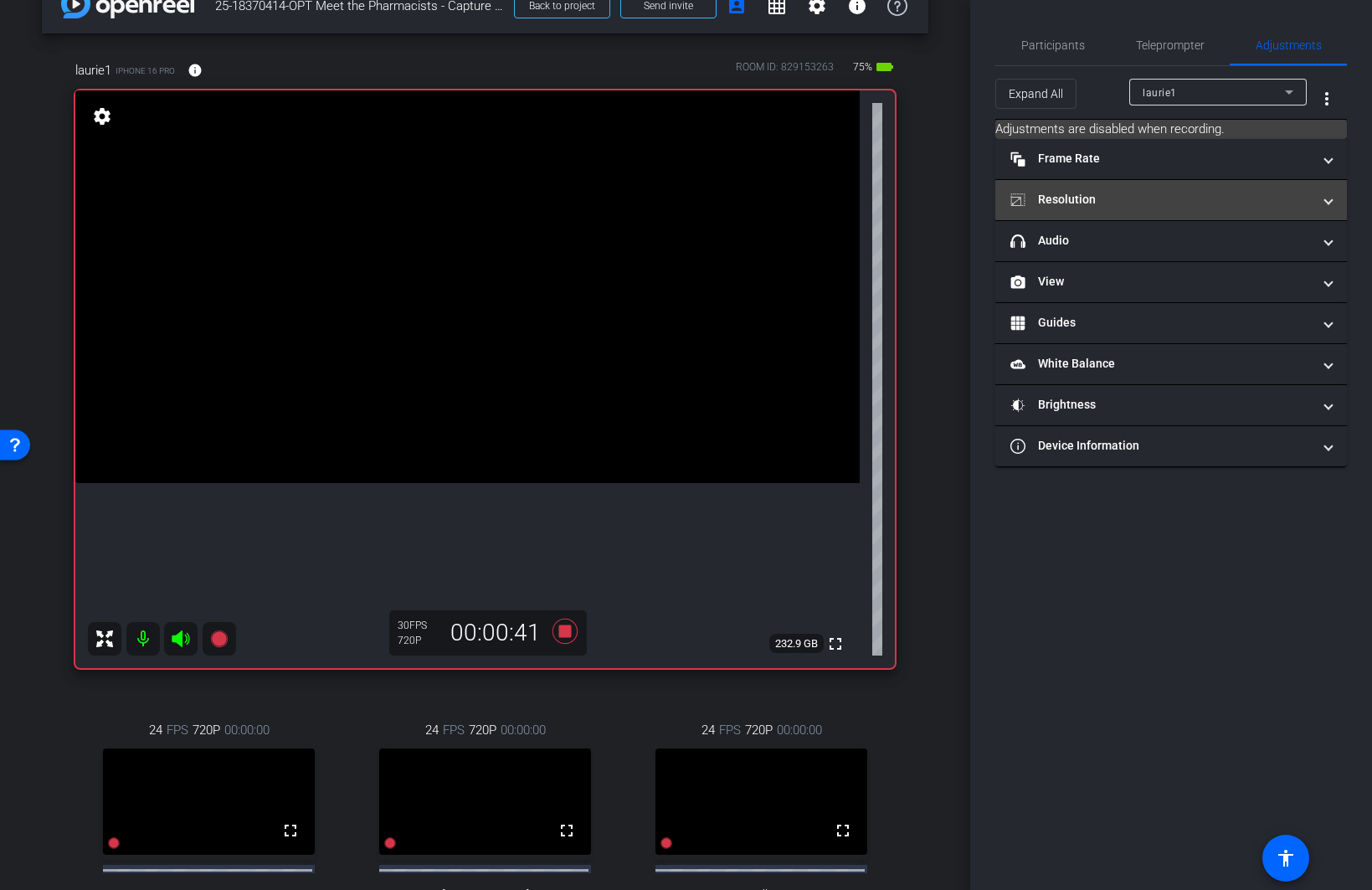
click at [1094, 214] on mat-expansion-panel-header "Resolution" at bounding box center [1171, 199] width 351 height 40
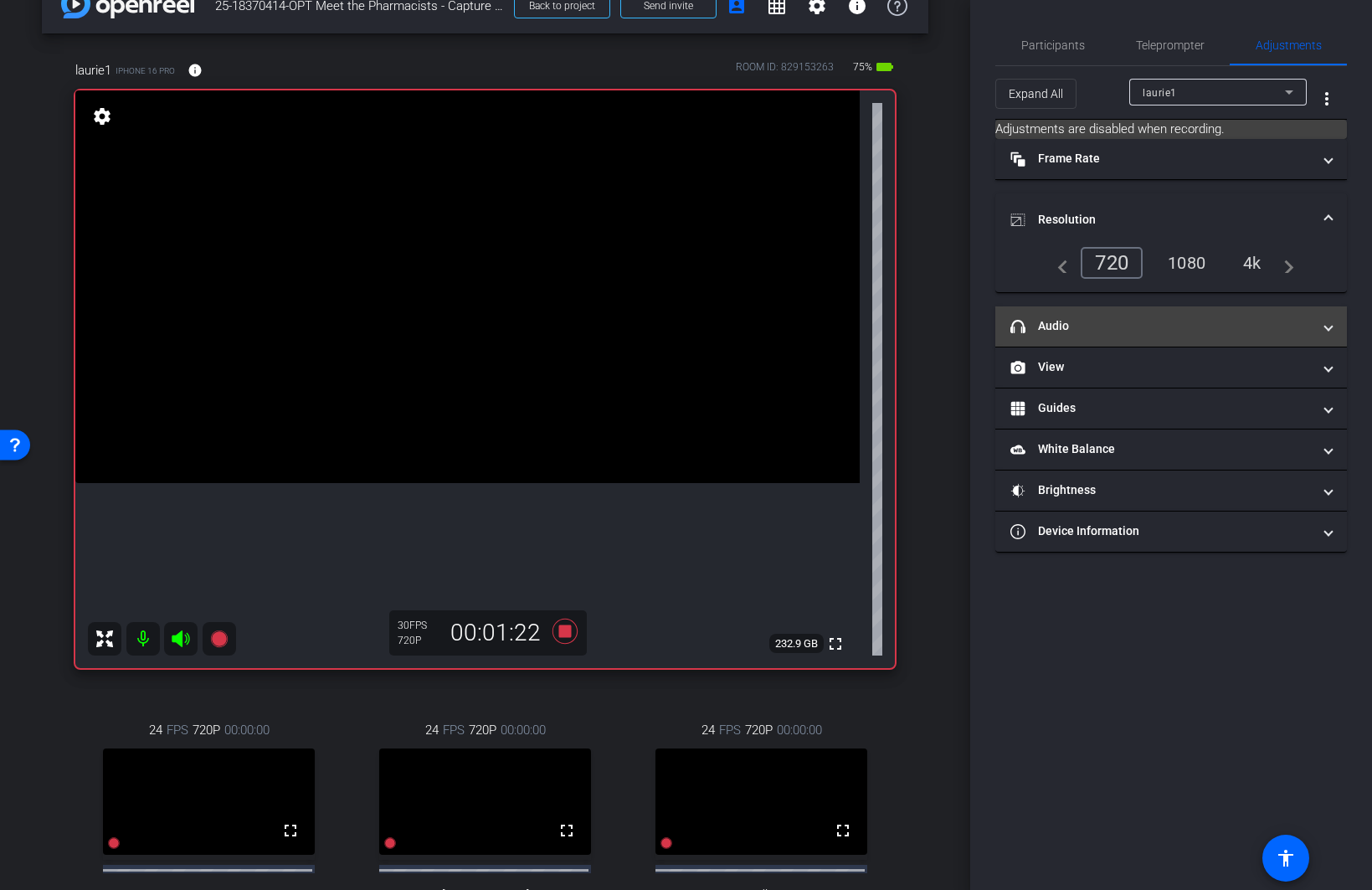
click at [1094, 320] on mat-panel-title "headphone icon Audio" at bounding box center [1161, 326] width 302 height 17
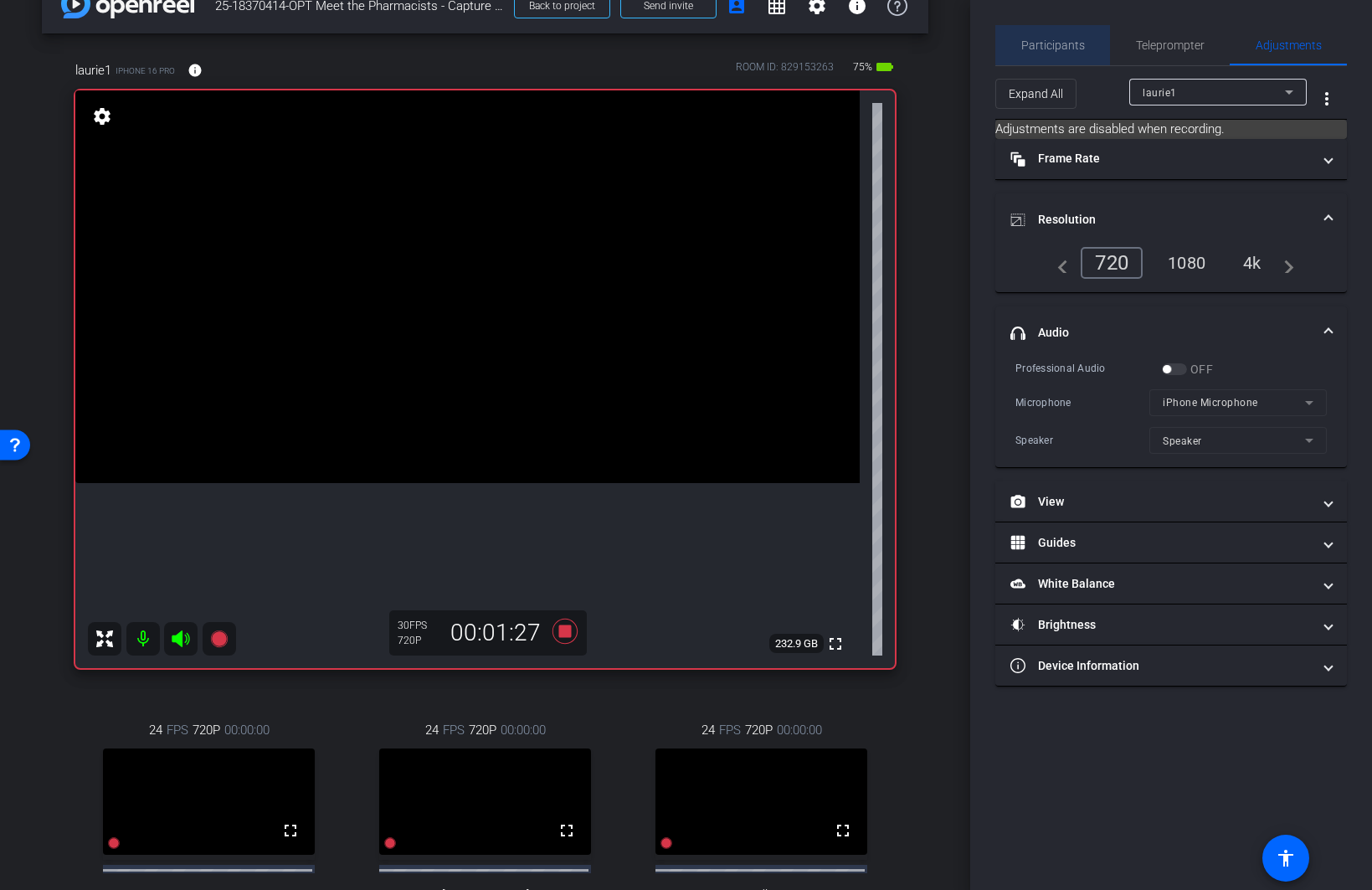
click at [1075, 45] on span "Participants" at bounding box center [1053, 46] width 64 height 12
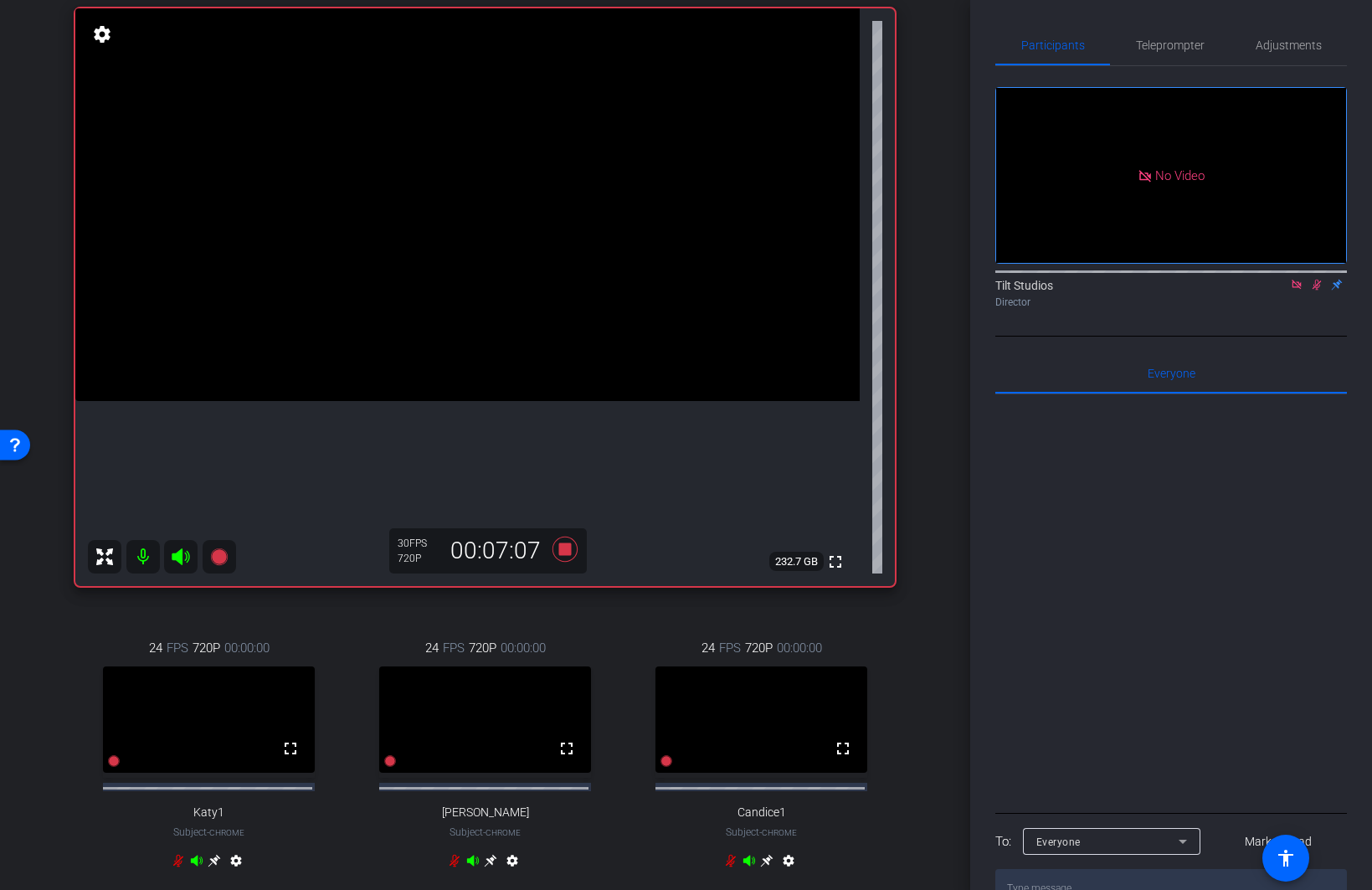
scroll to position [121, 0]
